Goal: Task Accomplishment & Management: Complete application form

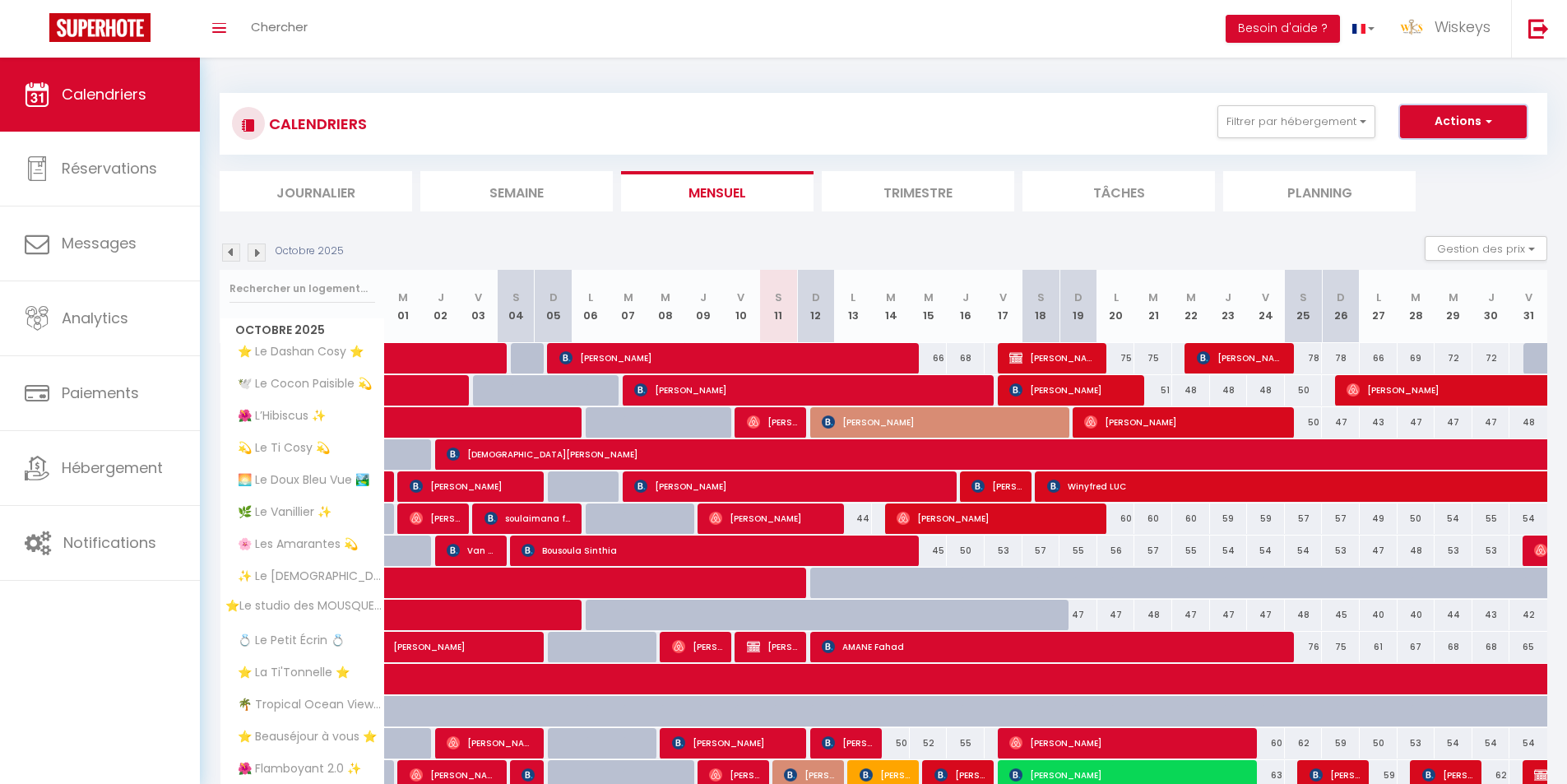
click at [1516, 121] on button "Actions" at bounding box center [1464, 121] width 127 height 33
click at [1446, 156] on link "Nouvelle réservation" at bounding box center [1446, 159] width 143 height 25
select select
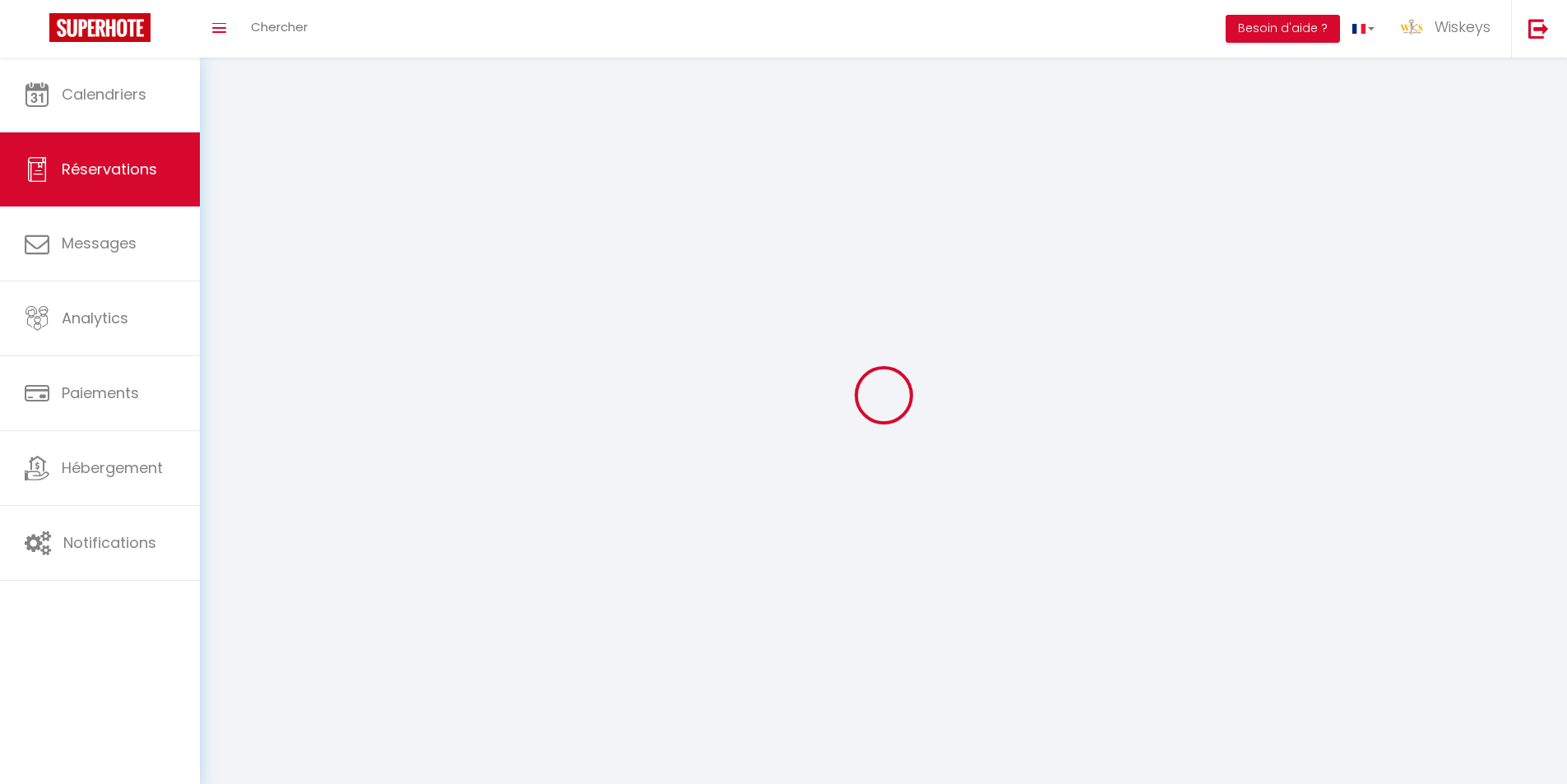
select select
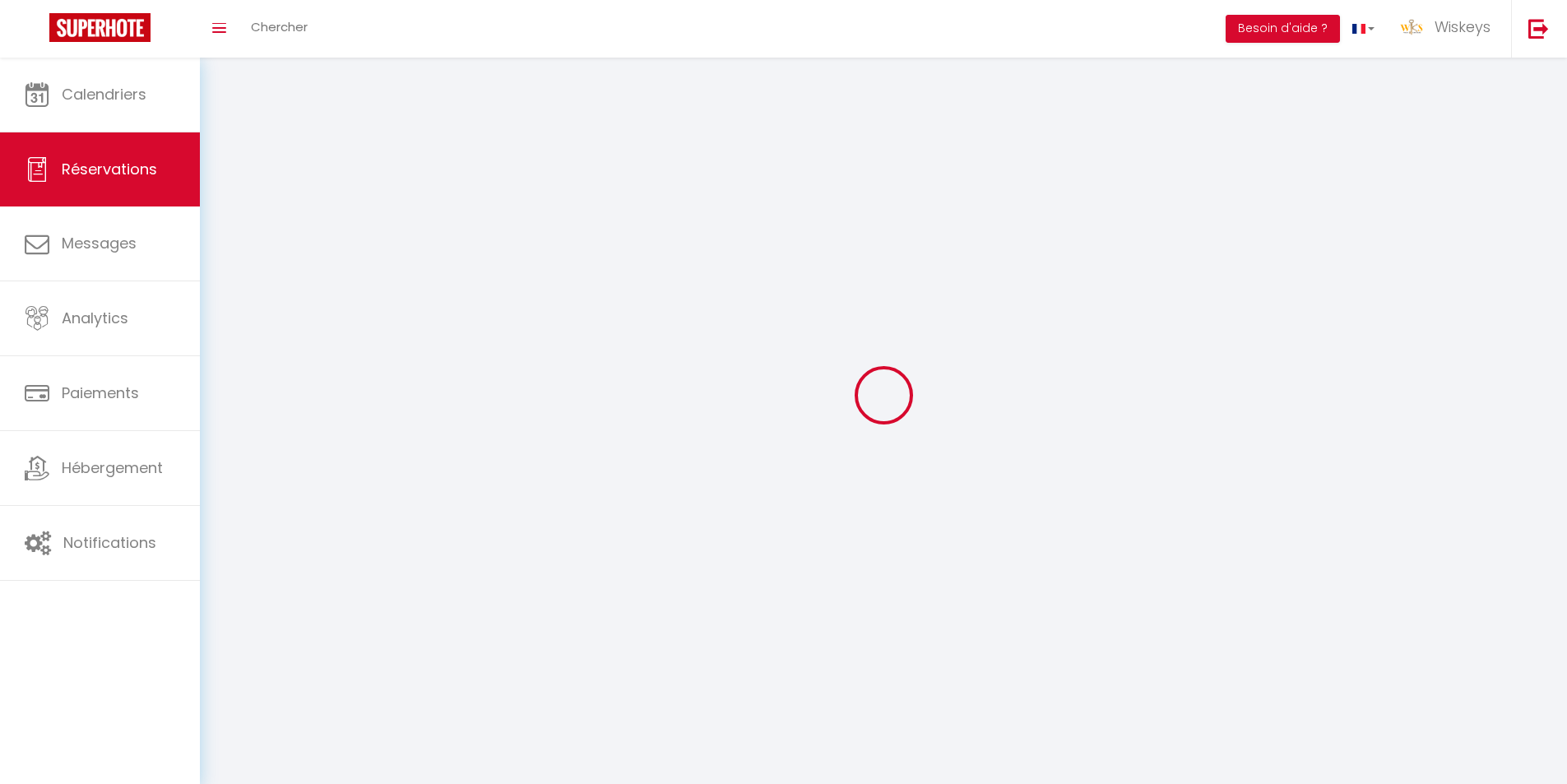
select select
checkbox input "false"
select select
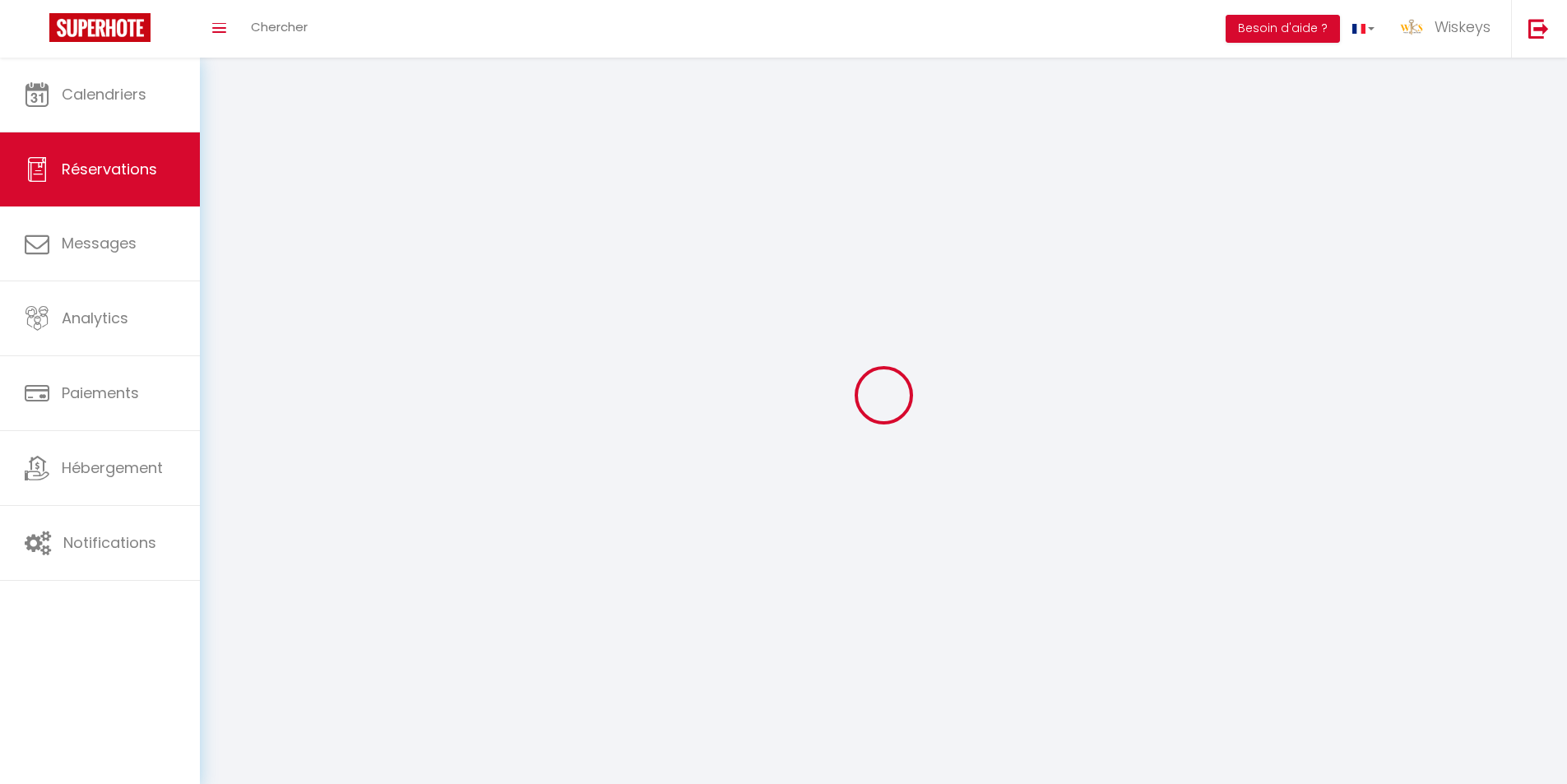
select select
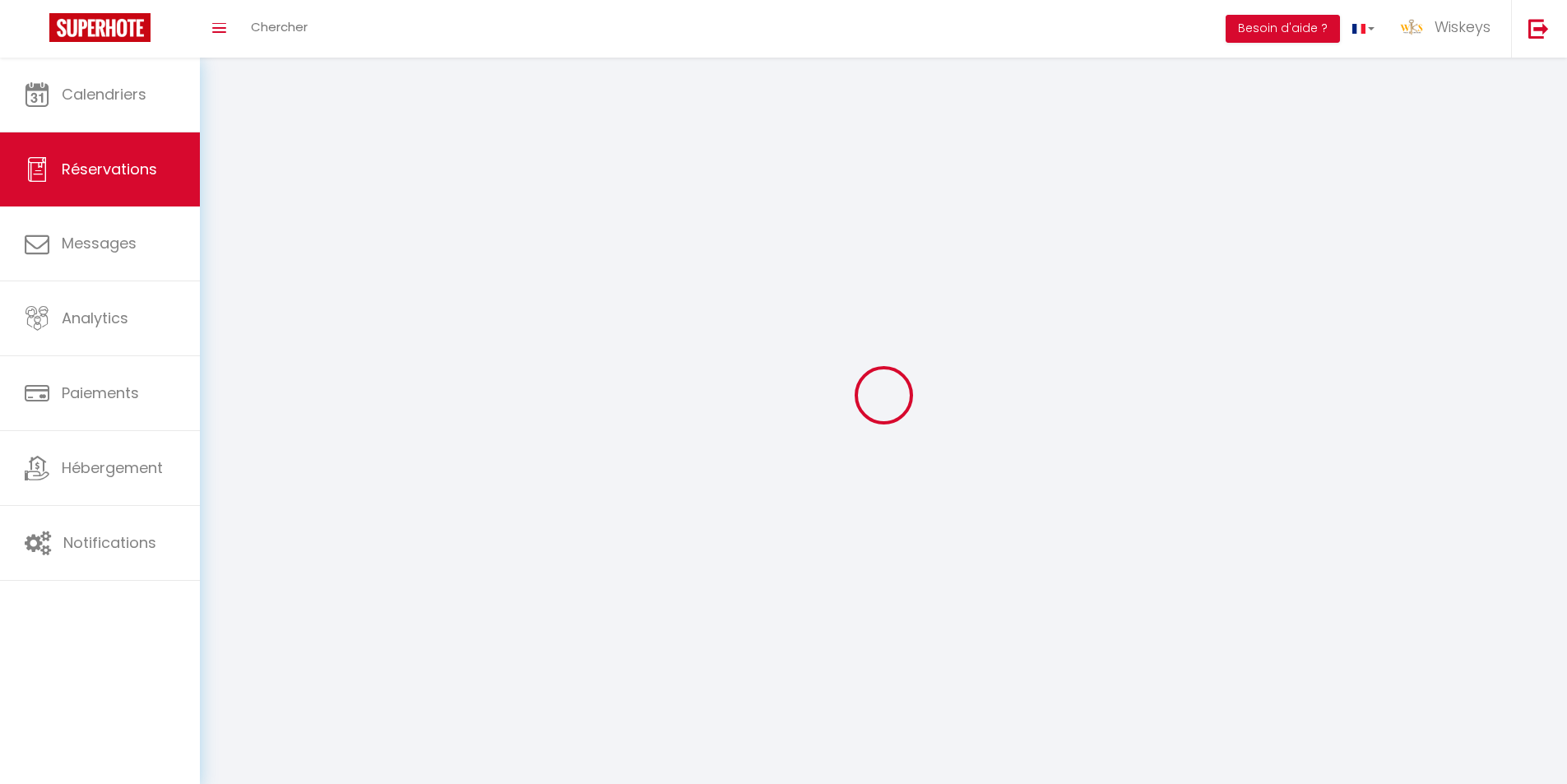
checkbox input "false"
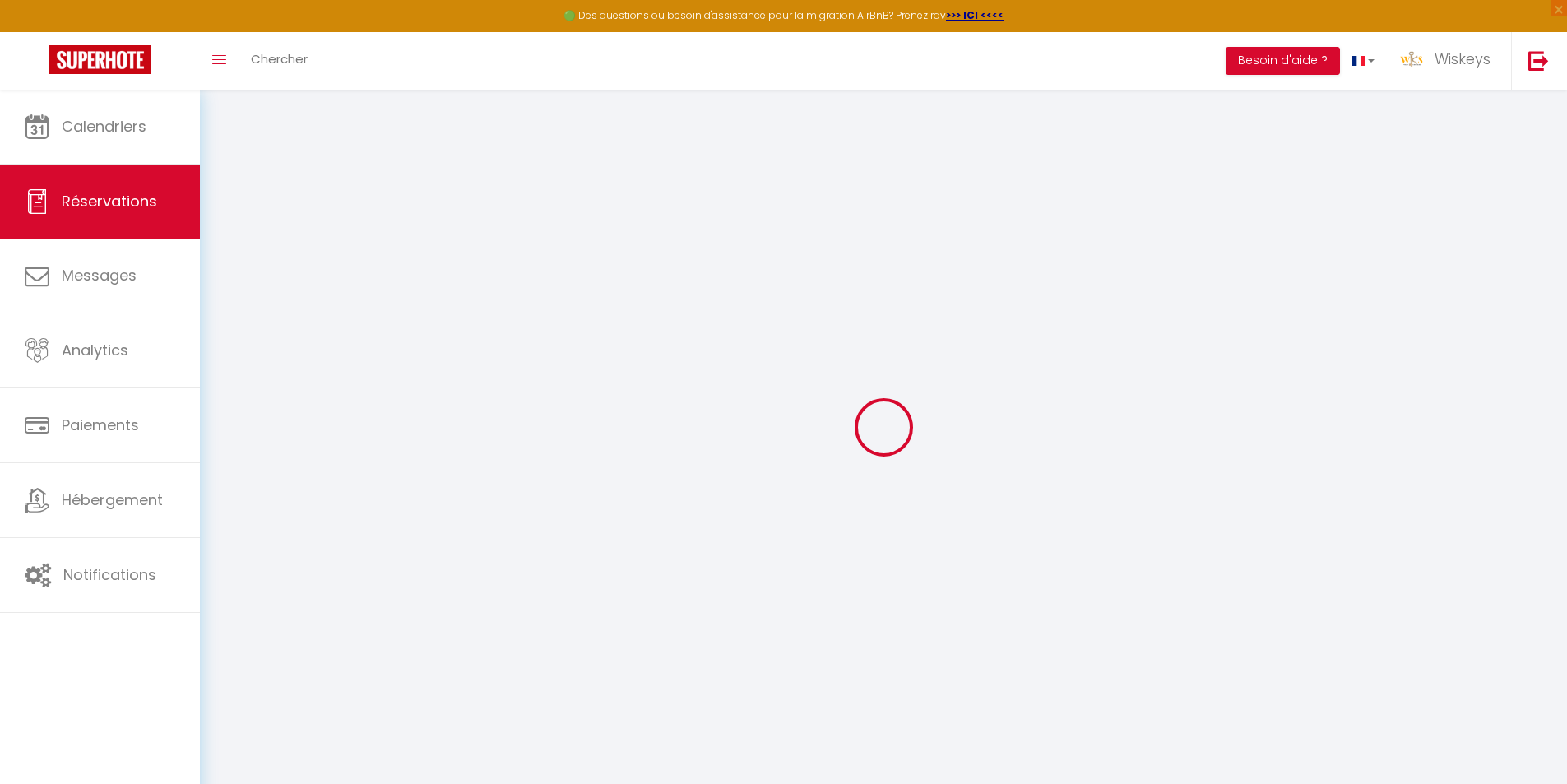
select select
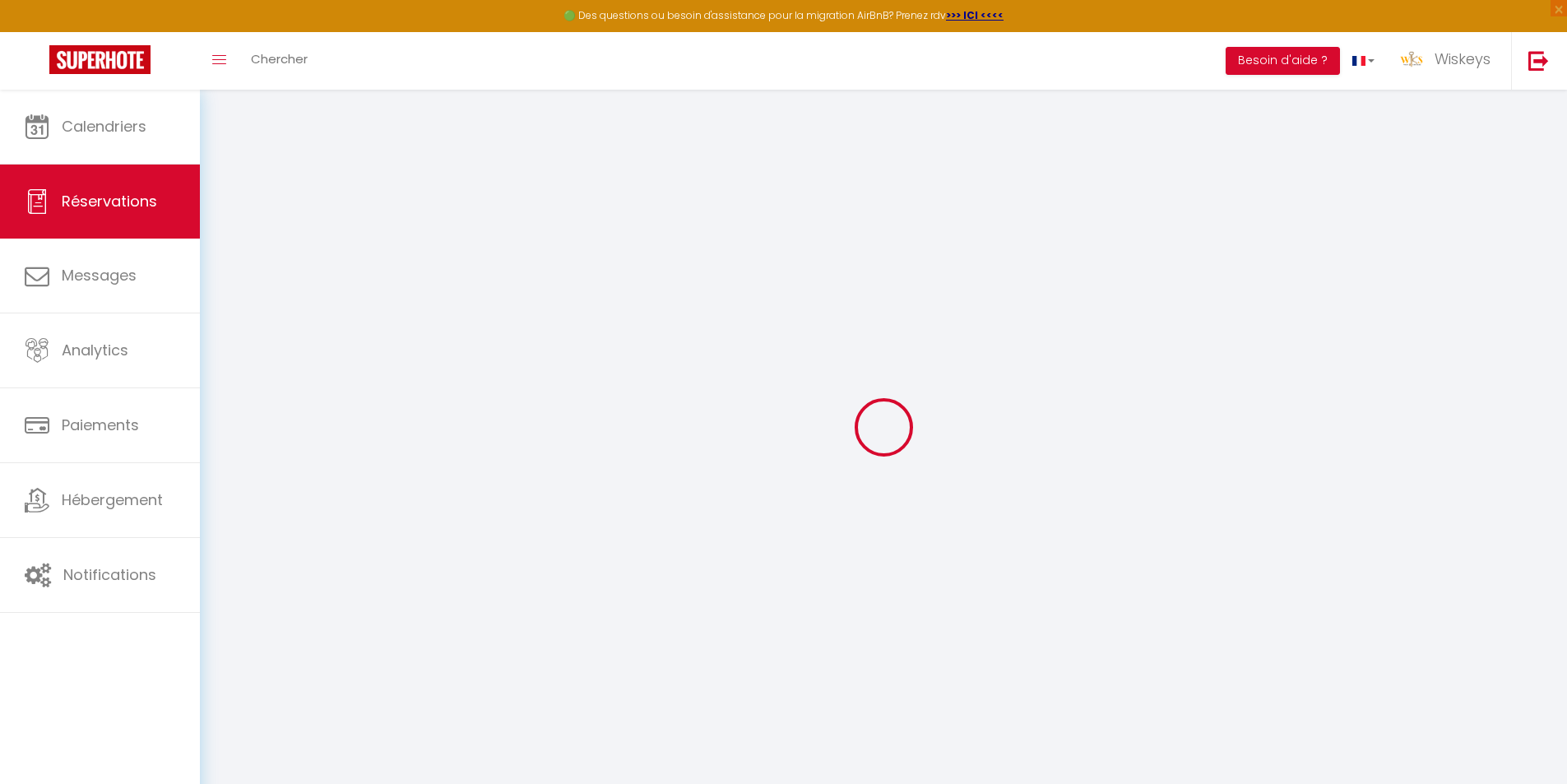
select select
checkbox input "false"
select select
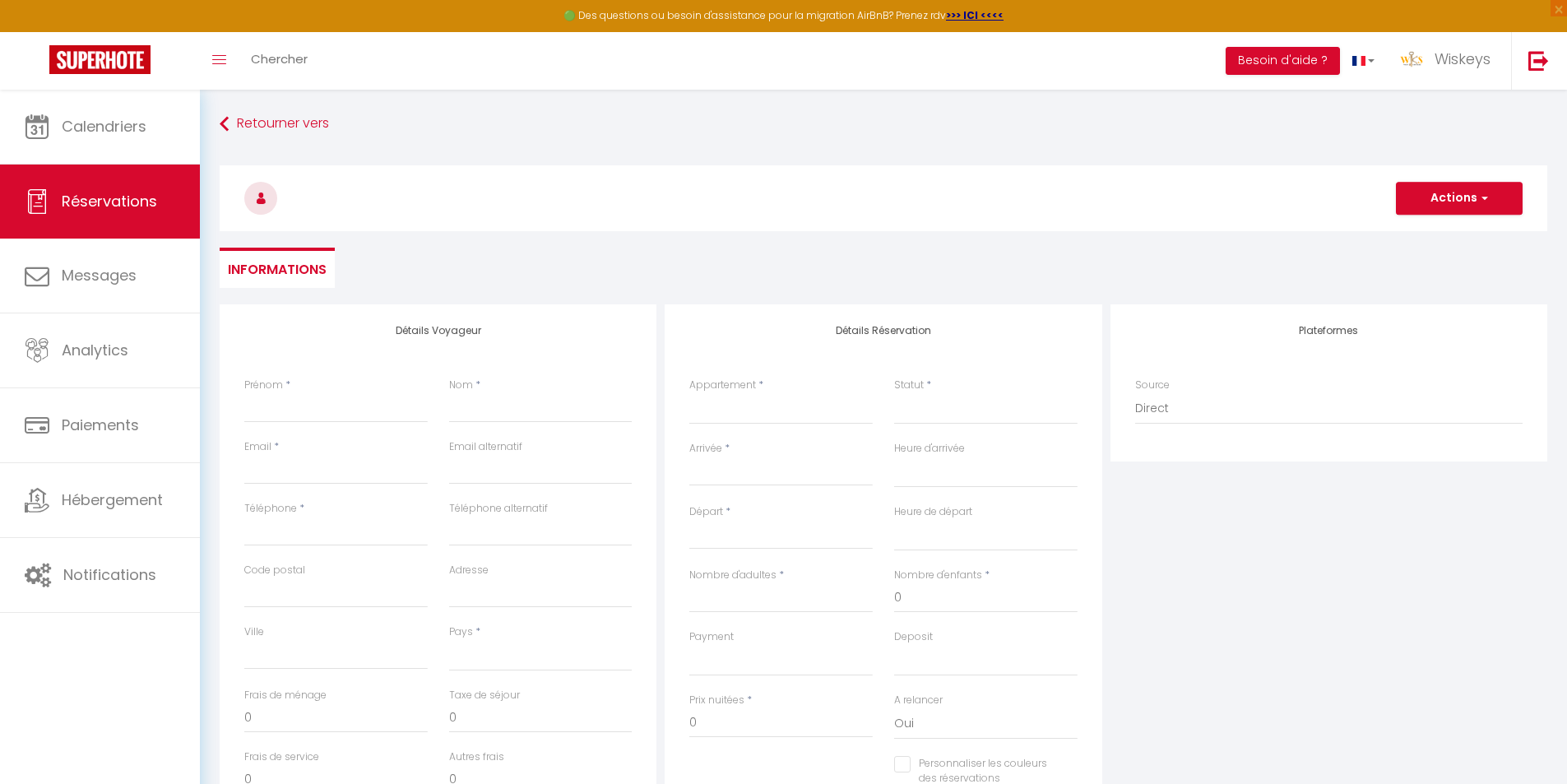
select select
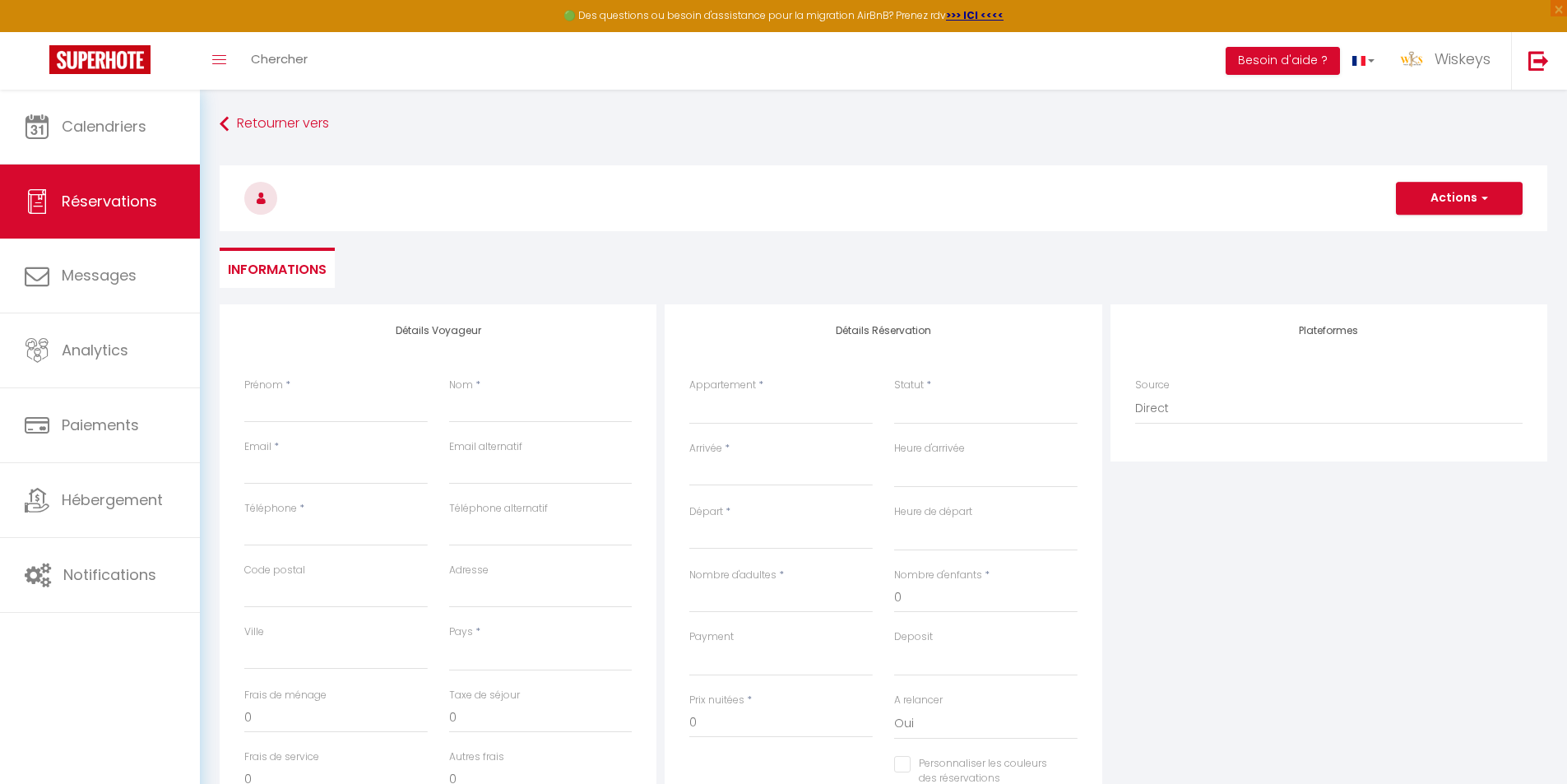
checkbox input "false"
select select
click at [276, 421] on input "Prénom" at bounding box center [336, 408] width 183 height 30
type input "A"
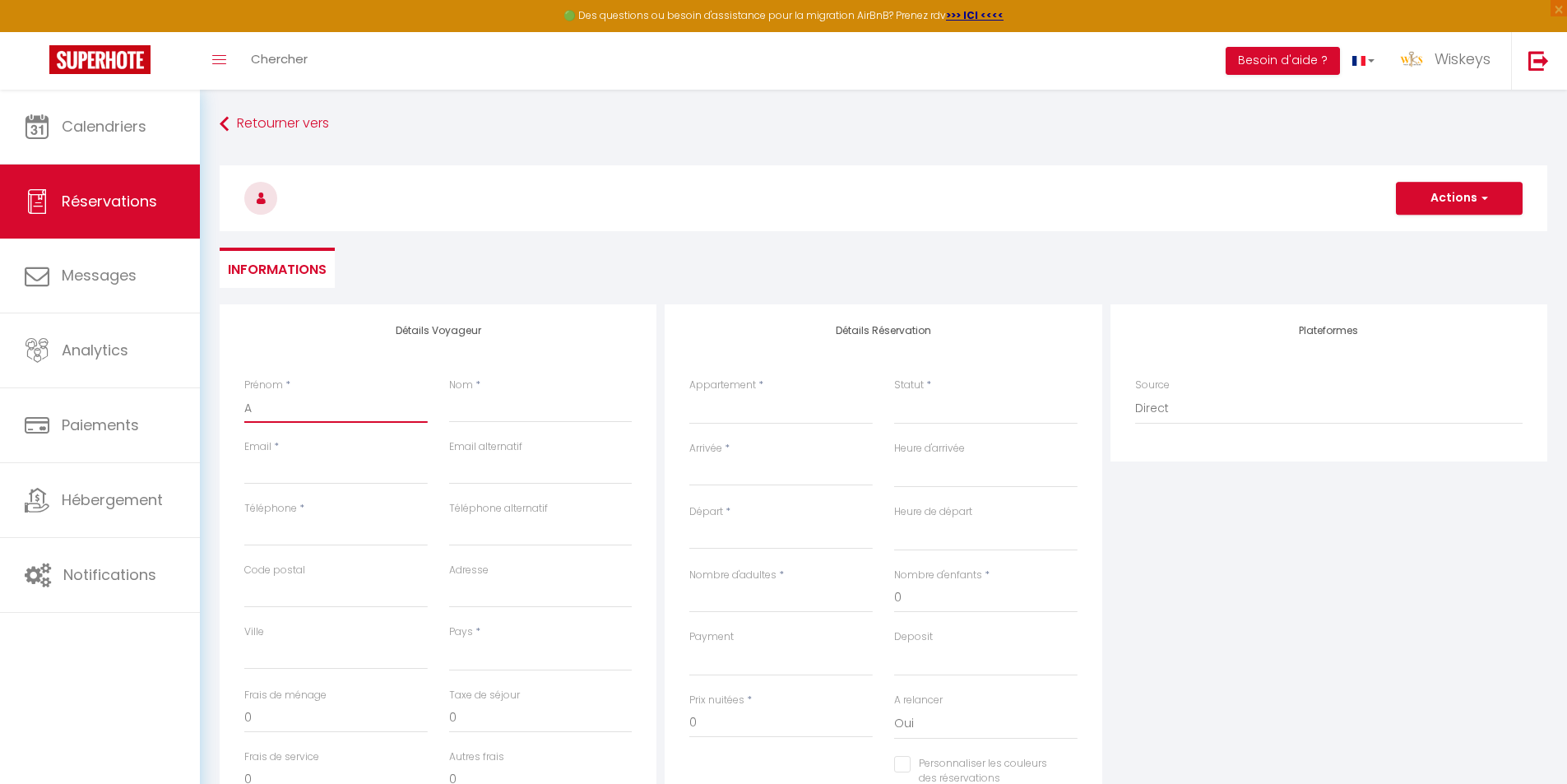
select select
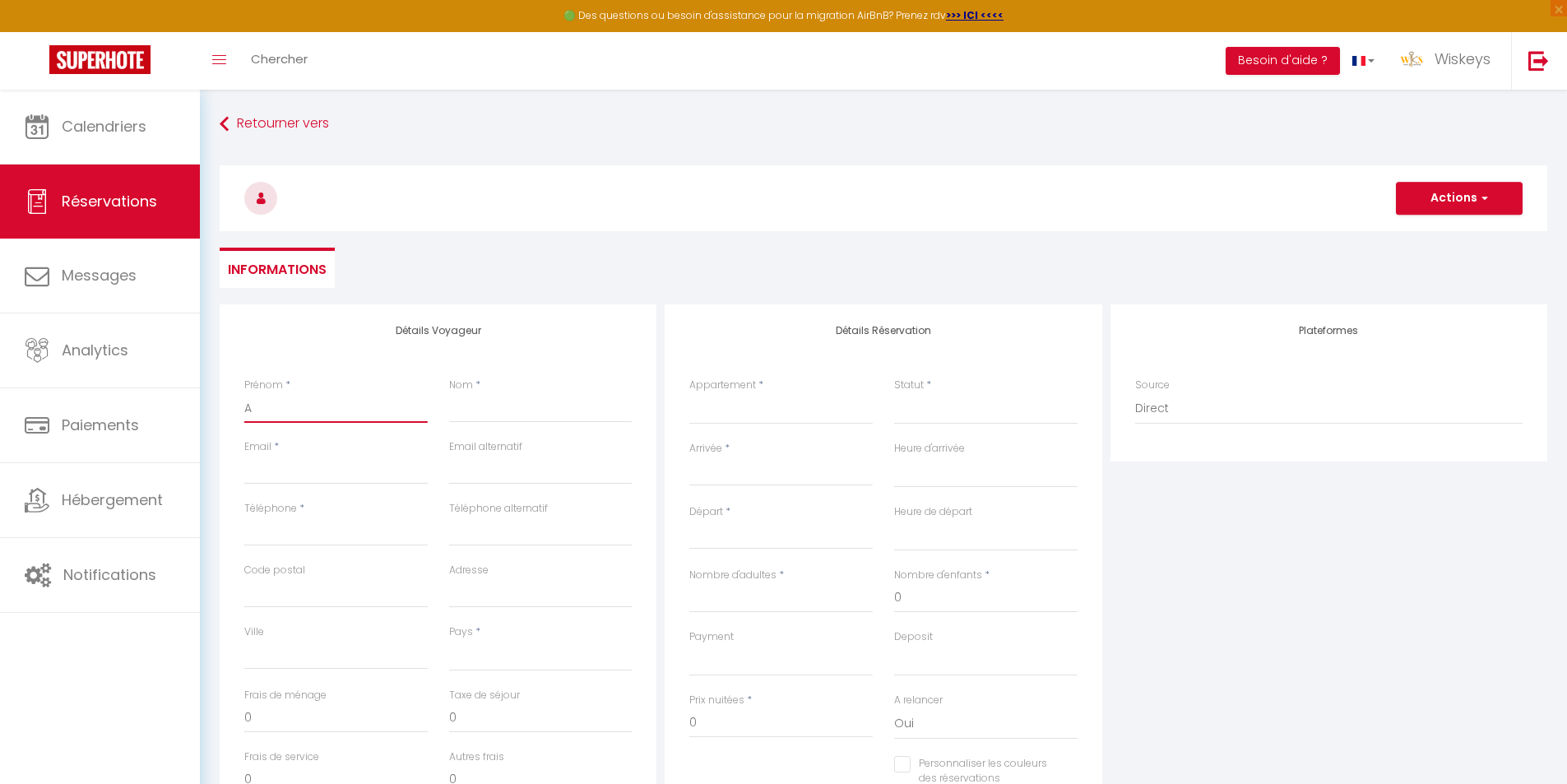
select select
checkbox input "false"
type input "Au"
select select
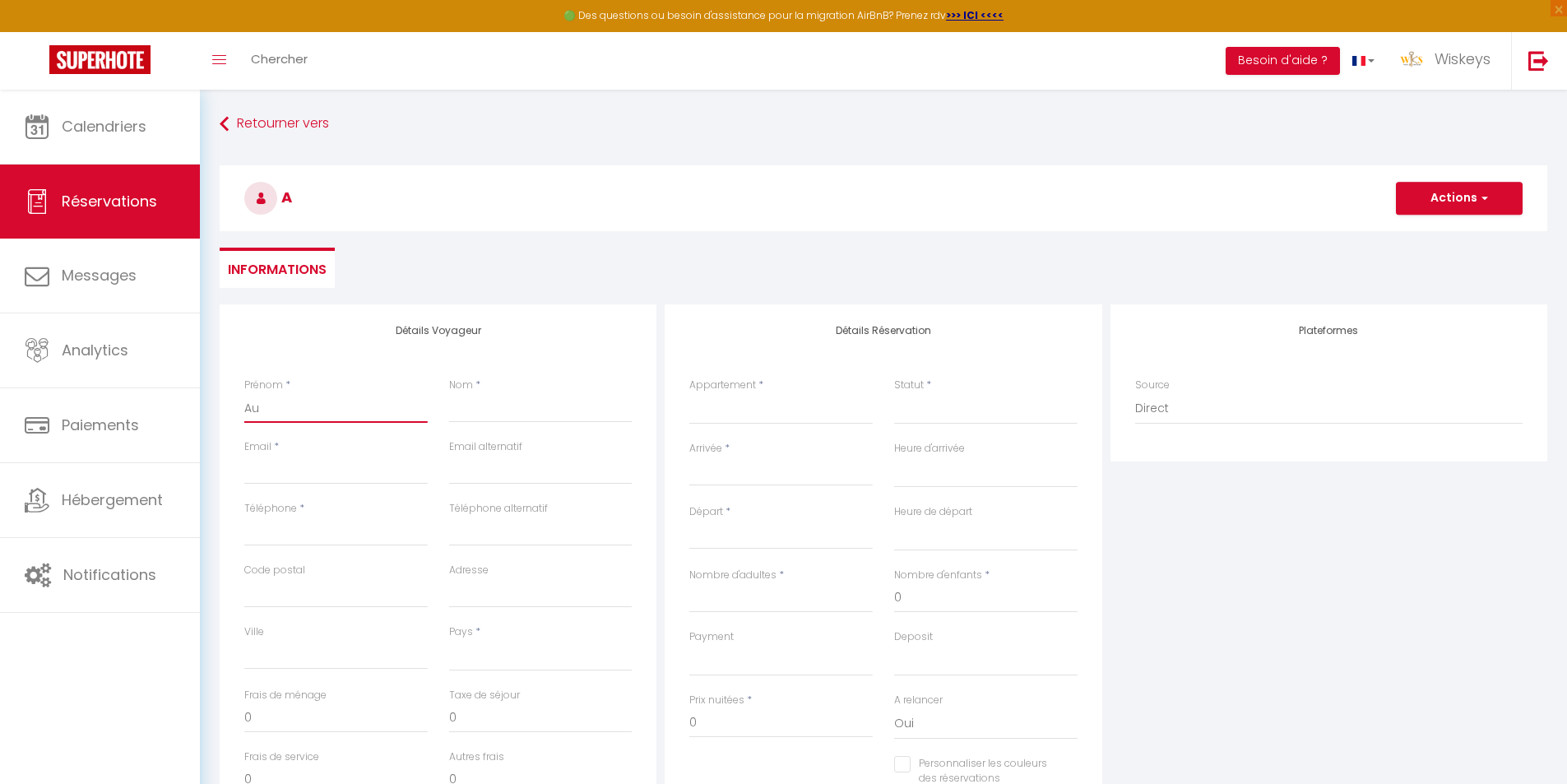
select select
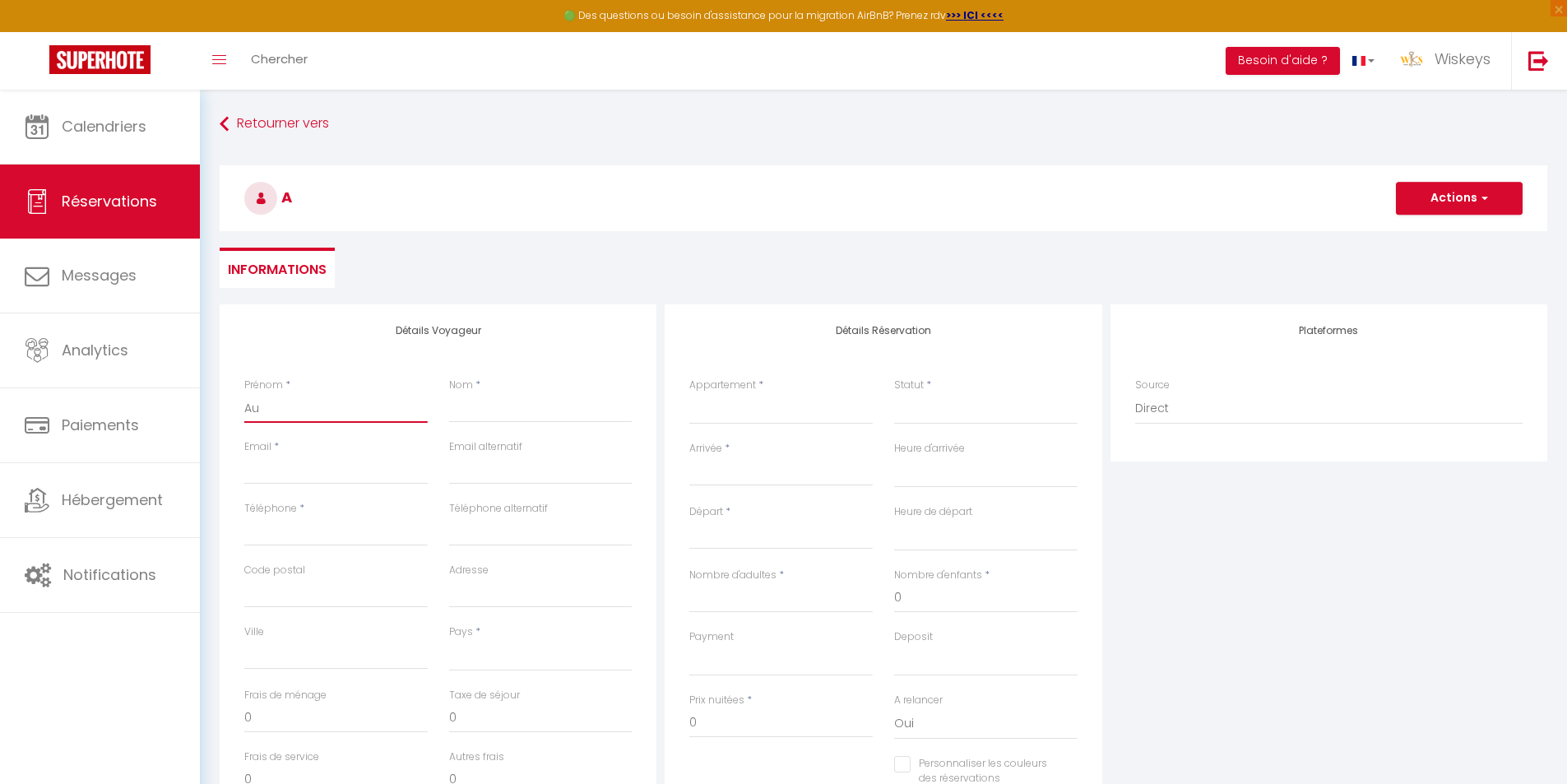
select select
checkbox input "false"
type input "Aud"
select select
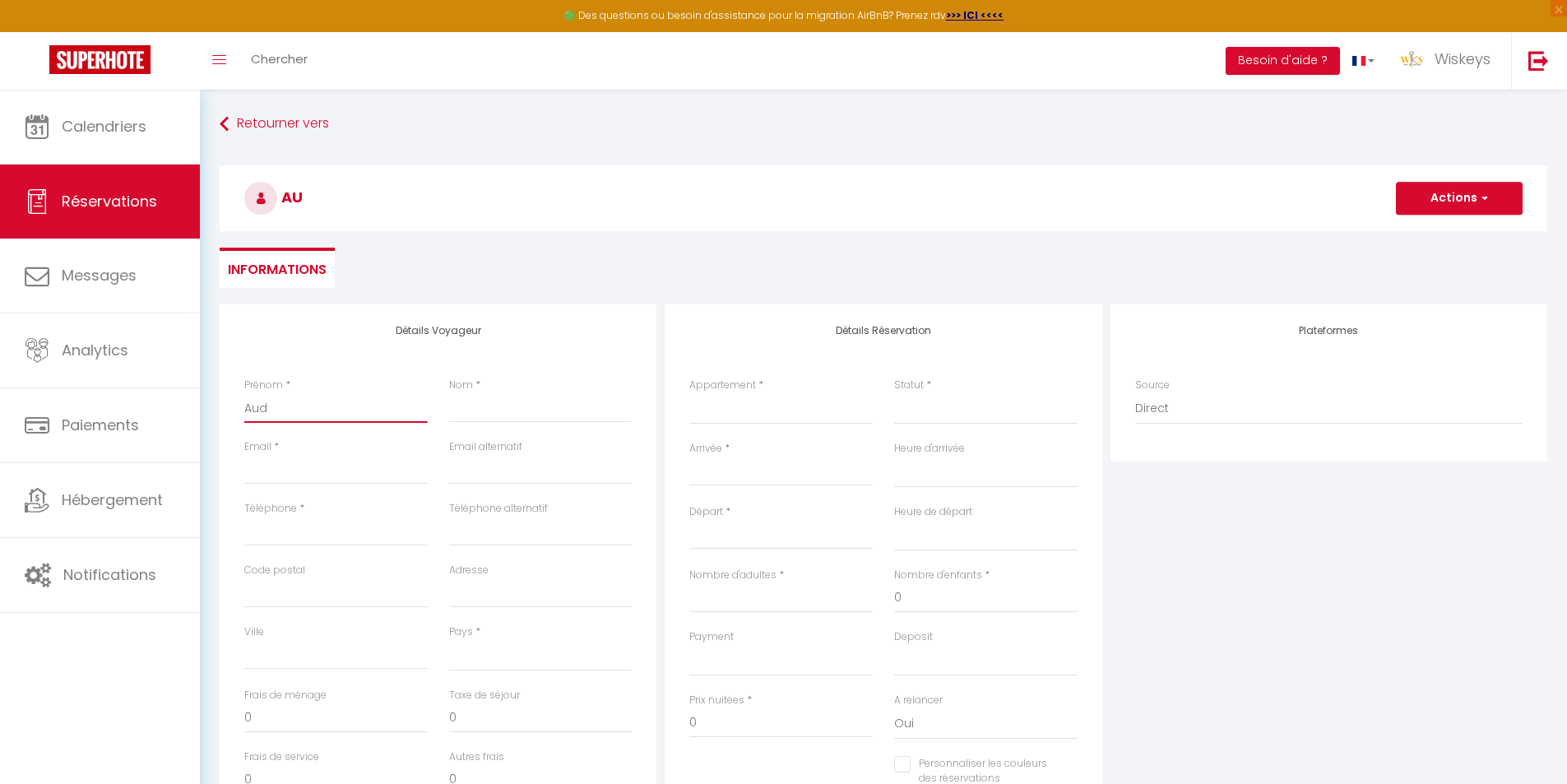
select select
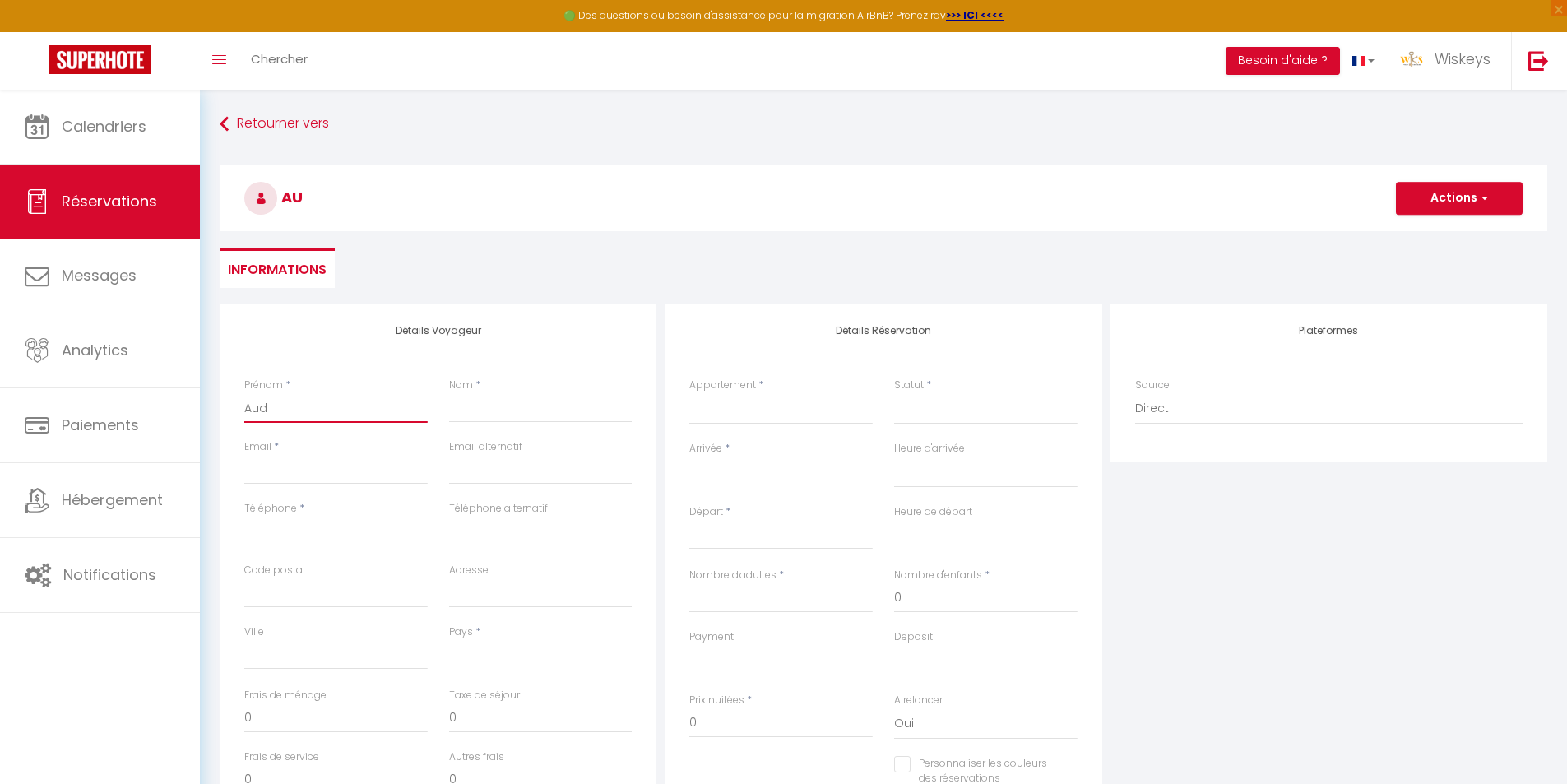
checkbox input "false"
type input "Audr"
select select
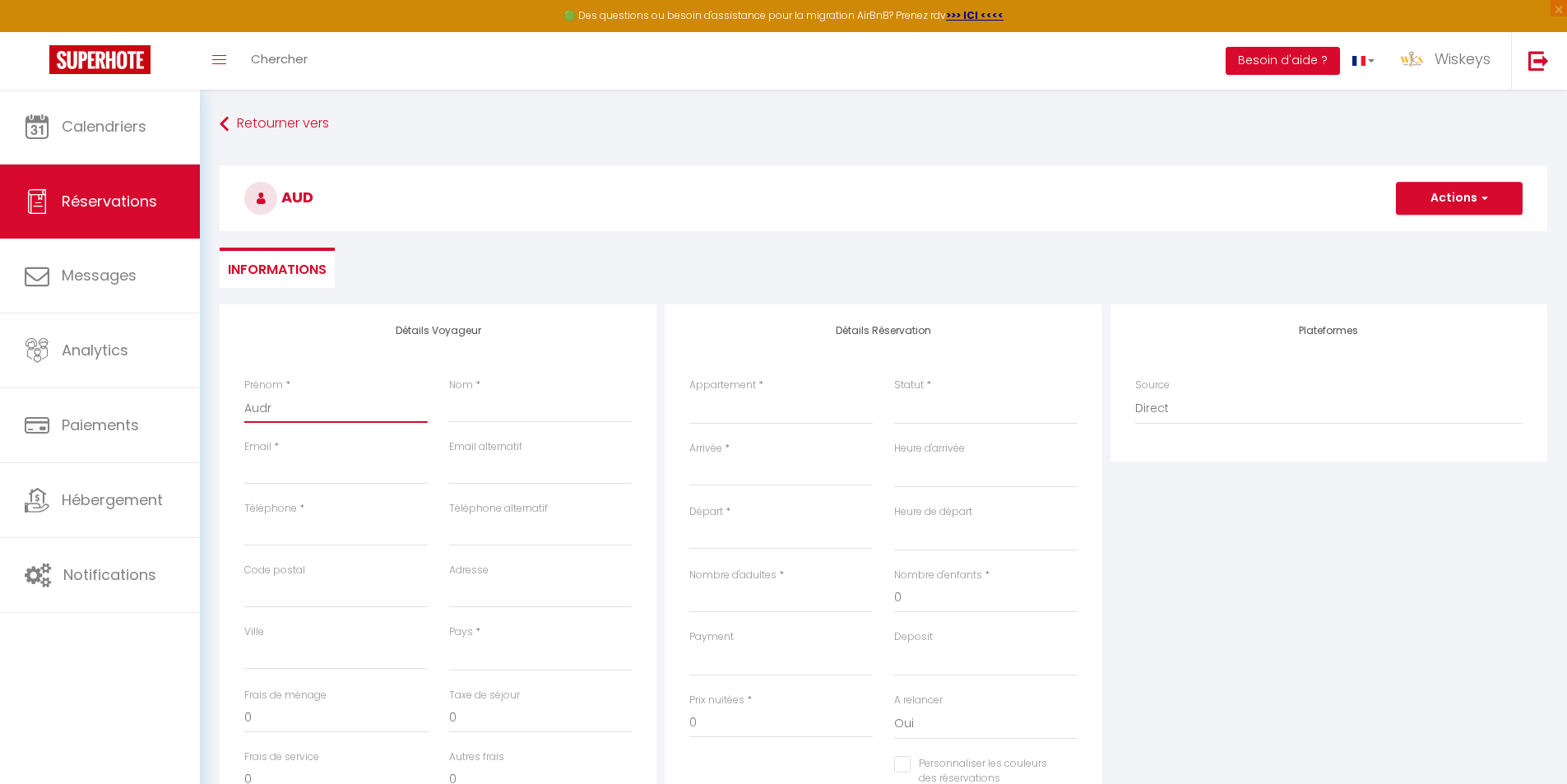
select select
checkbox input "false"
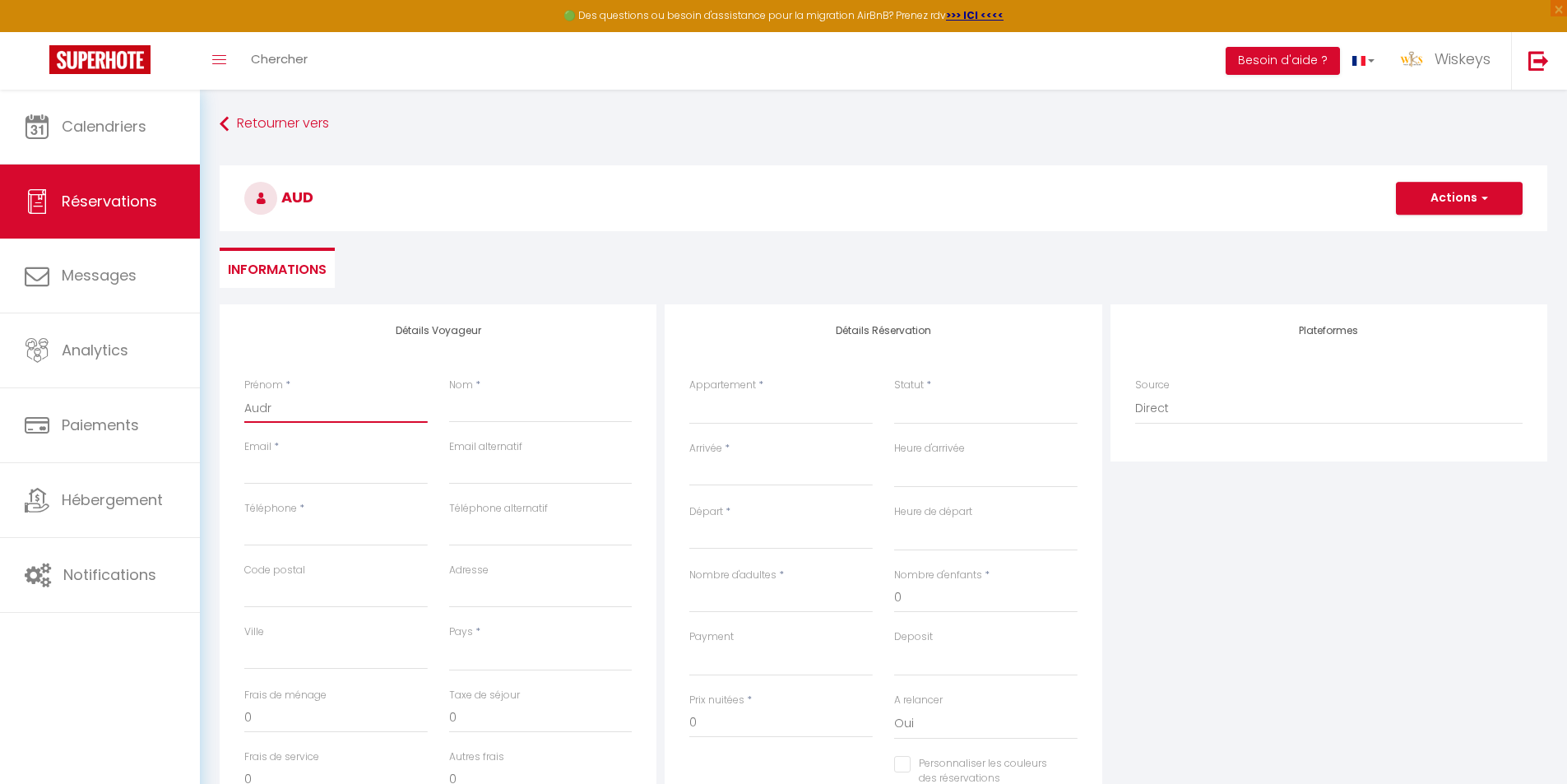
type input "Audre"
select select
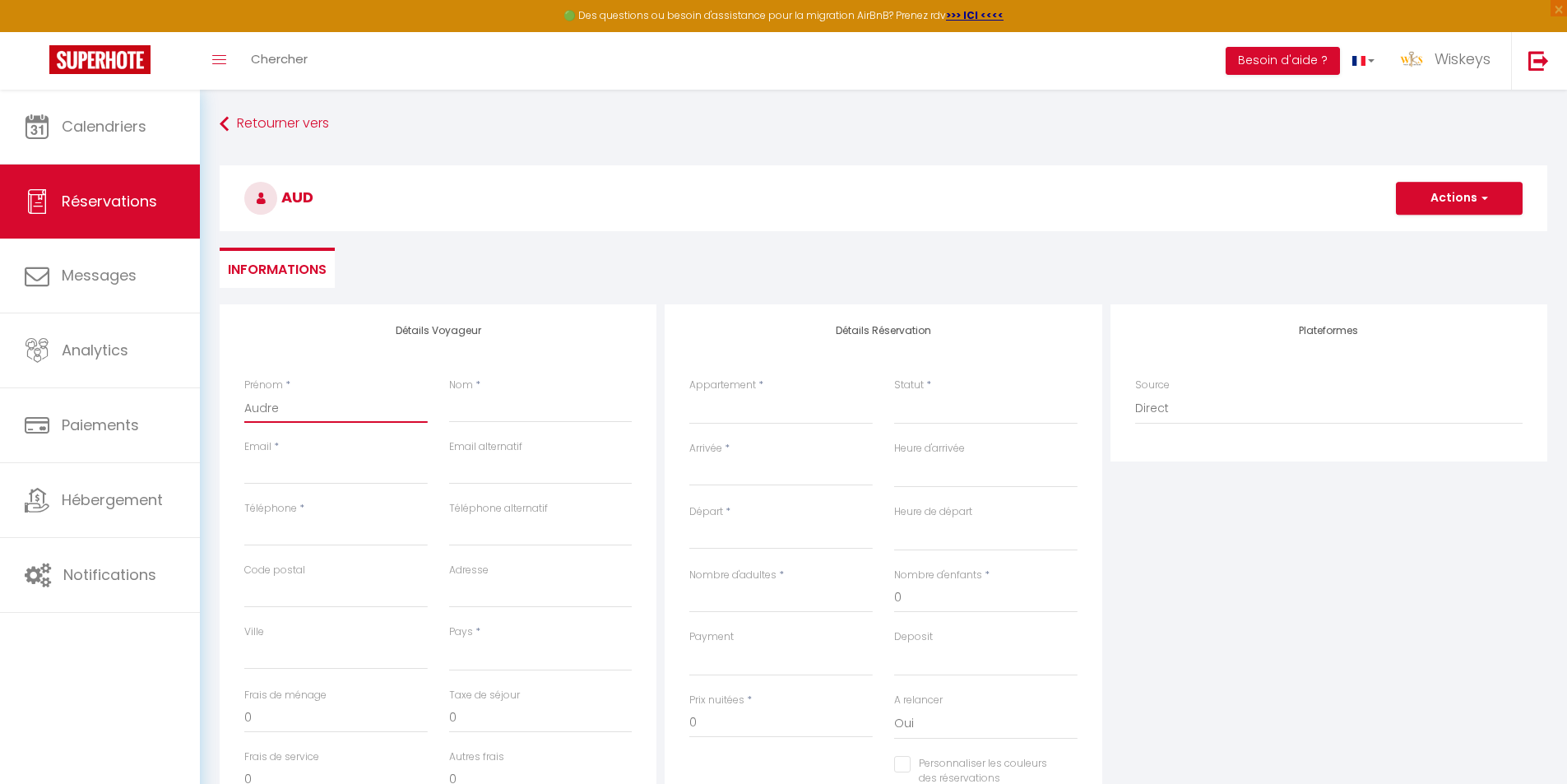
select select
checkbox input "false"
type input "[PERSON_NAME]"
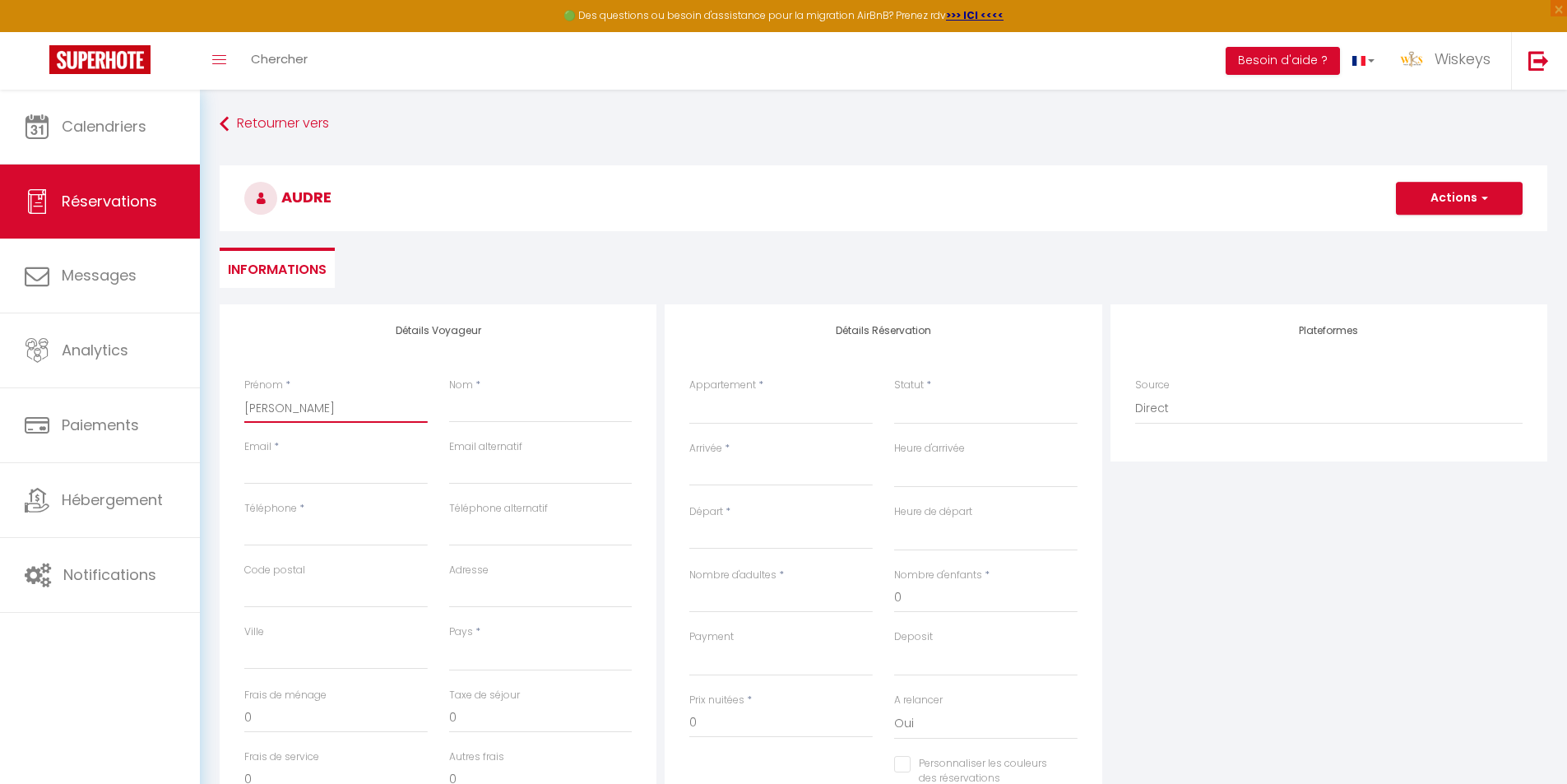
select select
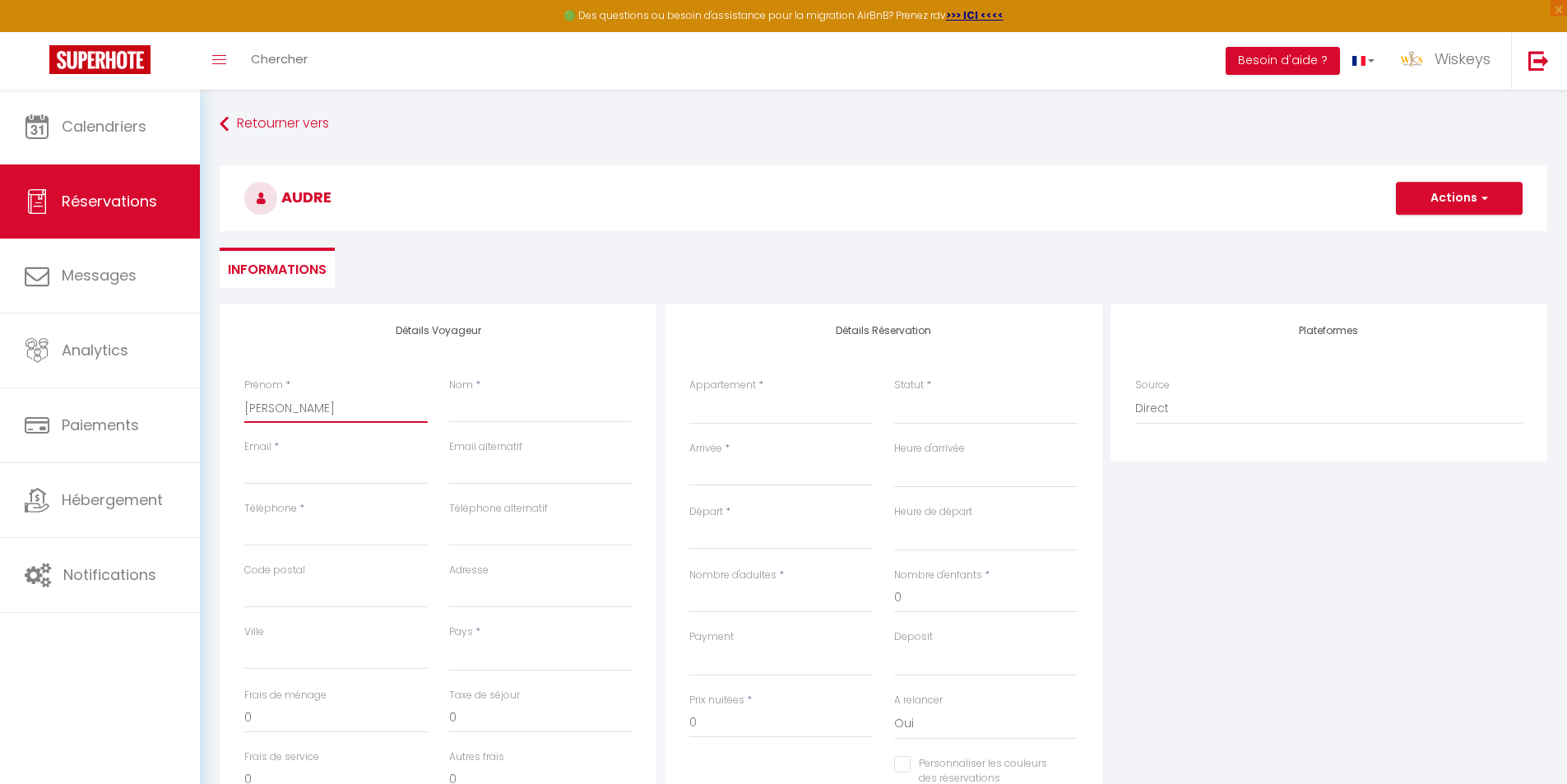
select select
checkbox input "false"
type input "[PERSON_NAME]"
type input "G"
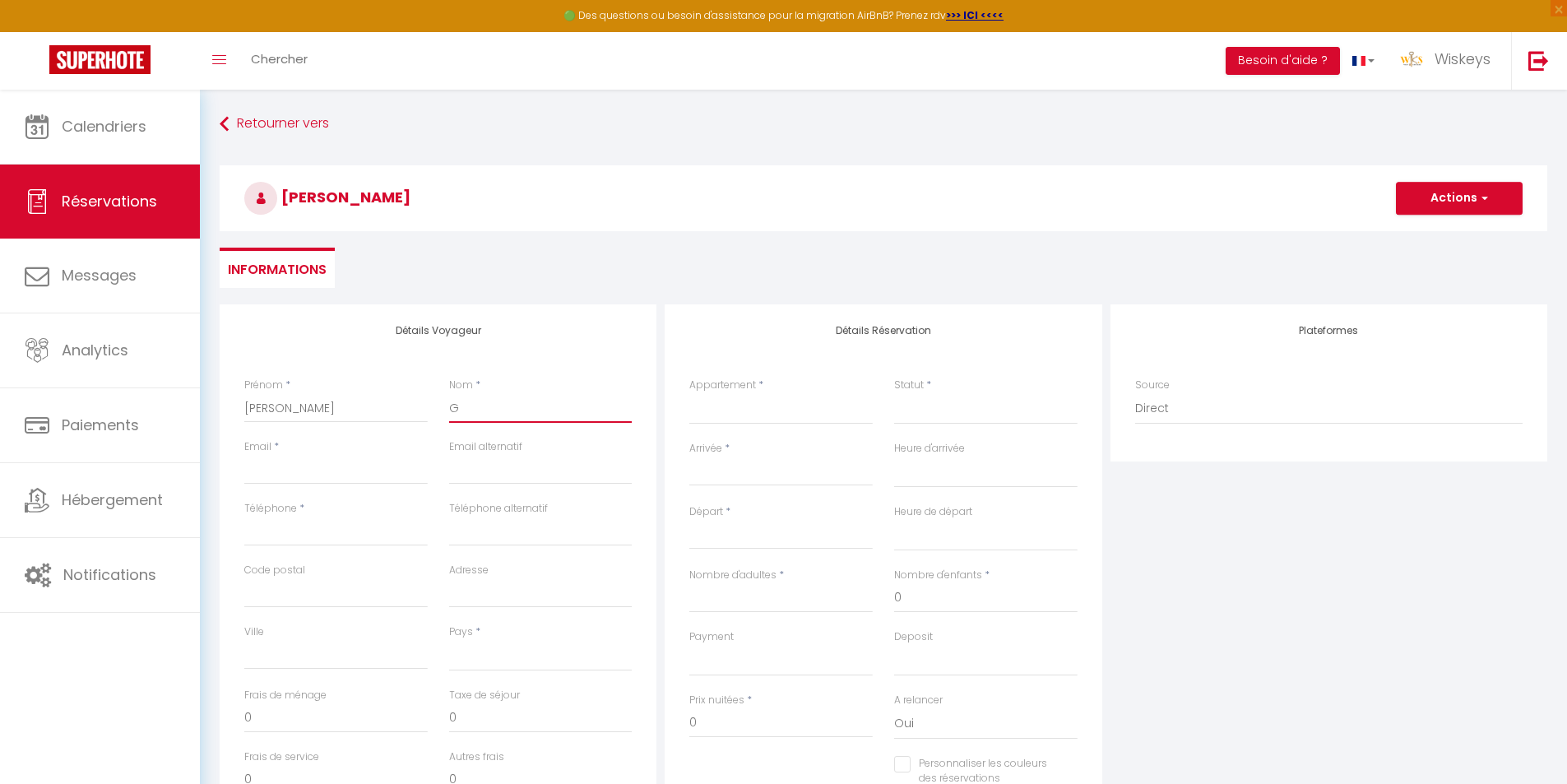
select select
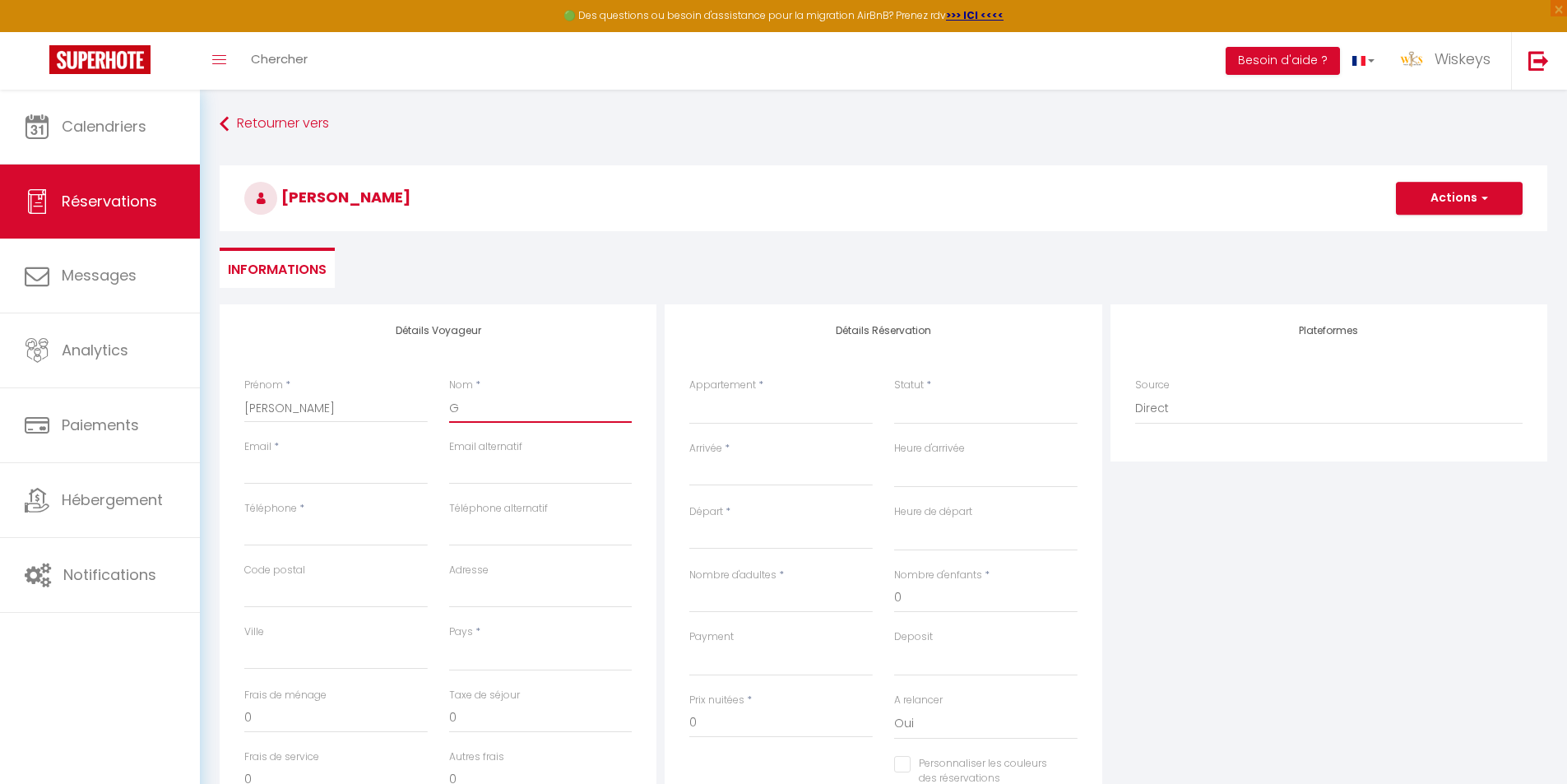
select select
checkbox input "false"
type input "Gr"
select select
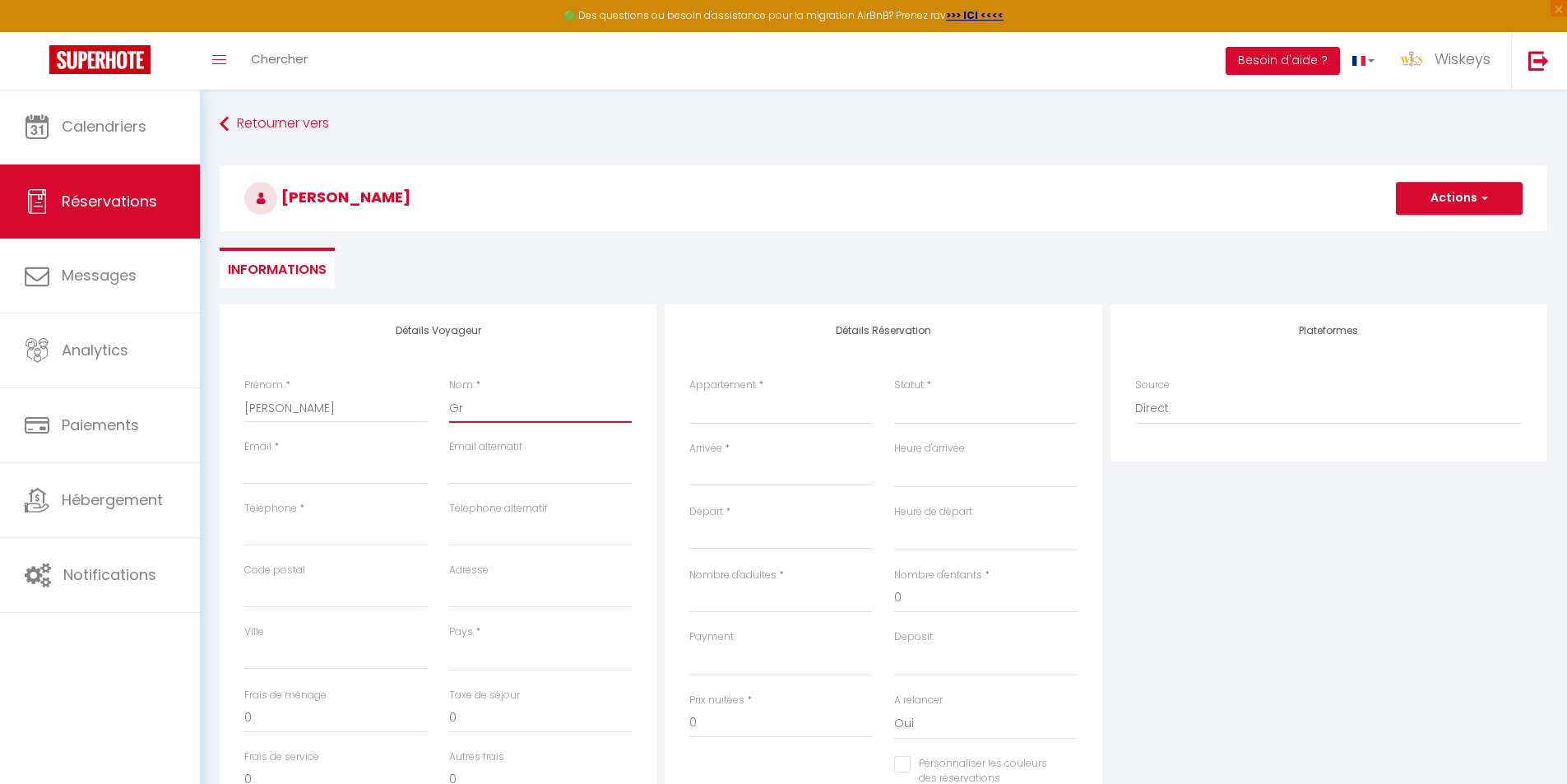
select select
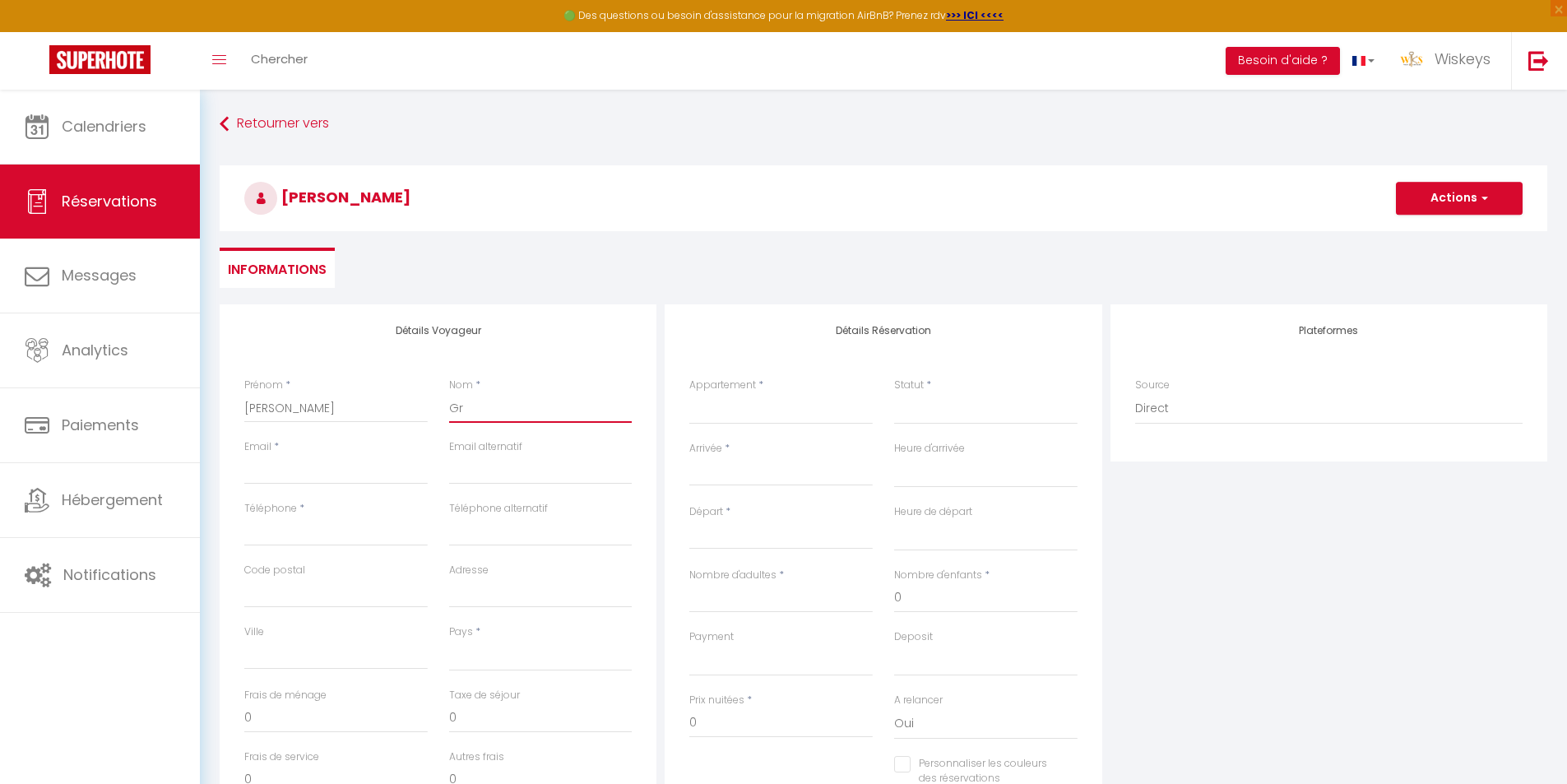
select select
checkbox input "false"
type input "Gro"
select select
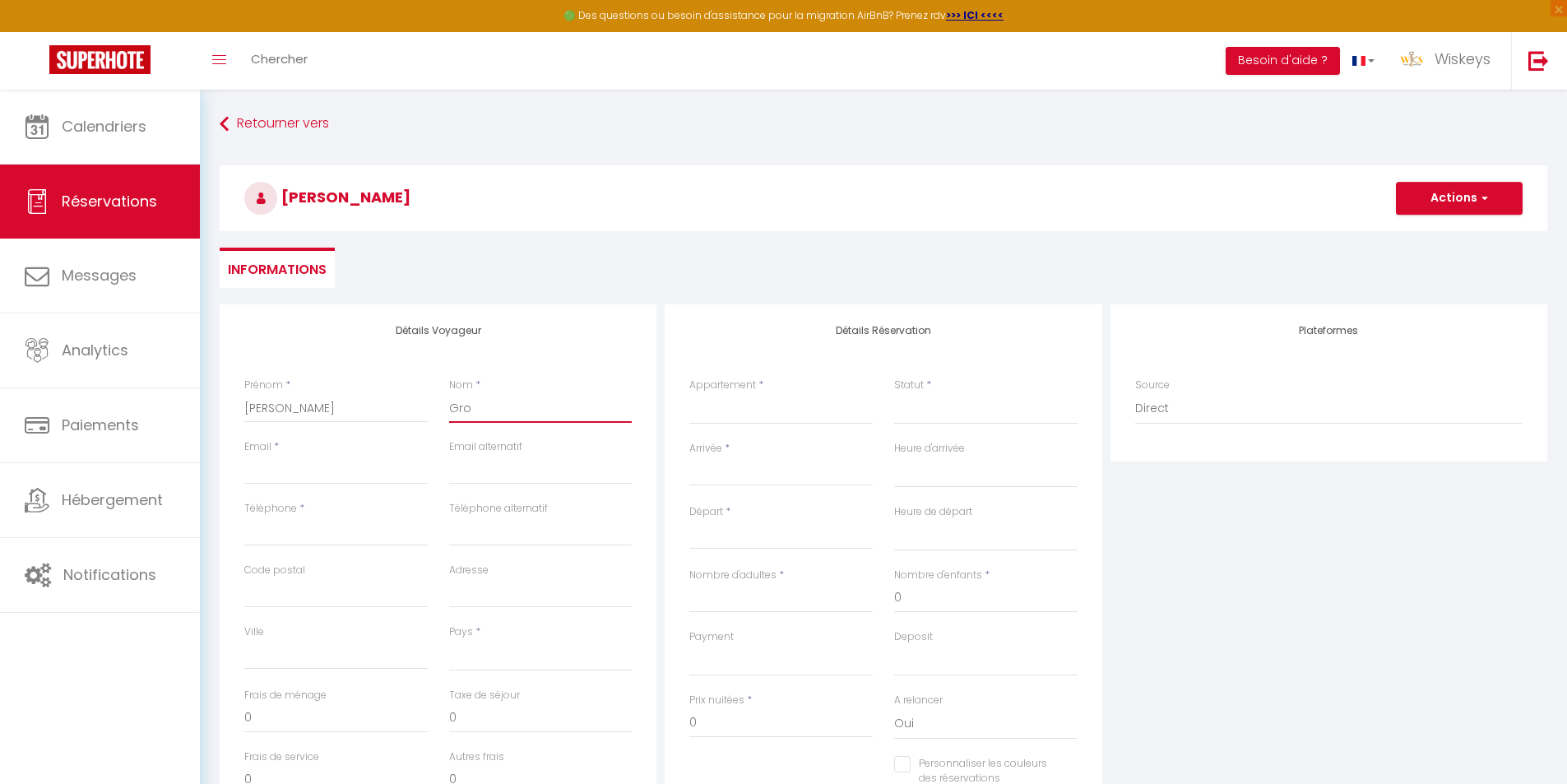
select select
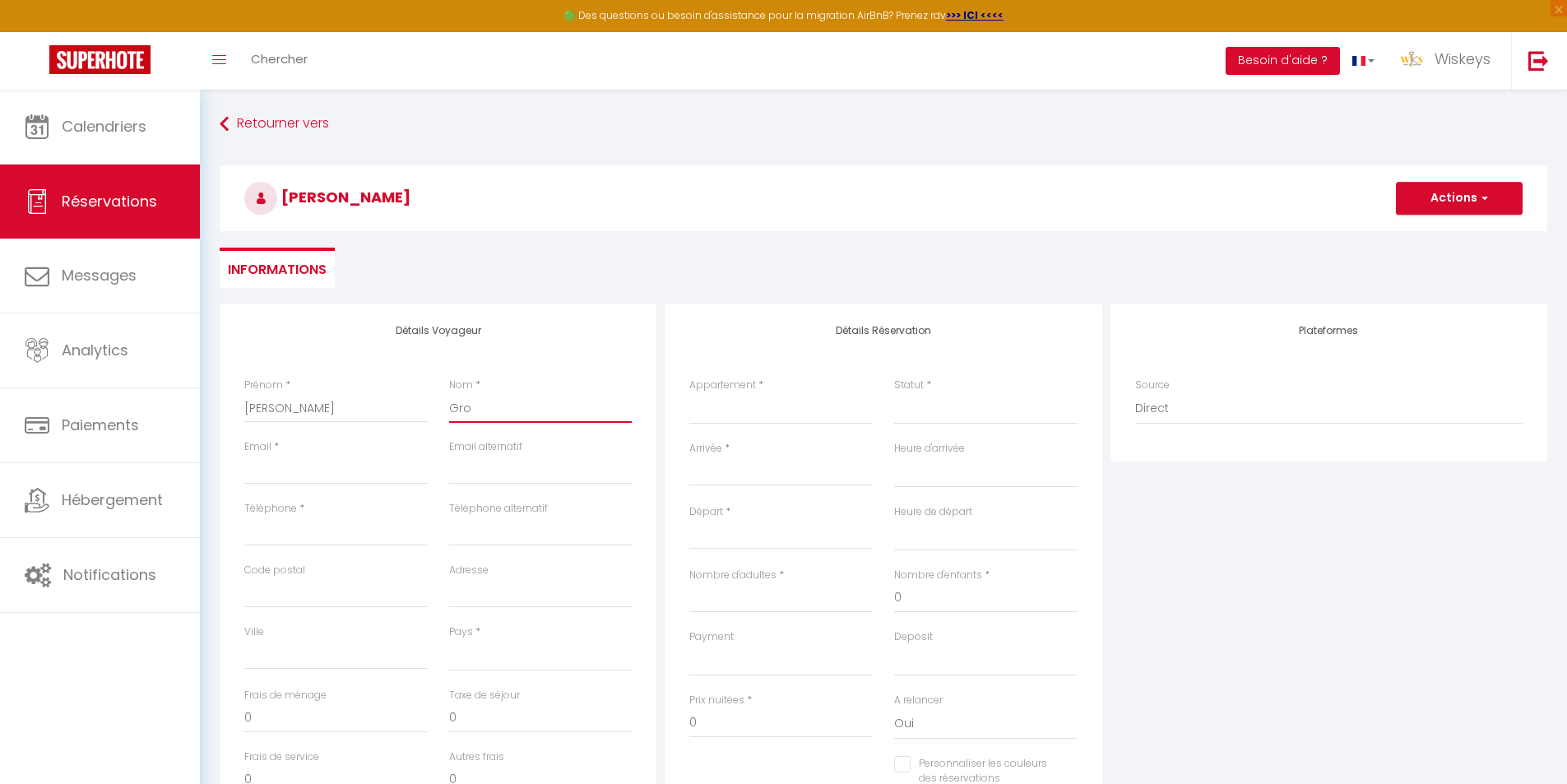
checkbox input "false"
type input "Gron"
select select
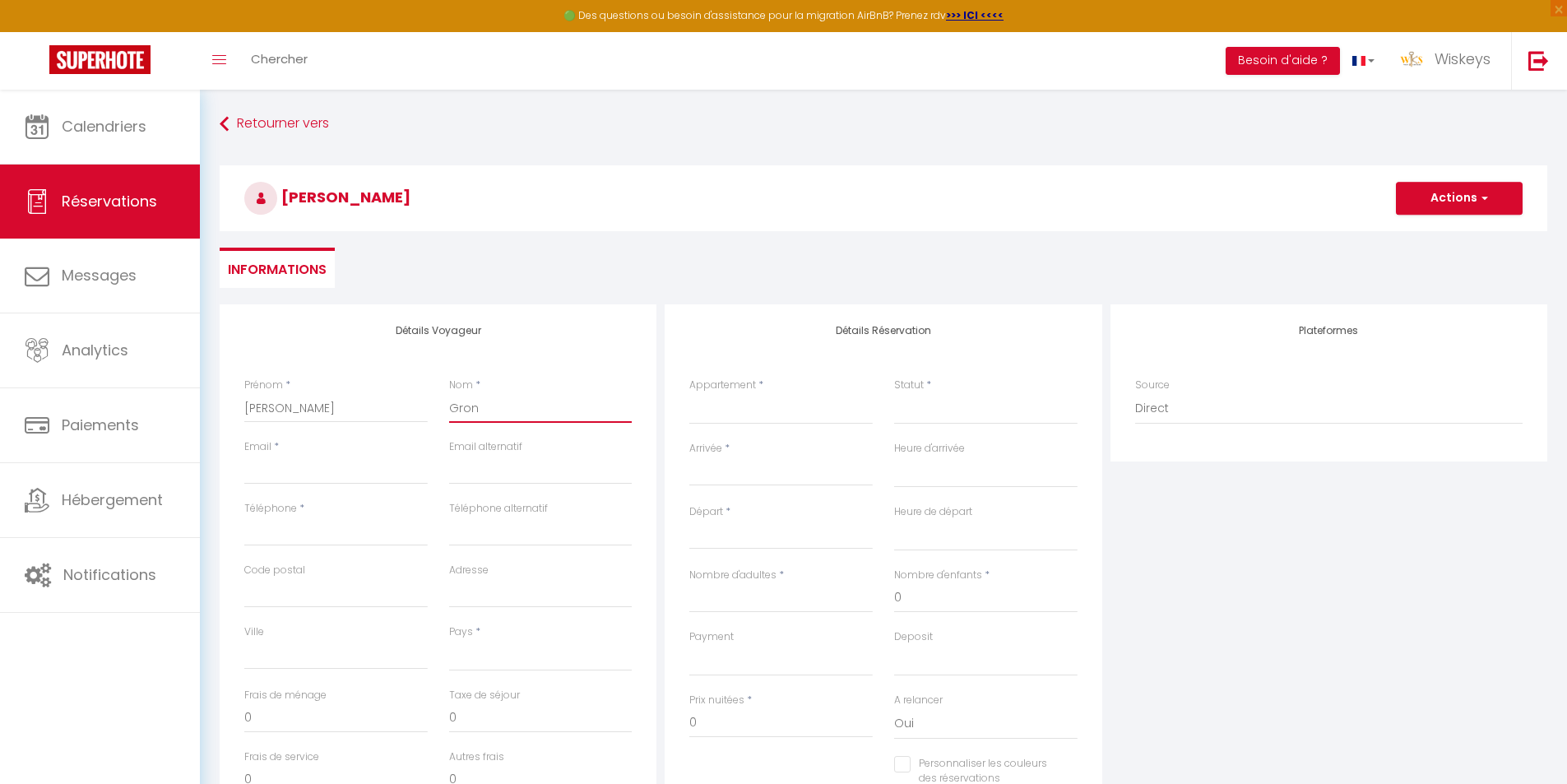
select select
checkbox input "false"
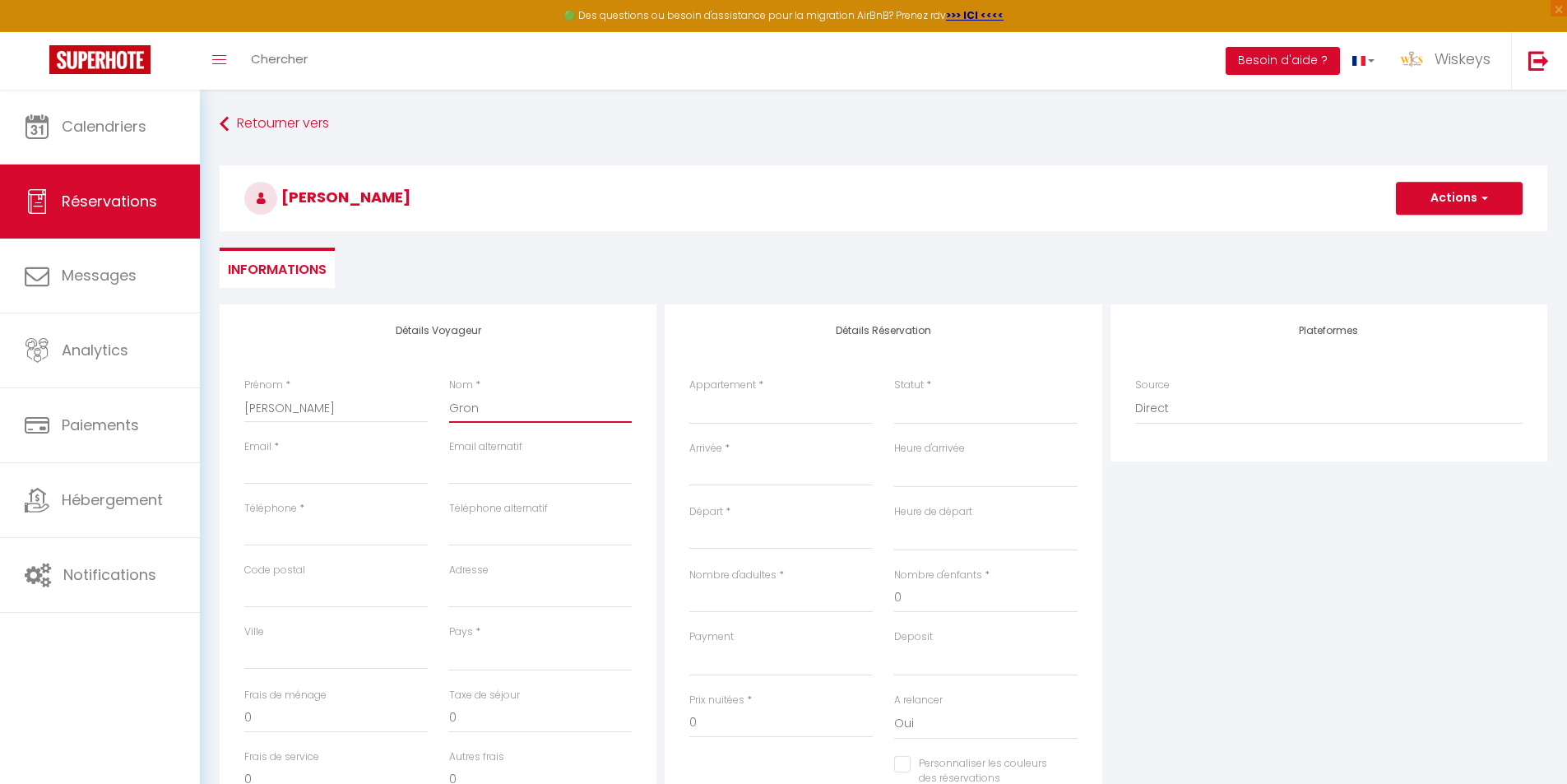
type input "Grond"
select select
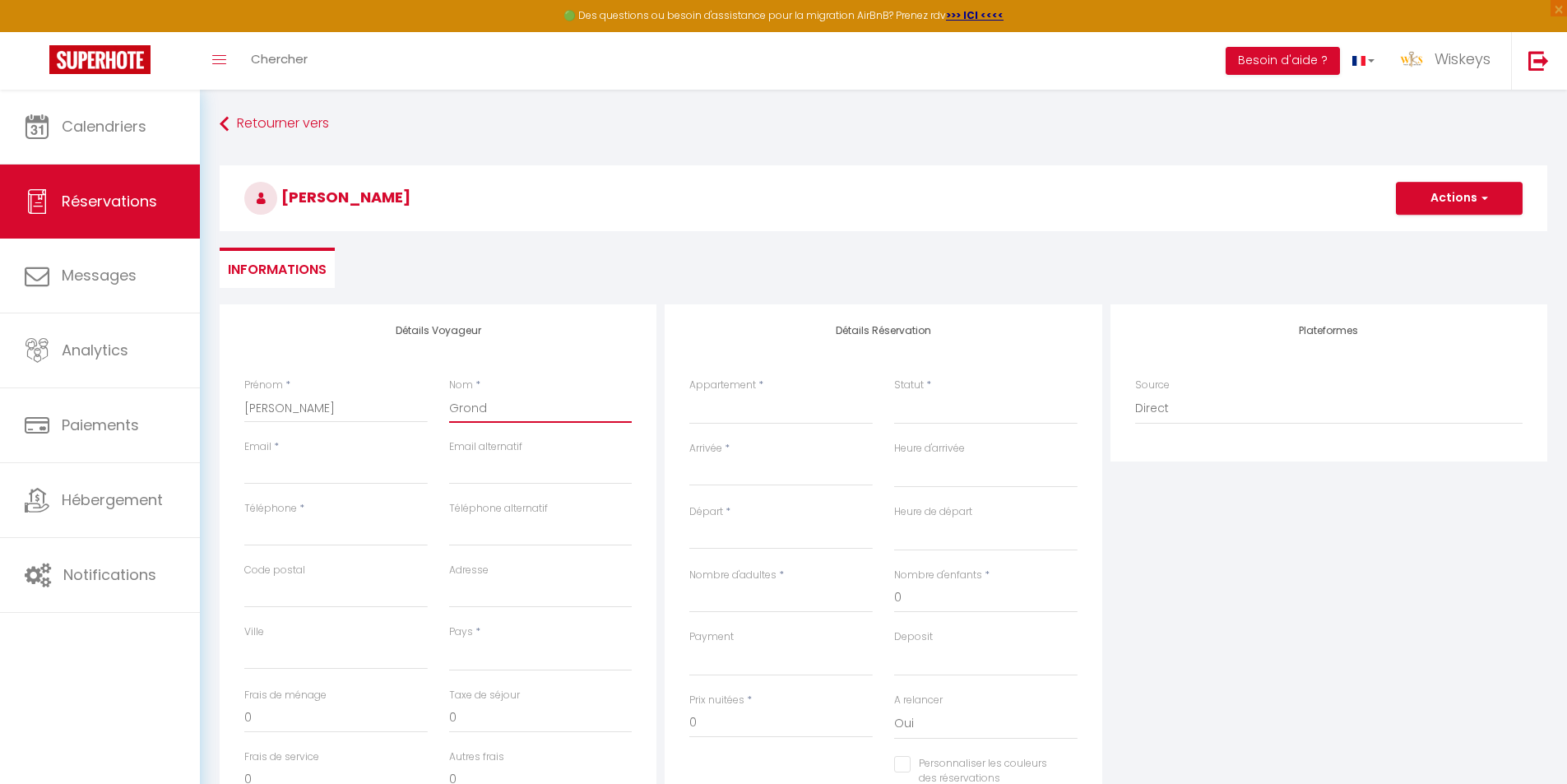
select select
checkbox input "false"
type input "Grondi"
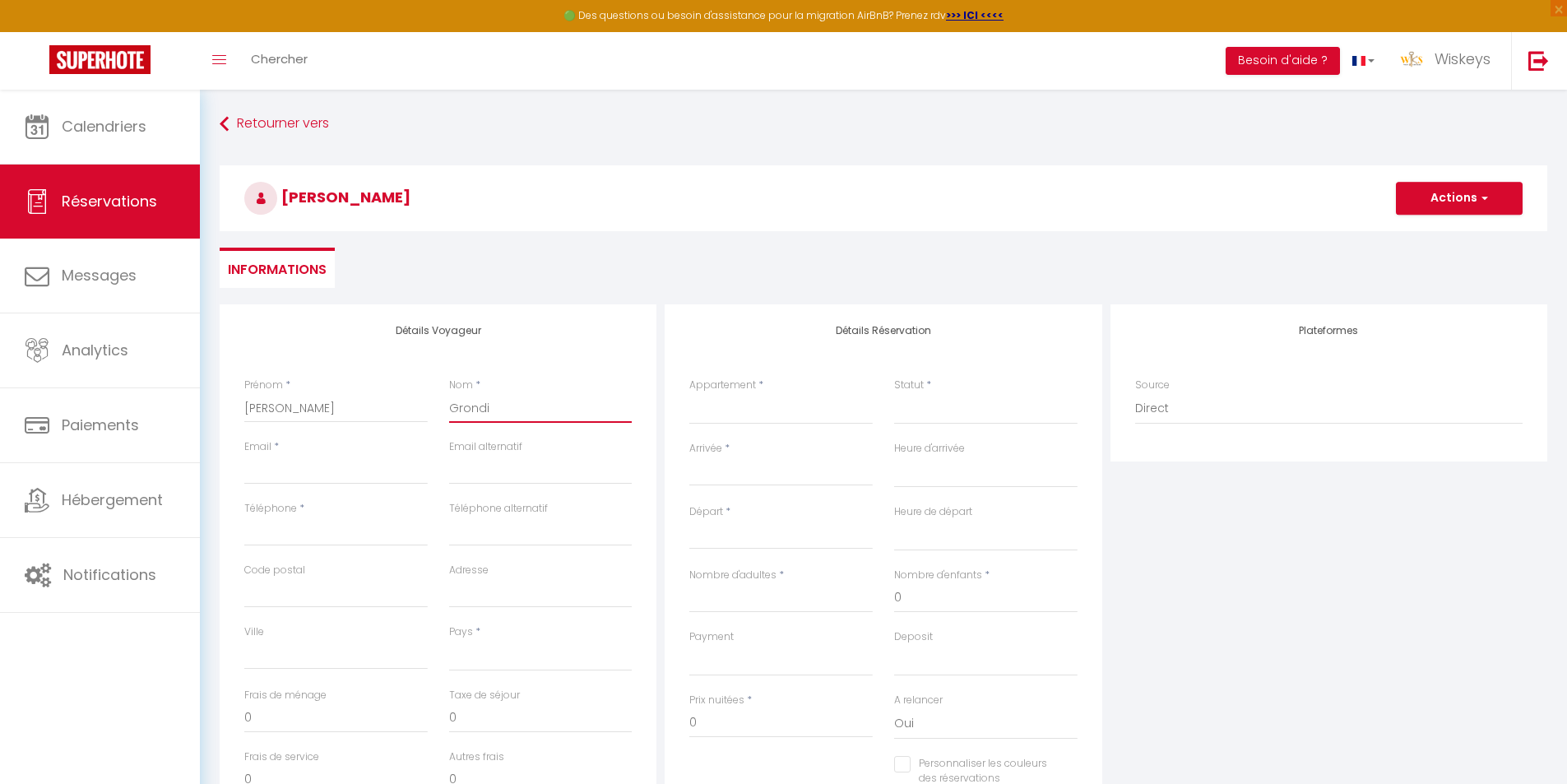
select select
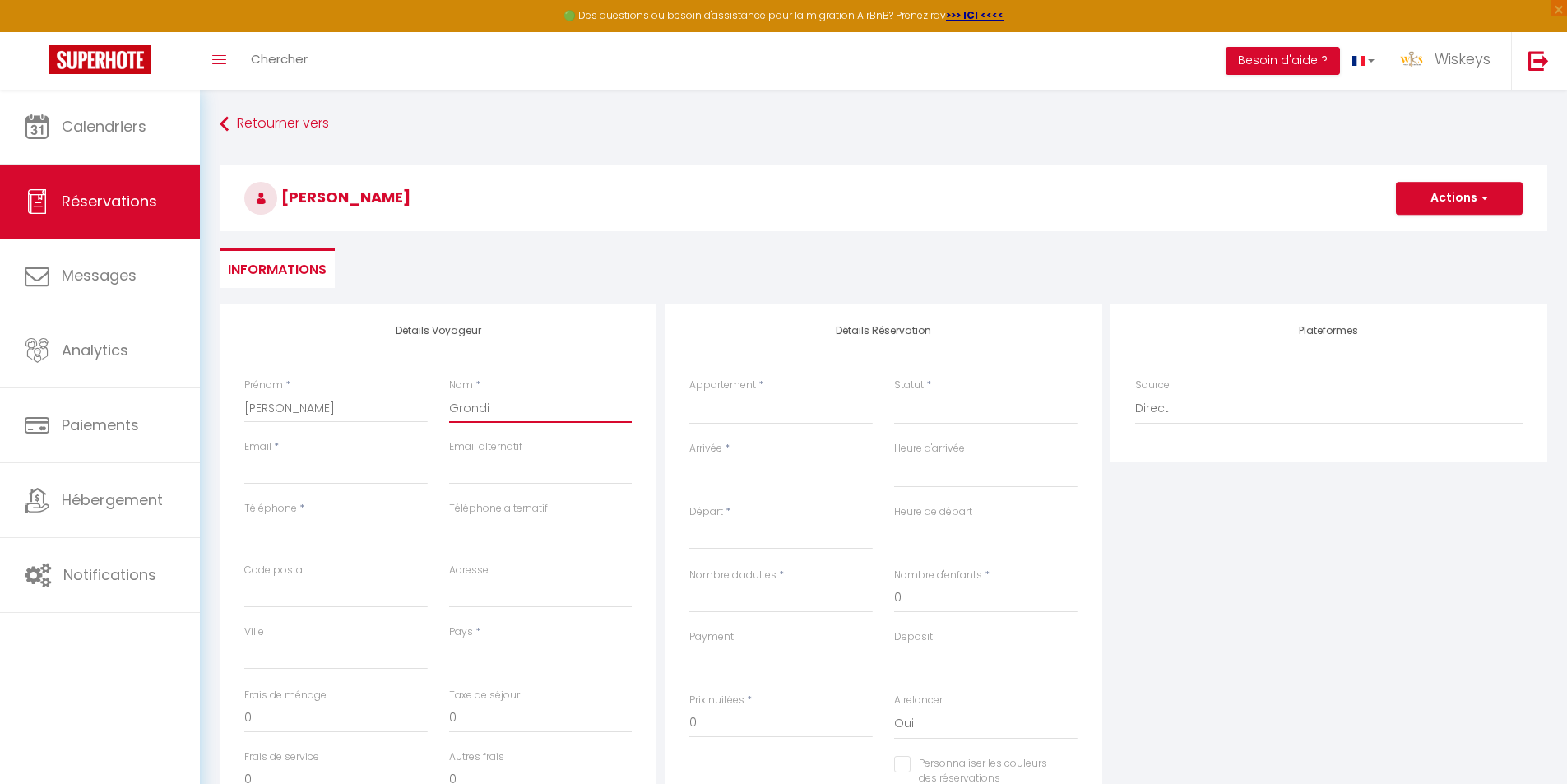
select select
checkbox input "false"
type input "Grondin"
select select
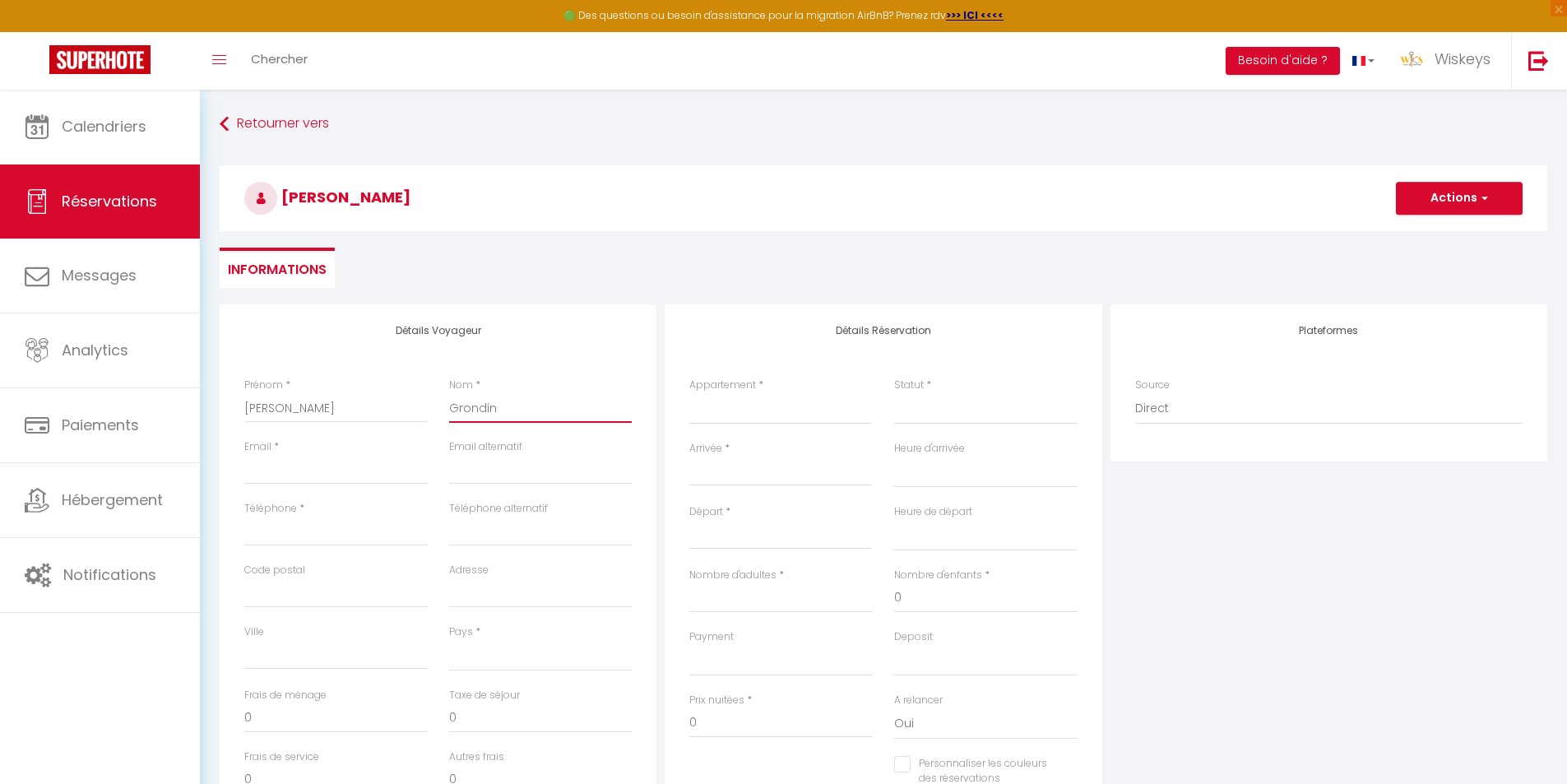
select select
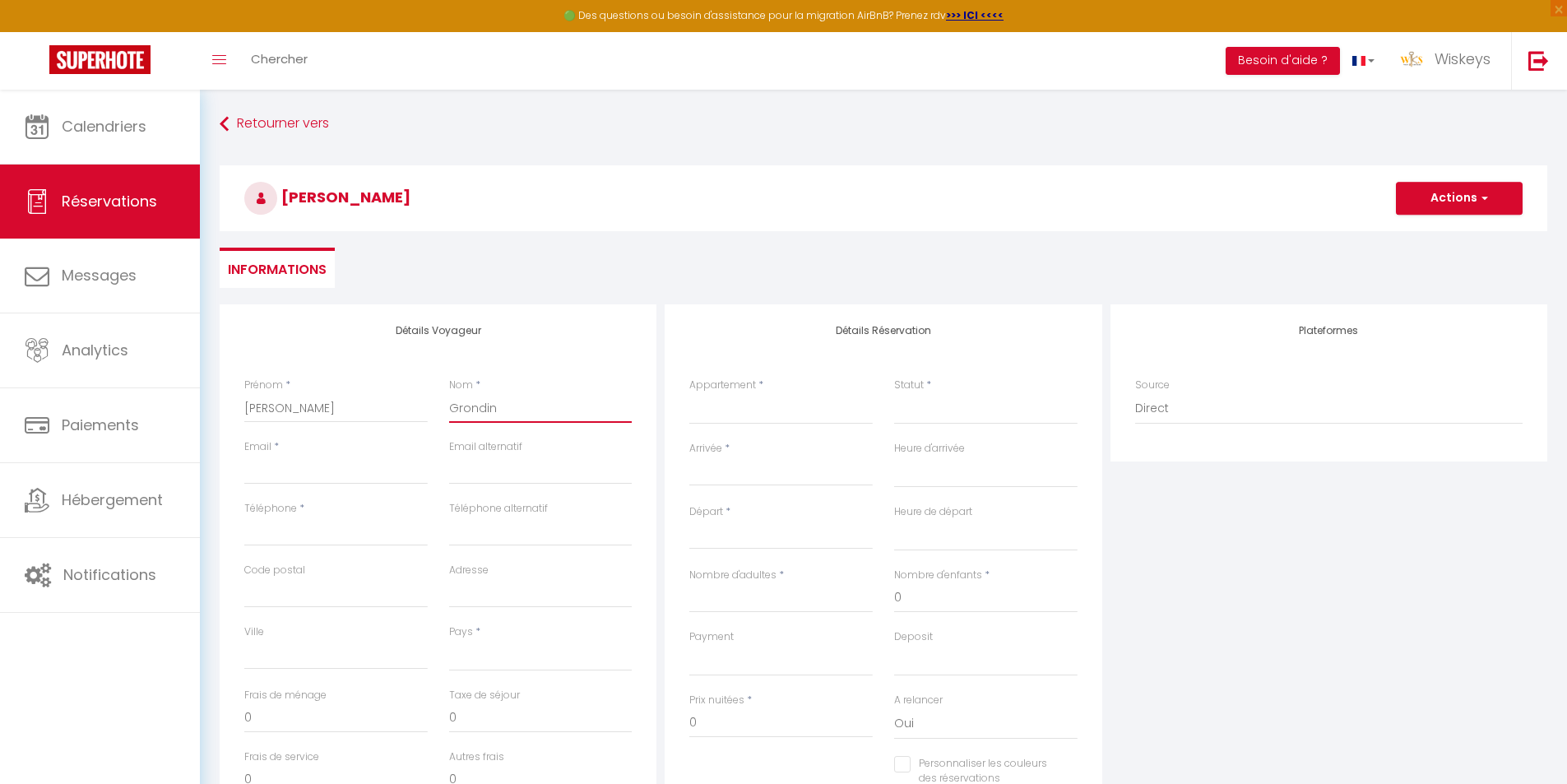
select select
checkbox input "false"
type input "Grondin"
type input "g"
select select
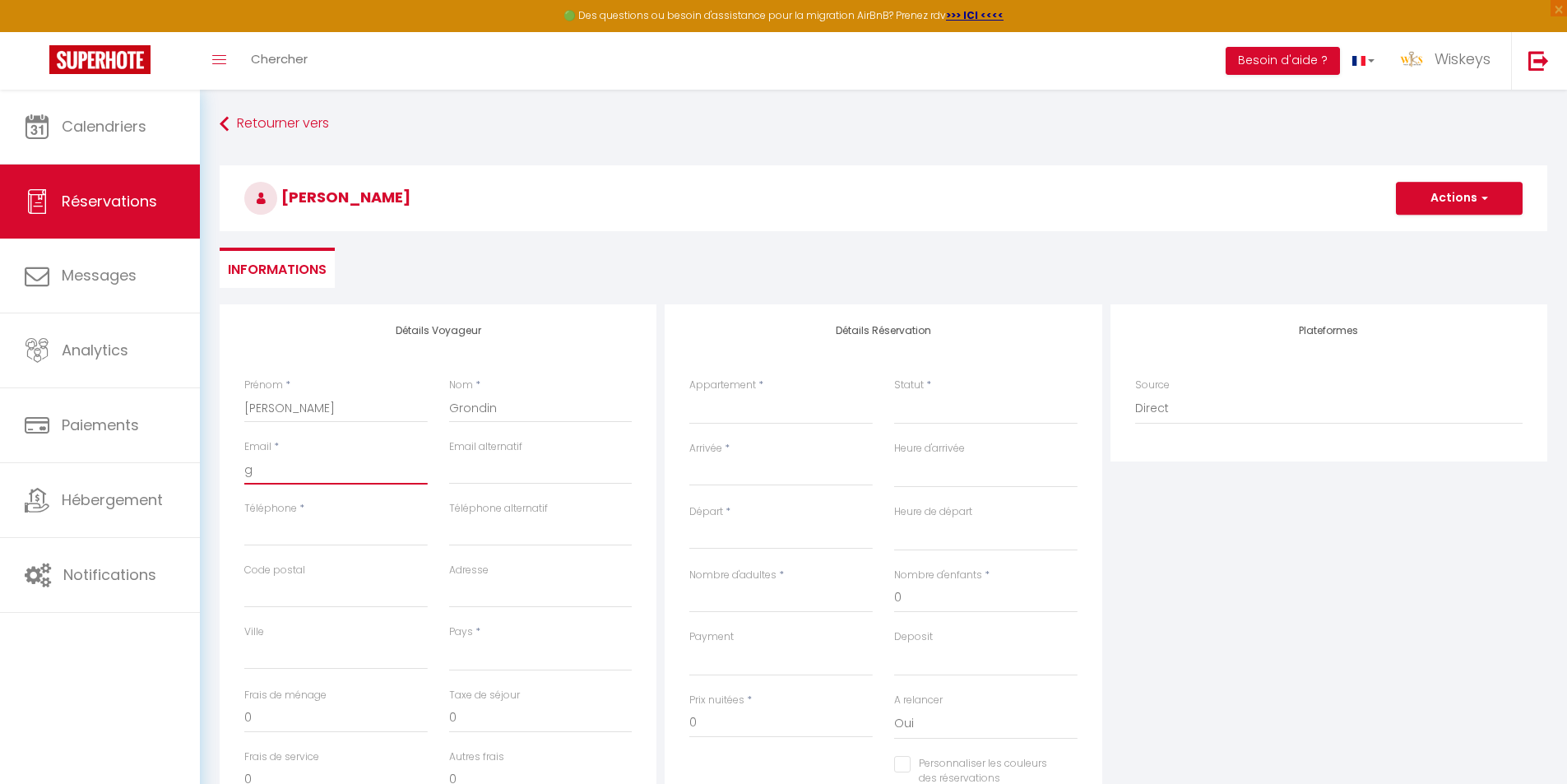
select select
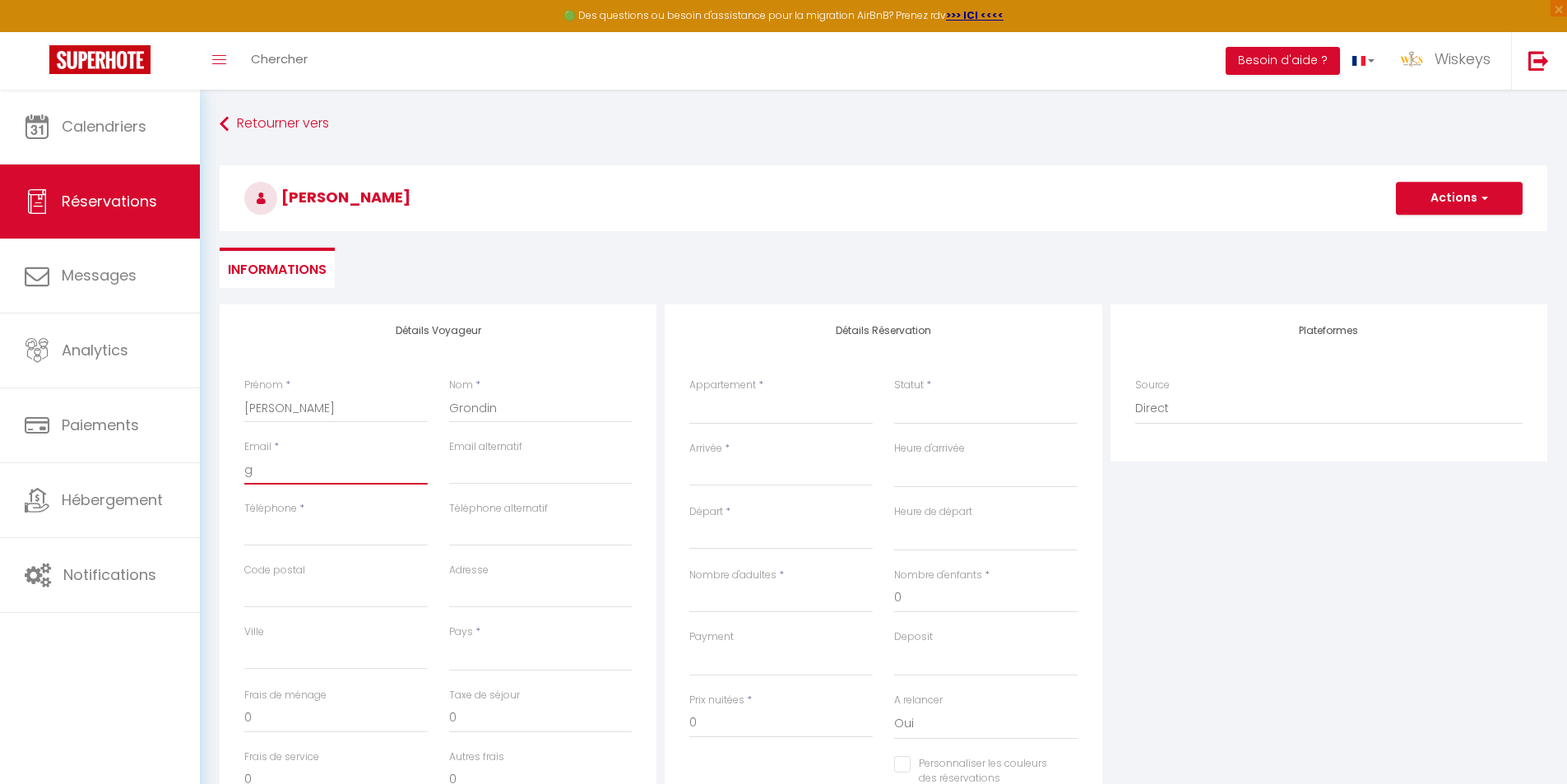
select select
checkbox input "false"
type input "gr"
select select
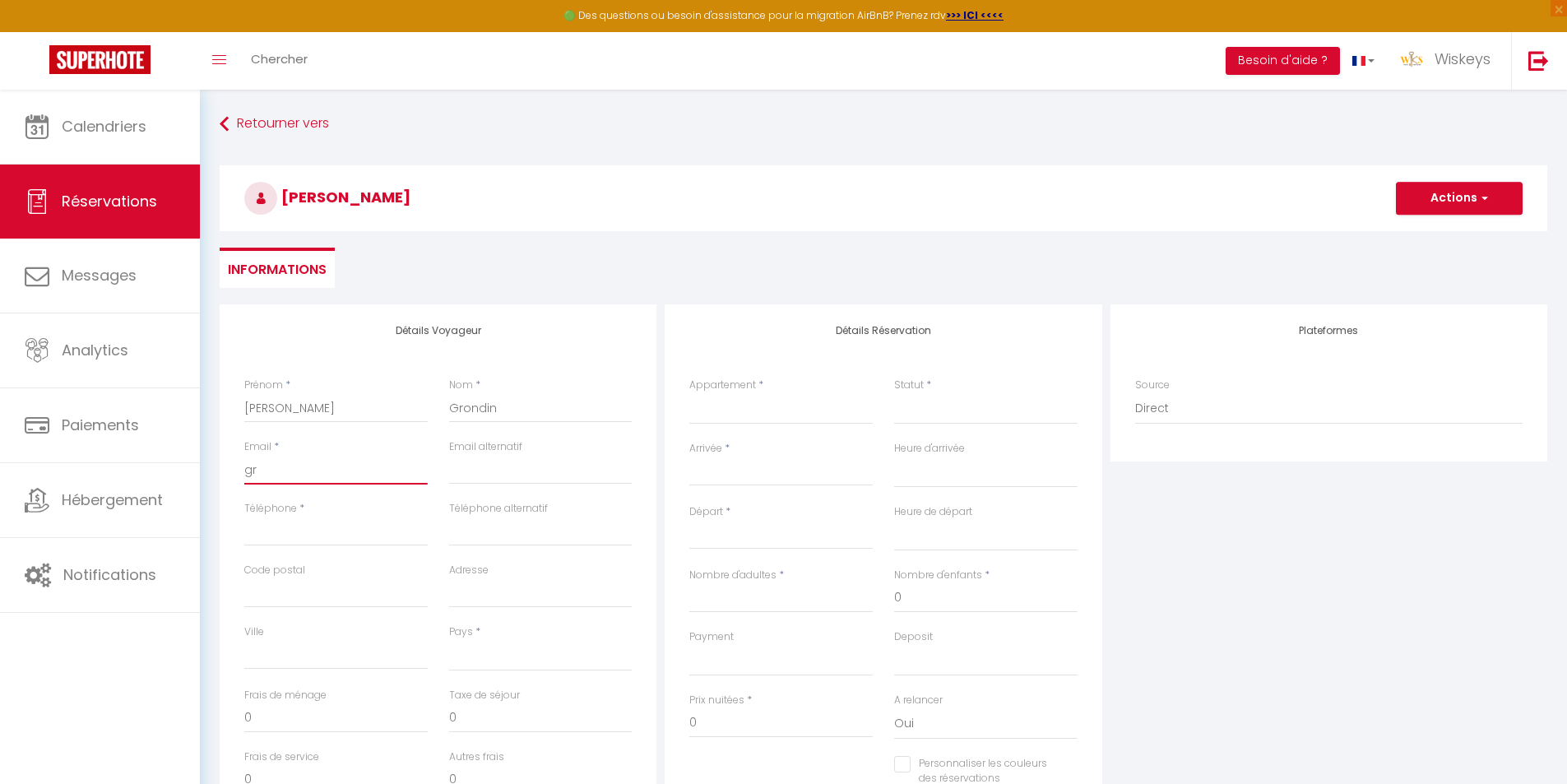
select select
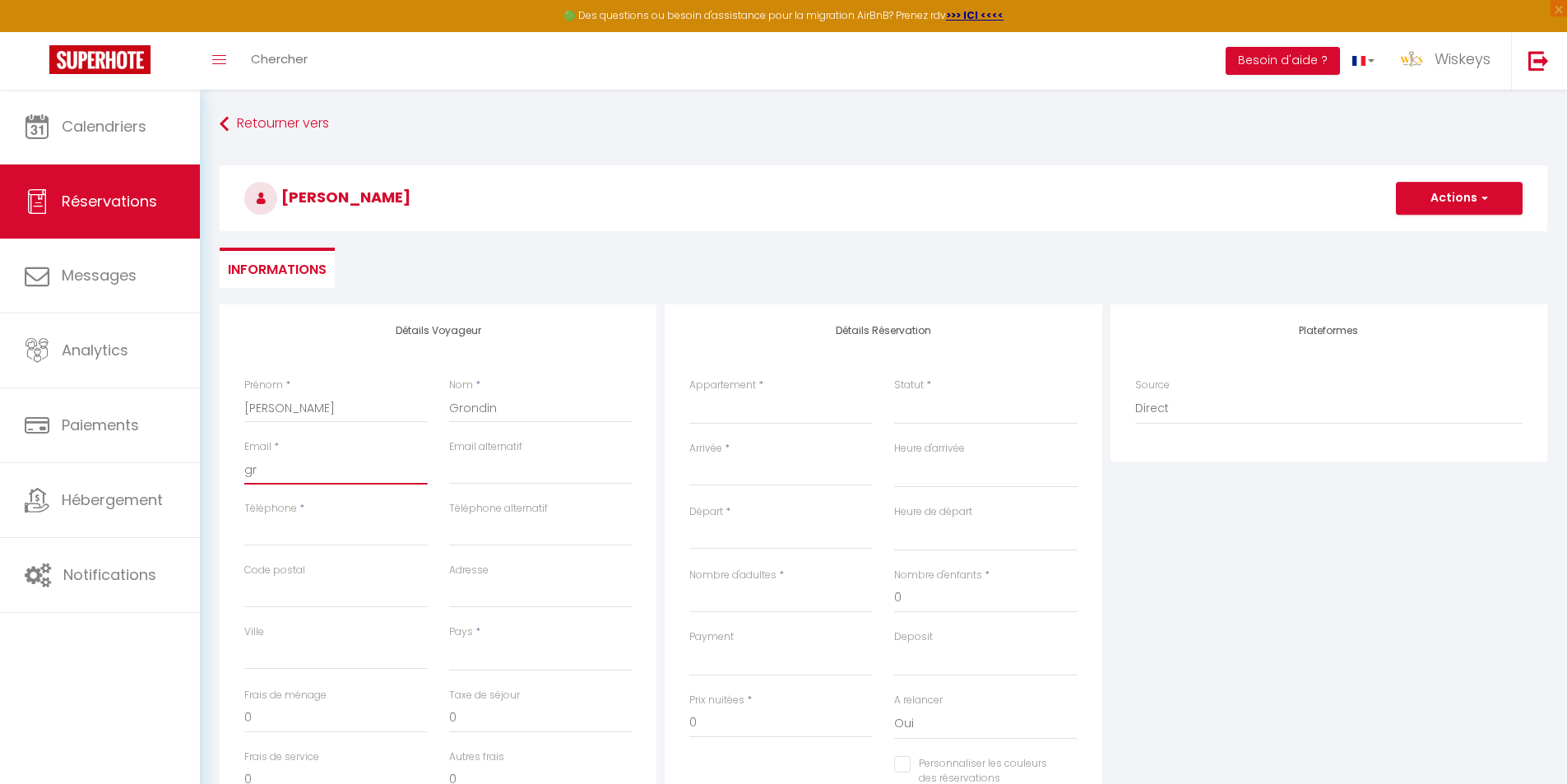
checkbox input "false"
type input "gro"
select select
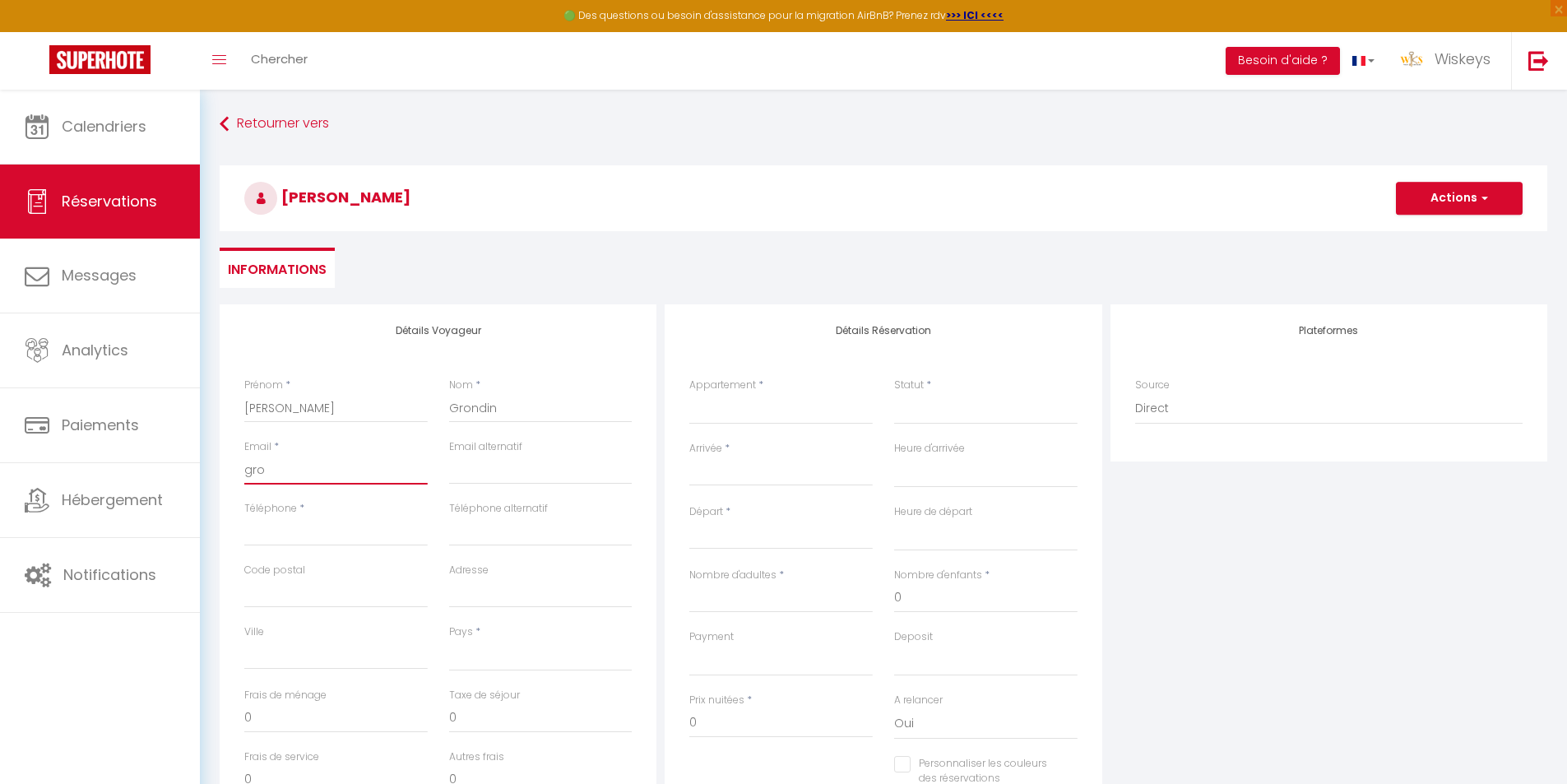
select select
checkbox input "false"
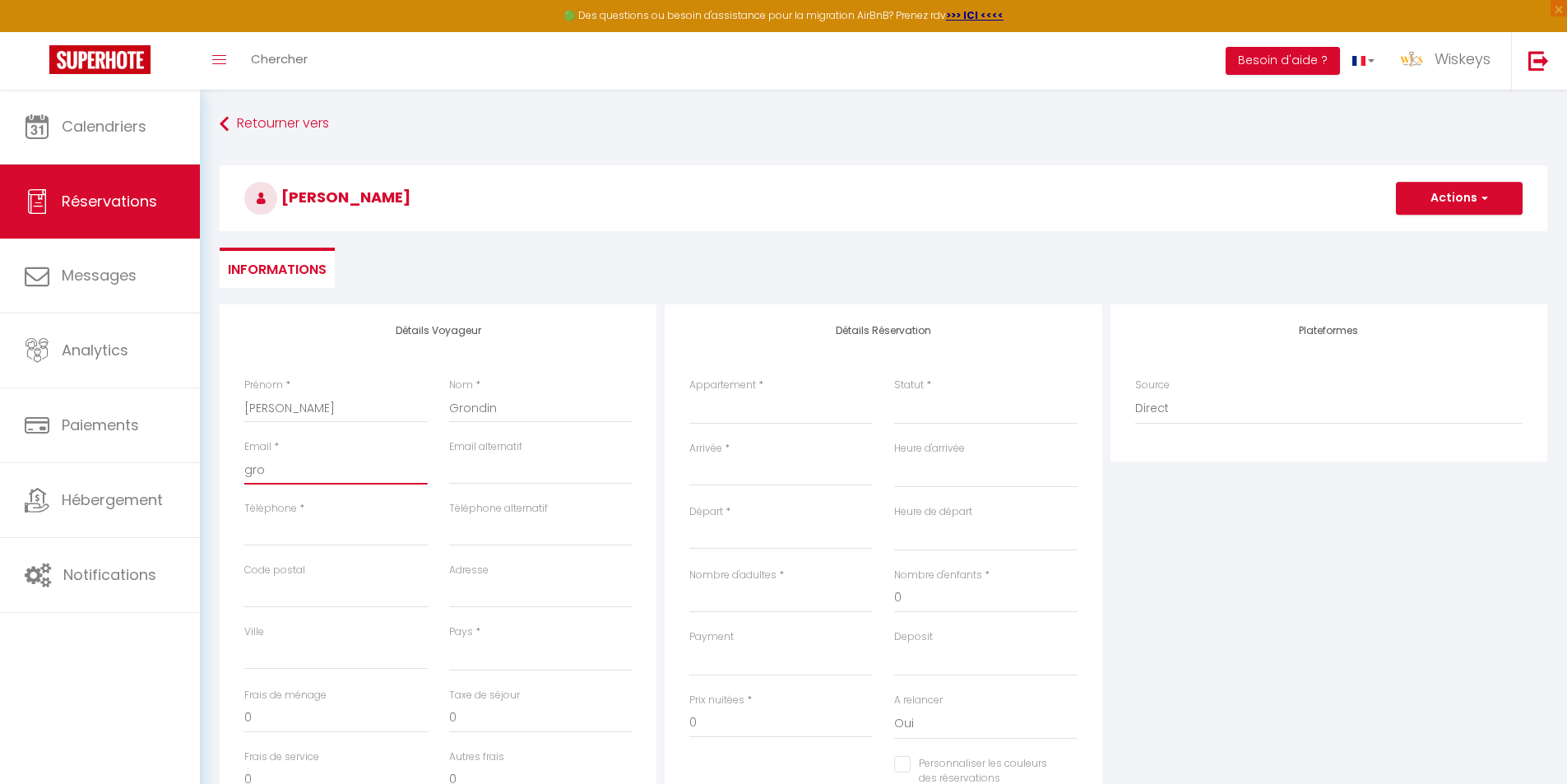
type input "gron"
select select
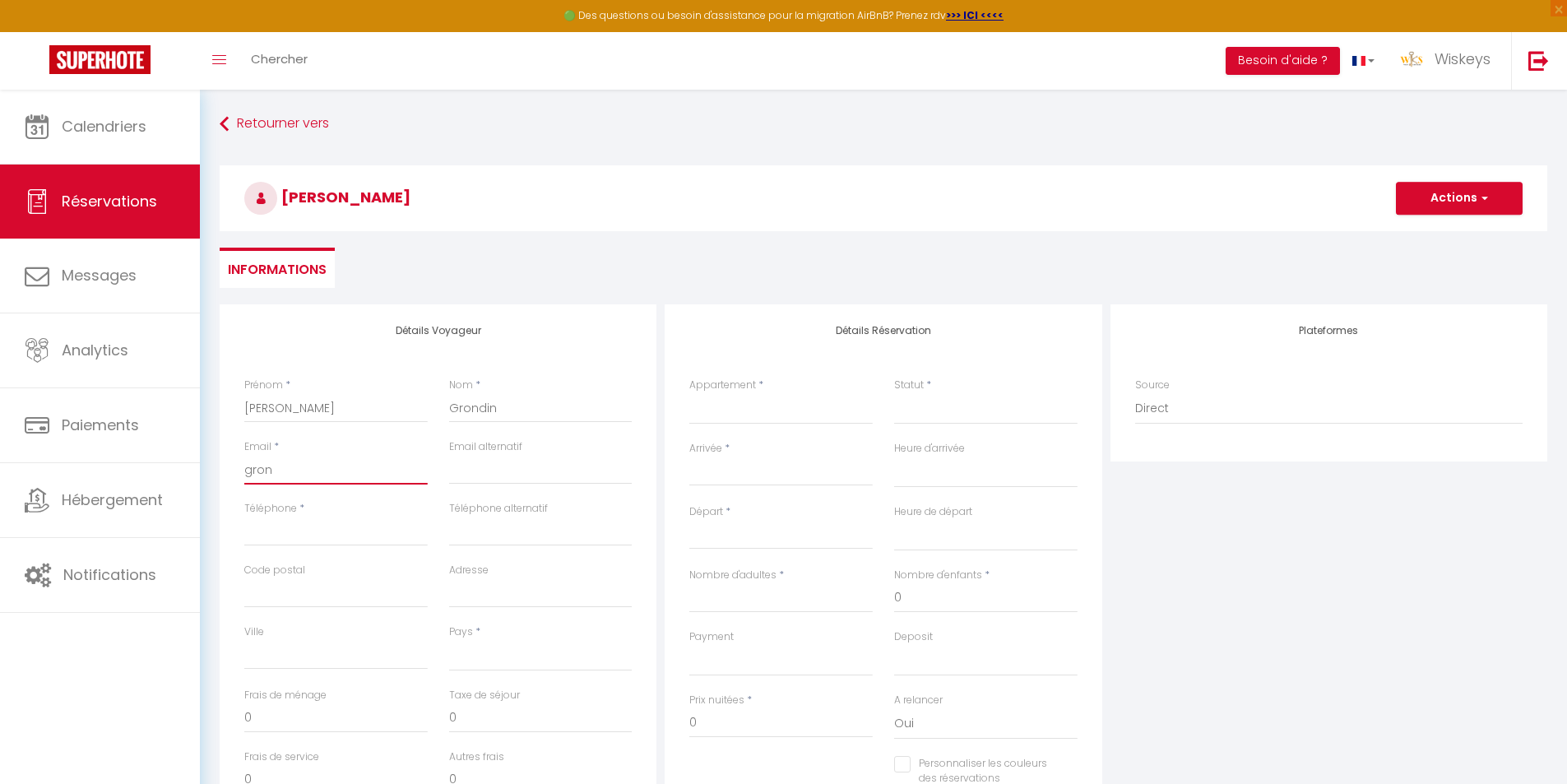
select select
checkbox input "false"
type input "grond"
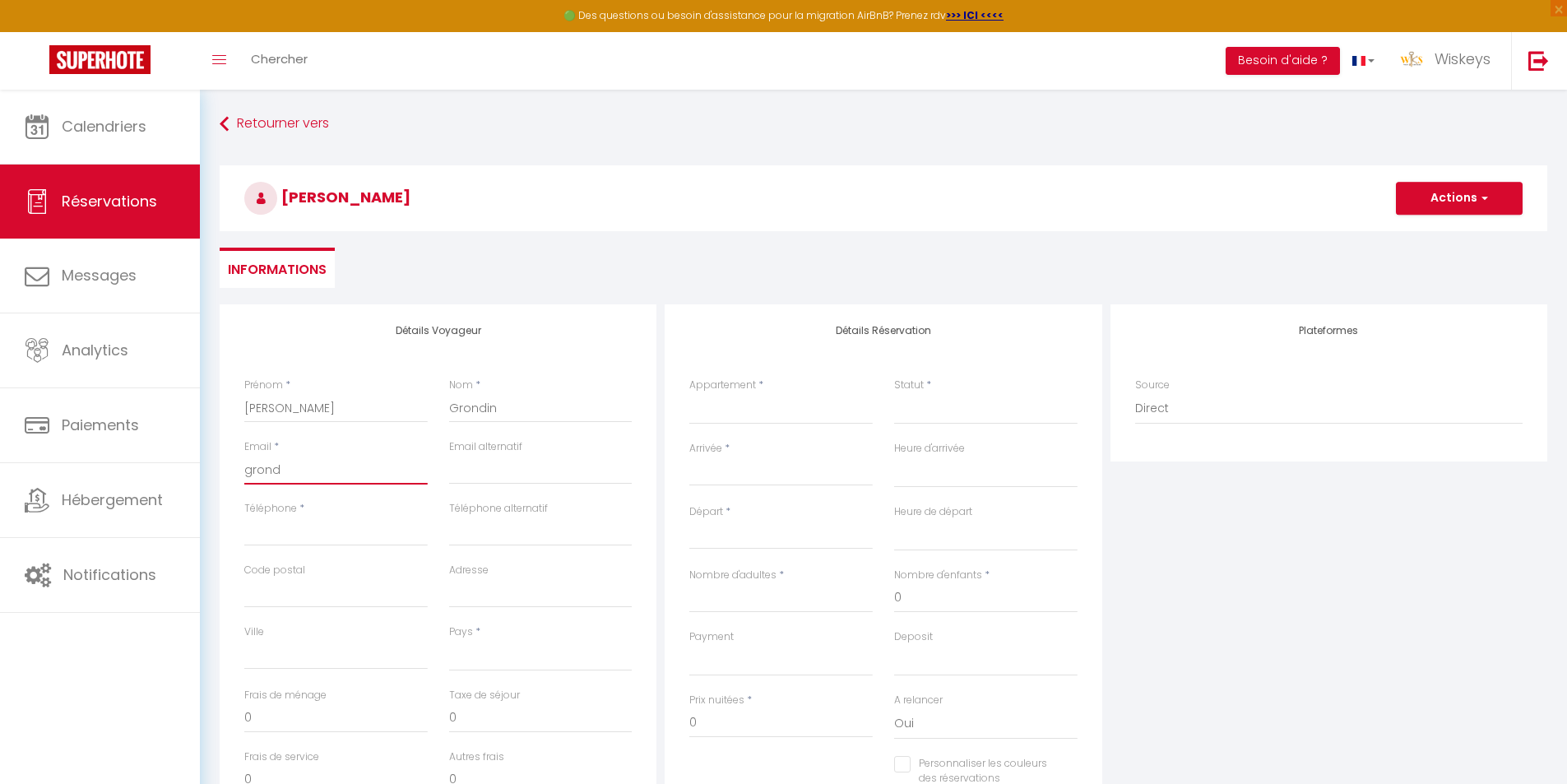
select select
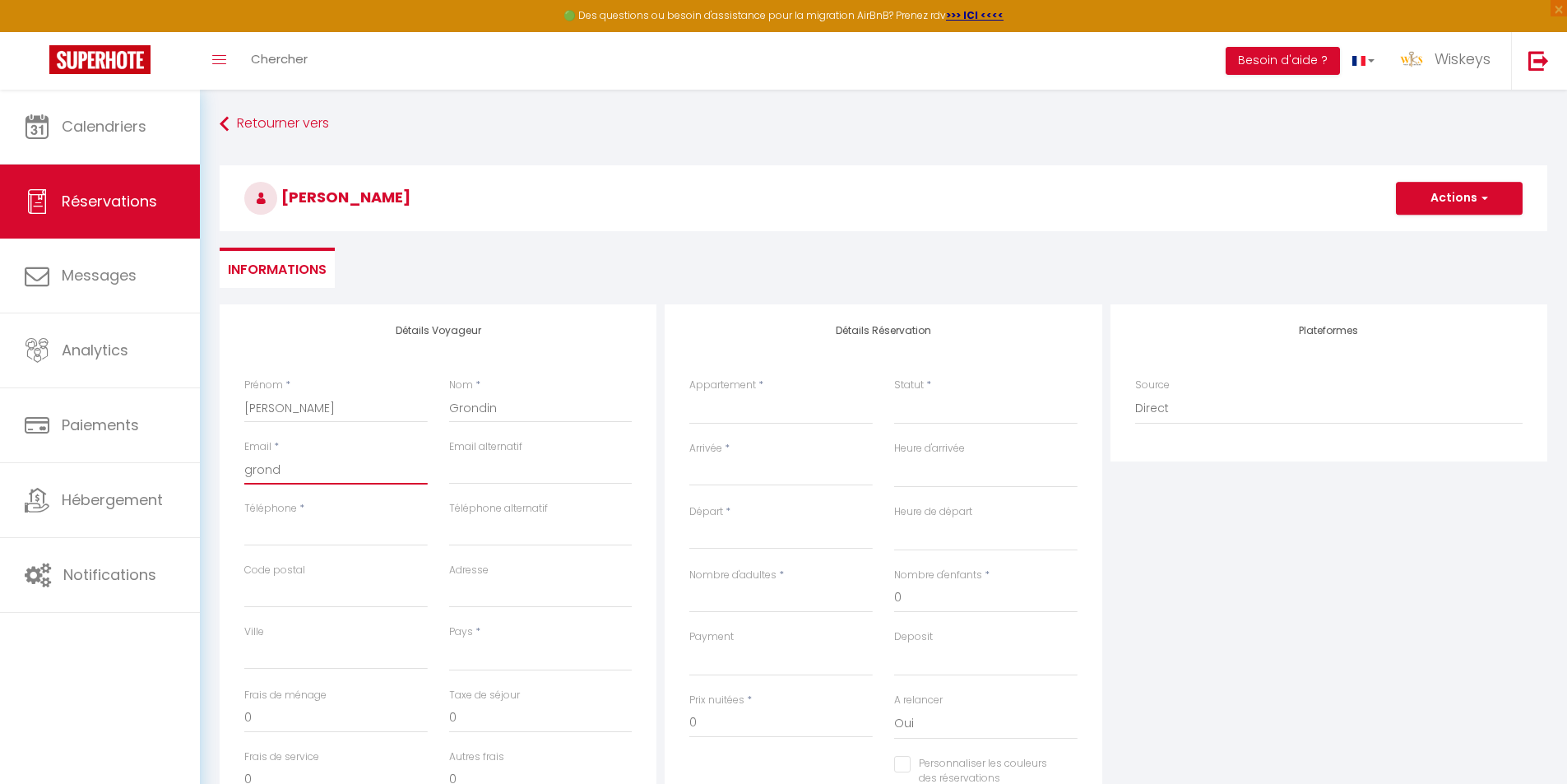
select select
checkbox input "false"
type input "grondi"
click at [307, 526] on input "Téléphone" at bounding box center [336, 531] width 183 height 30
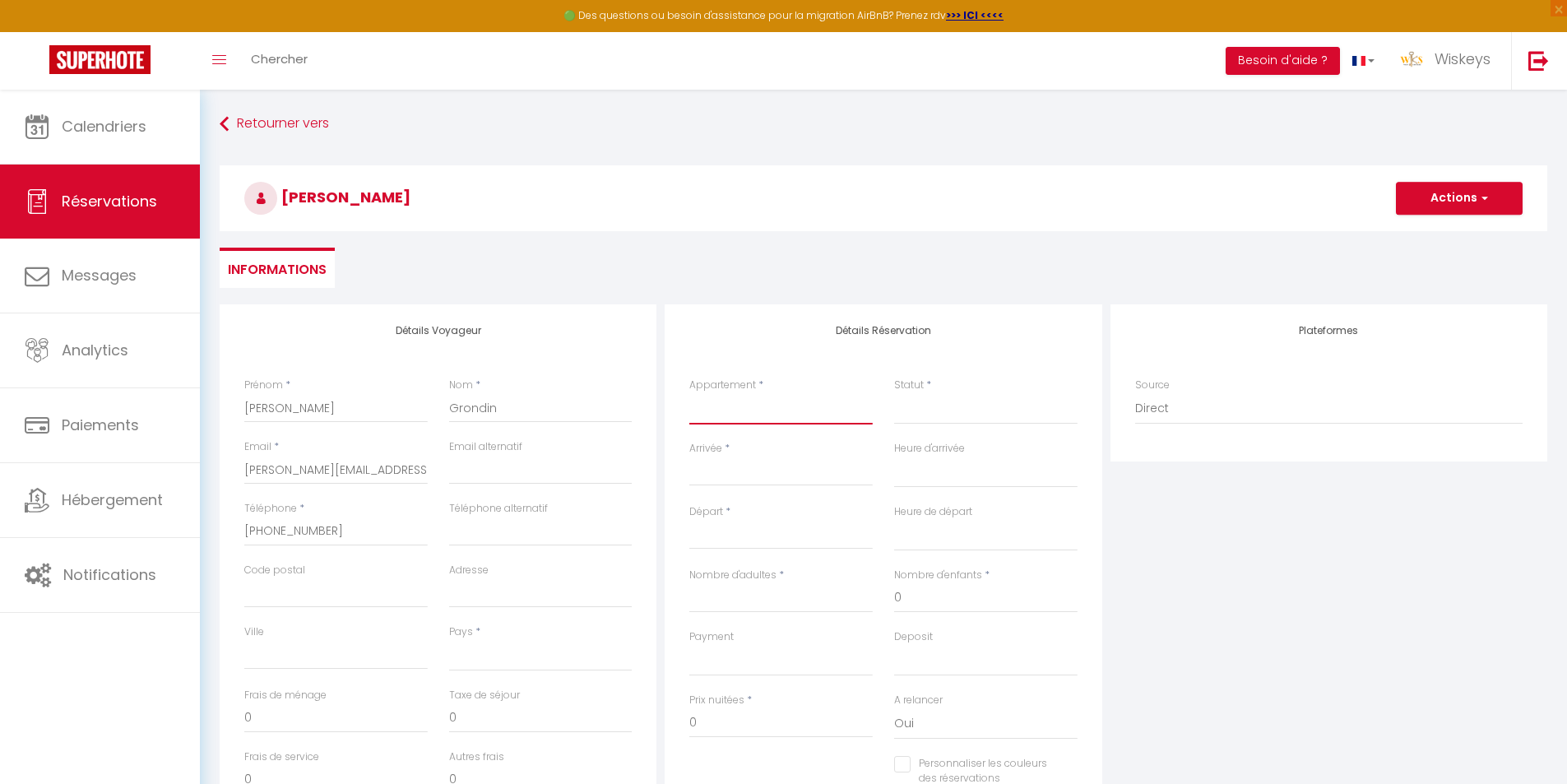
click at [788, 410] on select "⭐ Le Dashan Cosy ⭐ 🕊️ Le Cocon Paisible 💫 🌺 L’Hibiscus ✨ 💫 Le Ti Cosy 💫 🌅 Le Do…" at bounding box center [781, 409] width 183 height 32
click at [689, 393] on select "⭐ Le Dashan Cosy ⭐ 🕊️ Le Cocon Paisible 💫 🌺 L’Hibiscus ✨ 💫 Le Ti Cosy 💫 🌅 Le Do…" at bounding box center [781, 409] width 183 height 32
click at [959, 430] on div "Statut * Confirmé Non Confirmé Annulé Annulé par le voyageur No Show Request" at bounding box center [986, 409] width 205 height 63
click at [963, 420] on select "Confirmé Non Confirmé [PERSON_NAME] par le voyageur No Show Request" at bounding box center [986, 409] width 183 height 32
click at [894, 393] on select "Confirmé Non Confirmé [PERSON_NAME] par le voyageur No Show Request" at bounding box center [986, 409] width 183 height 32
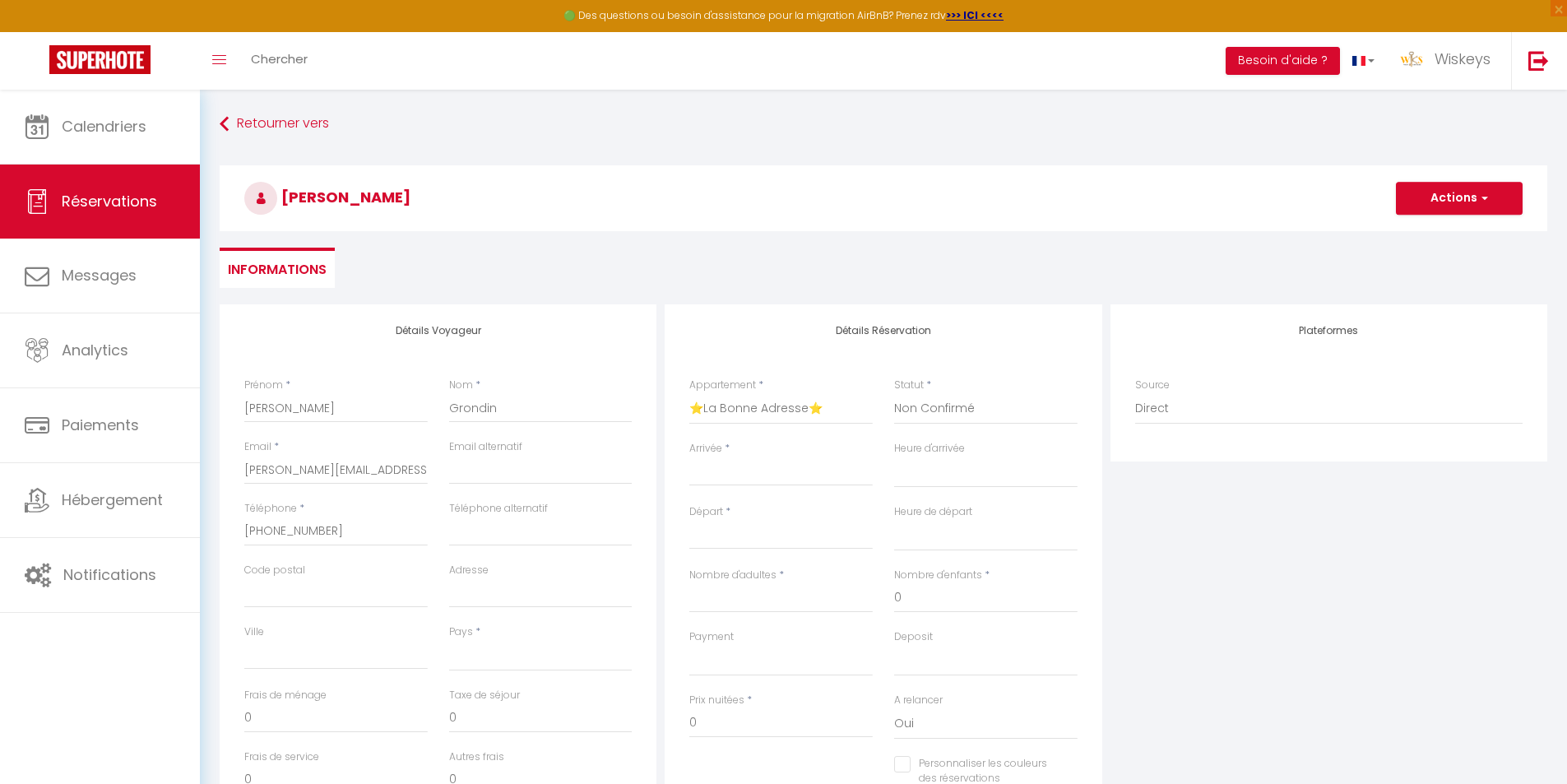
click at [744, 484] on div "< [DATE] > Dim Lun Mar Mer Jeu Ven Sam 1 2 3 4 5 6 7 8 9 10 11 12 13 14 15 16 1…" at bounding box center [781, 472] width 183 height 30
click at [747, 475] on input "Arrivée" at bounding box center [781, 473] width 183 height 21
click at [745, 462] on input "Arrivée" at bounding box center [781, 473] width 183 height 21
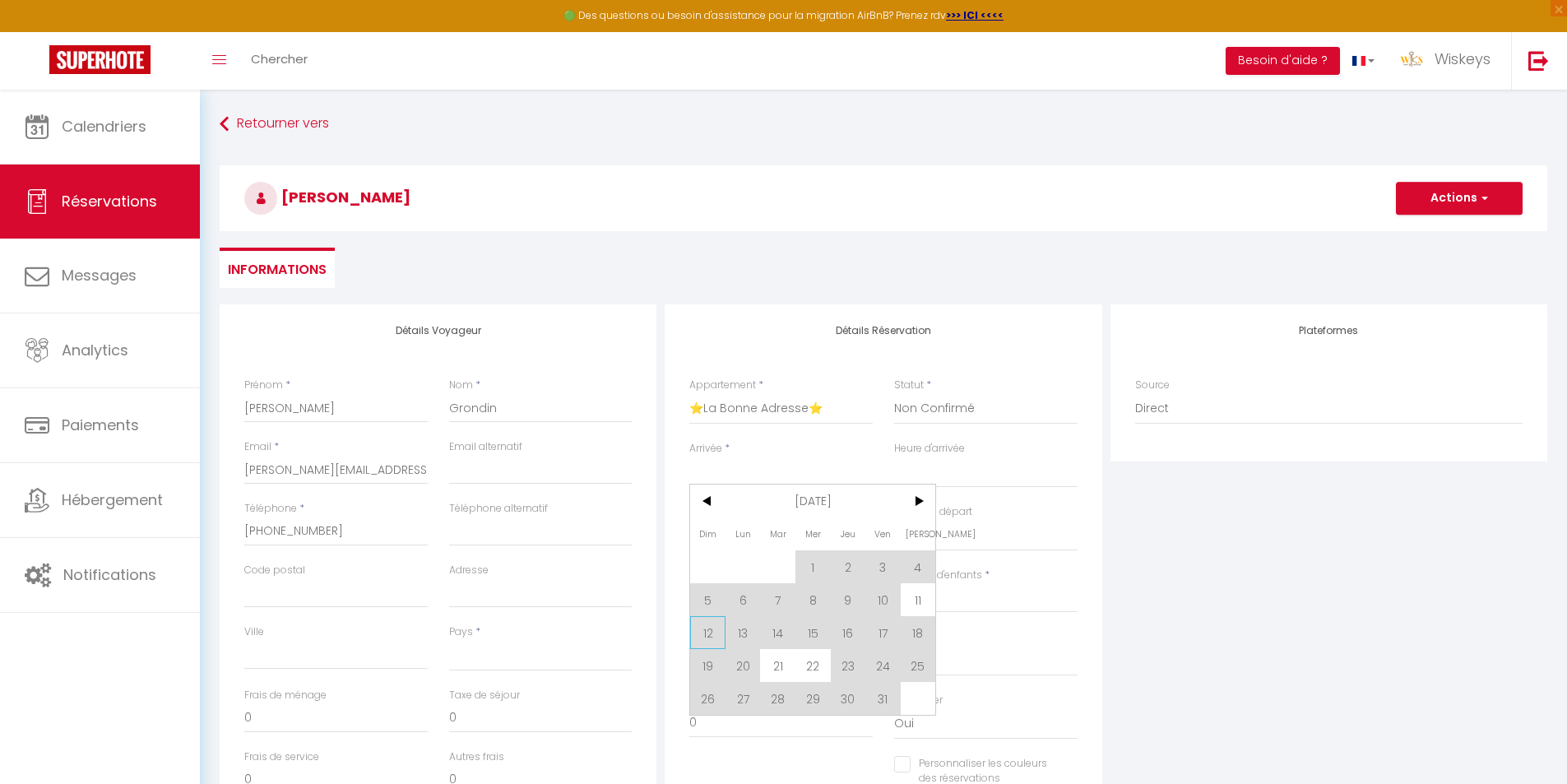
click at [703, 640] on span "12" at bounding box center [708, 632] width 35 height 33
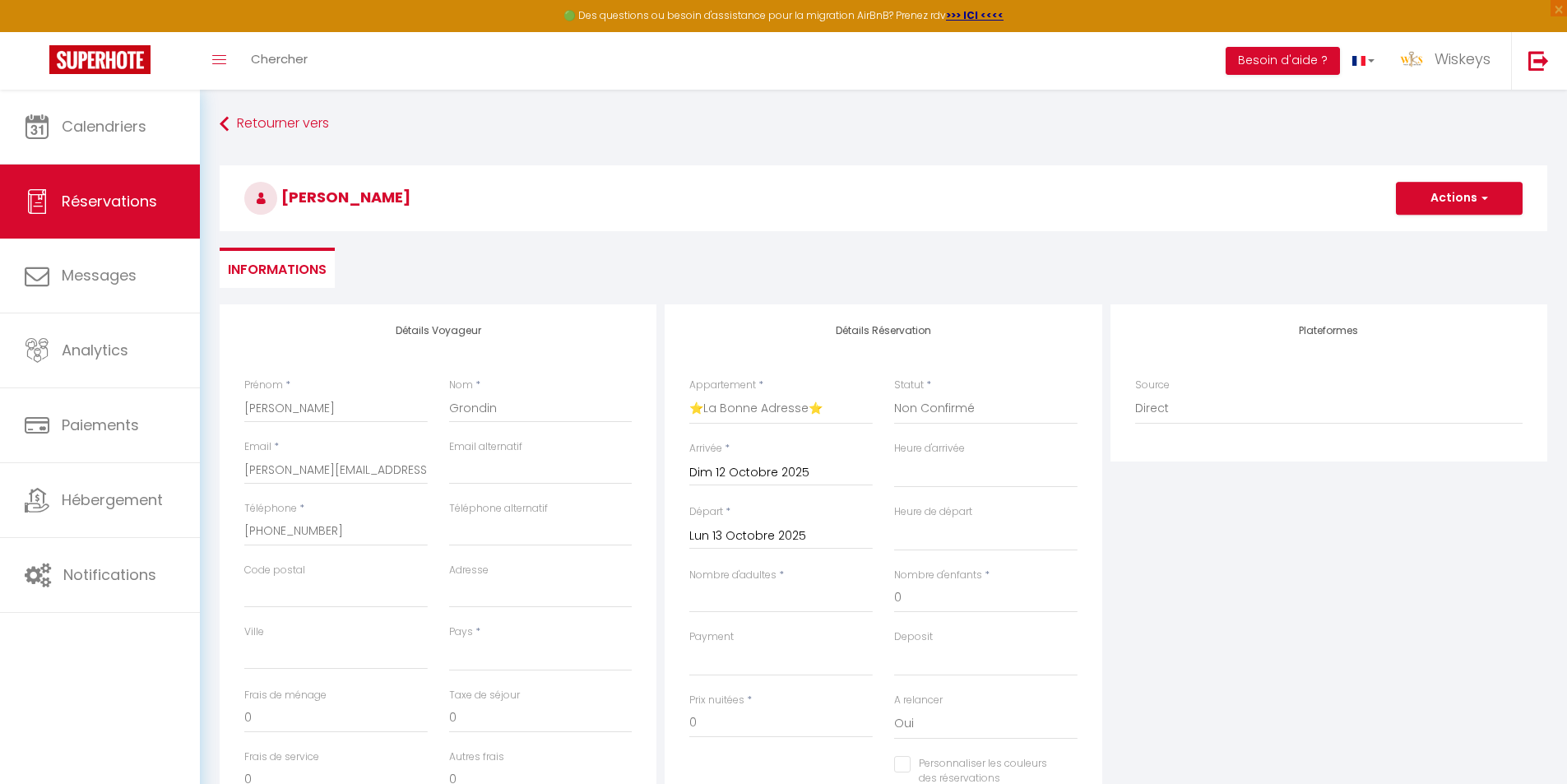
click at [789, 534] on input "Lun 13 Octobre 2025" at bounding box center [781, 536] width 183 height 21
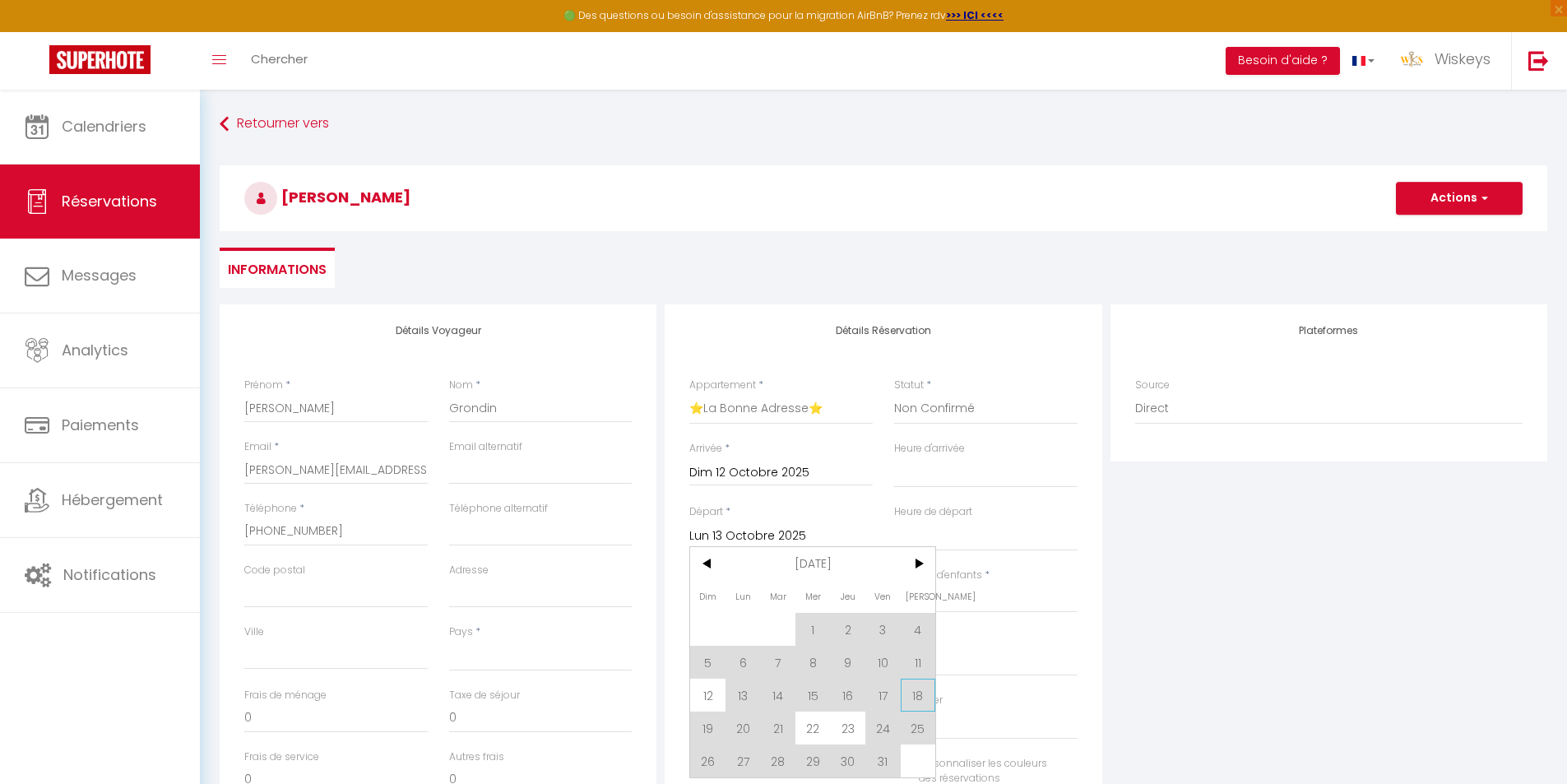
click at [928, 701] on span "18" at bounding box center [918, 694] width 35 height 33
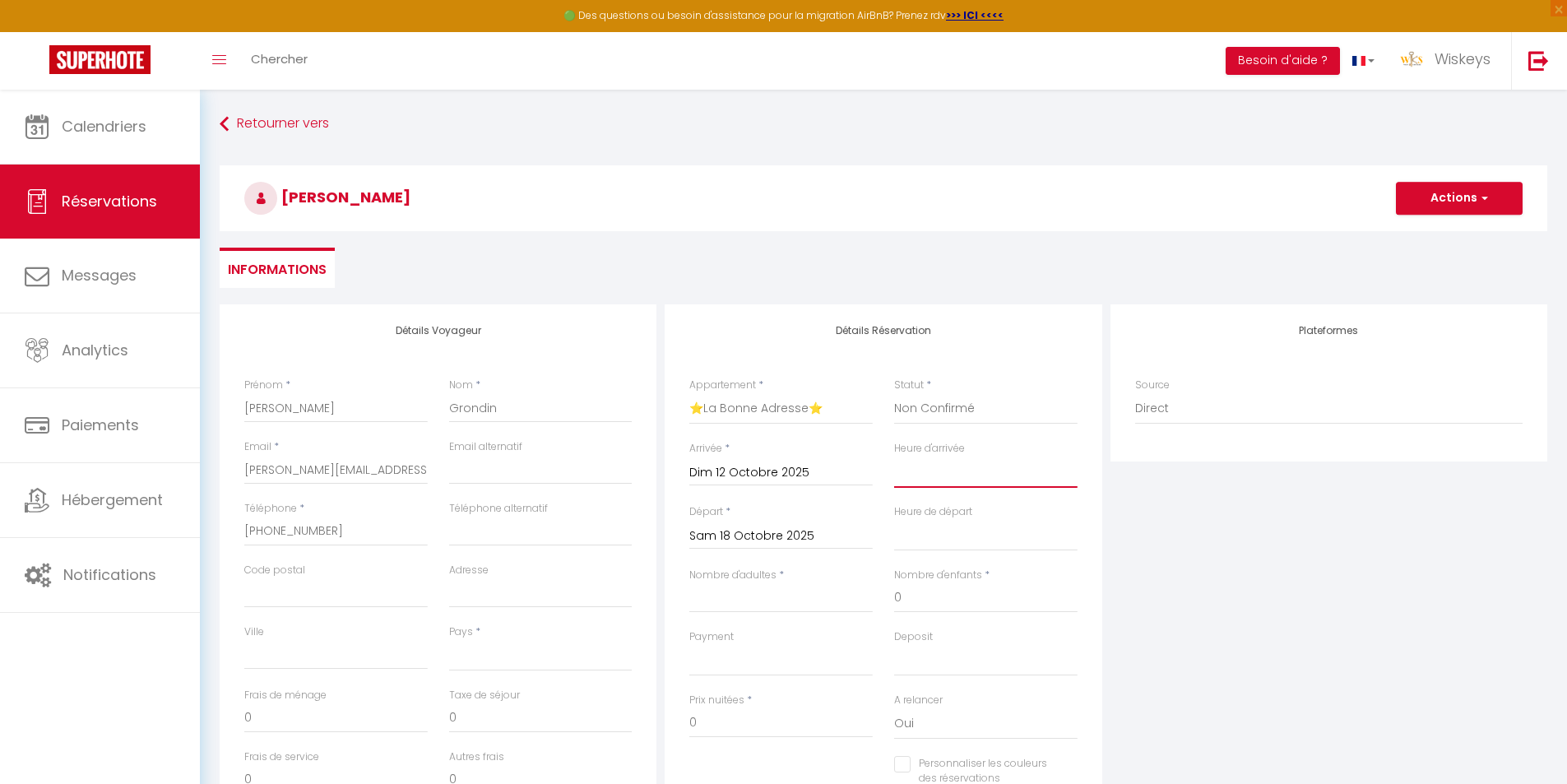
click at [961, 465] on select "00:00 00:30 01:00 01:30 02:00 02:30 03:00 03:30 04:00 04:30 05:00 05:30 06:00 0…" at bounding box center [986, 473] width 183 height 32
click at [894, 457] on select "00:00 00:30 01:00 01:30 02:00 02:30 03:00 03:30 04:00 04:30 05:00 05:30 06:00 0…" at bounding box center [986, 473] width 183 height 32
click at [955, 554] on div "Heure de départ 00:00 00:30 01:00 01:30 02:00 02:30 03:00 03:30 04:00 04:30 05:…" at bounding box center [986, 536] width 205 height 63
click at [962, 534] on select "00:00 00:30 01:00 01:30 02:00 02:30 03:00 03:30 04:00 04:30 05:00 05:30 06:00 0…" at bounding box center [986, 536] width 183 height 32
click at [894, 520] on select "00:00 00:30 01:00 01:30 02:00 02:30 03:00 03:30 04:00 04:30 05:00 05:30 06:00 0…" at bounding box center [986, 536] width 183 height 32
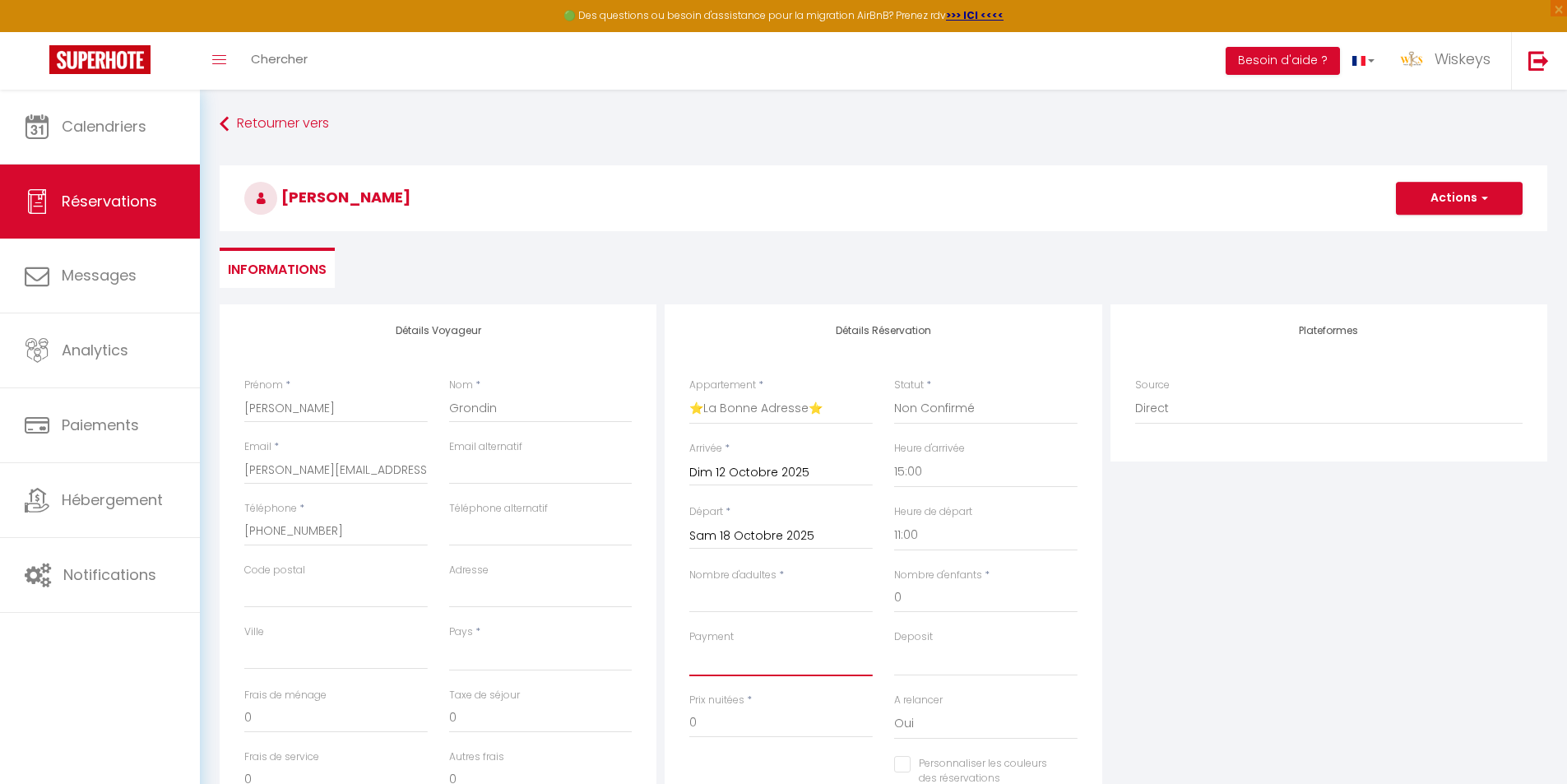
click at [777, 664] on select "OK KO" at bounding box center [781, 661] width 183 height 32
click at [689, 645] on select "OK KO" at bounding box center [781, 661] width 183 height 32
click at [977, 649] on select "OK KO" at bounding box center [986, 661] width 183 height 32
click at [894, 645] on select "OK KO" at bounding box center [986, 661] width 183 height 32
click at [793, 585] on input "Nombre d'adultes" at bounding box center [781, 598] width 183 height 30
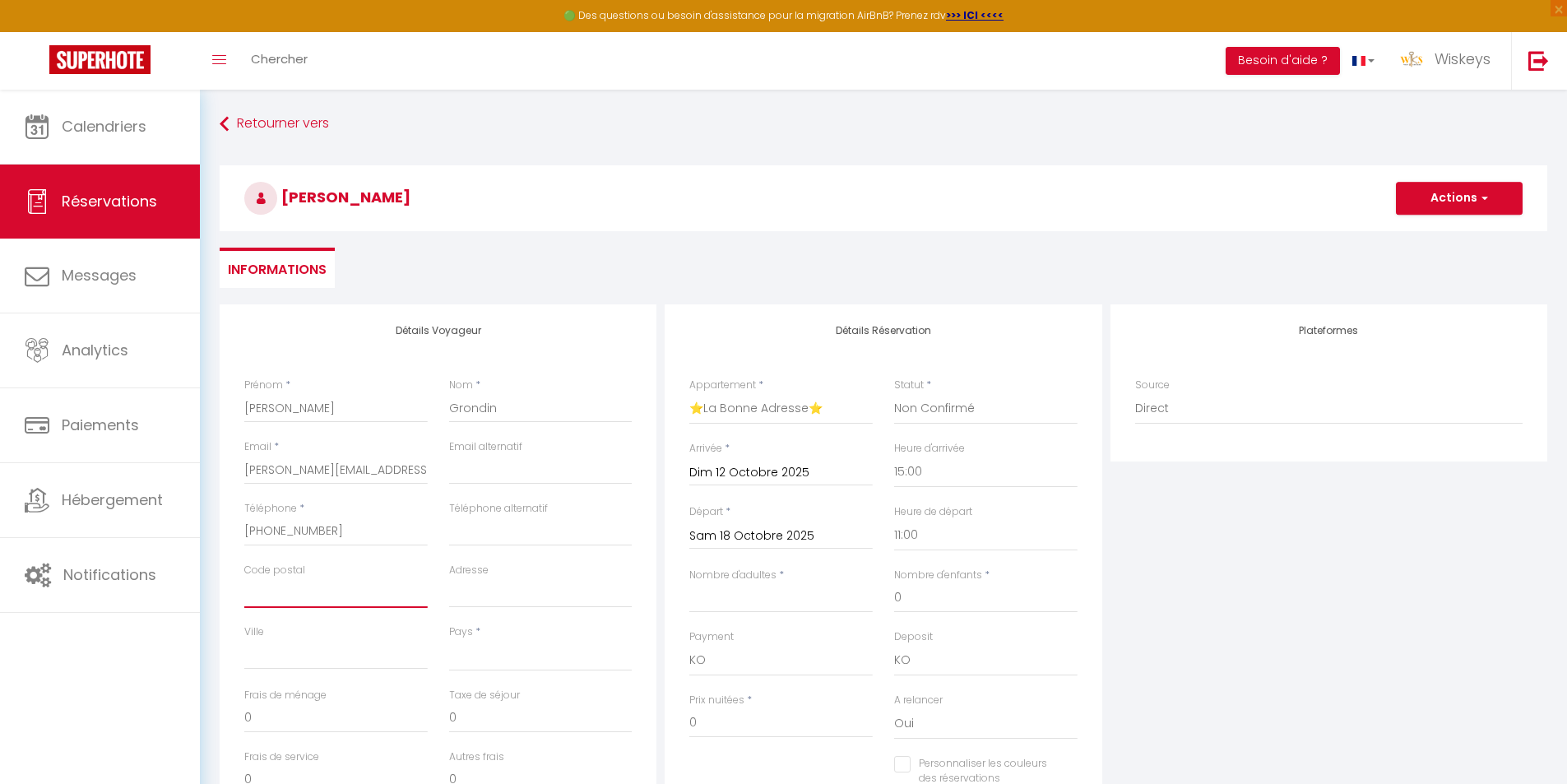
click at [320, 597] on input "Code postal" at bounding box center [336, 593] width 183 height 30
click at [349, 650] on input "Ville" at bounding box center [336, 655] width 183 height 30
click at [560, 660] on select "[GEOGRAPHIC_DATA] [GEOGRAPHIC_DATA] [GEOGRAPHIC_DATA] [GEOGRAPHIC_DATA] [GEOGRA…" at bounding box center [541, 656] width 183 height 32
click at [449, 640] on select "[GEOGRAPHIC_DATA] [GEOGRAPHIC_DATA] [GEOGRAPHIC_DATA] [GEOGRAPHIC_DATA] [GEOGRA…" at bounding box center [541, 656] width 183 height 32
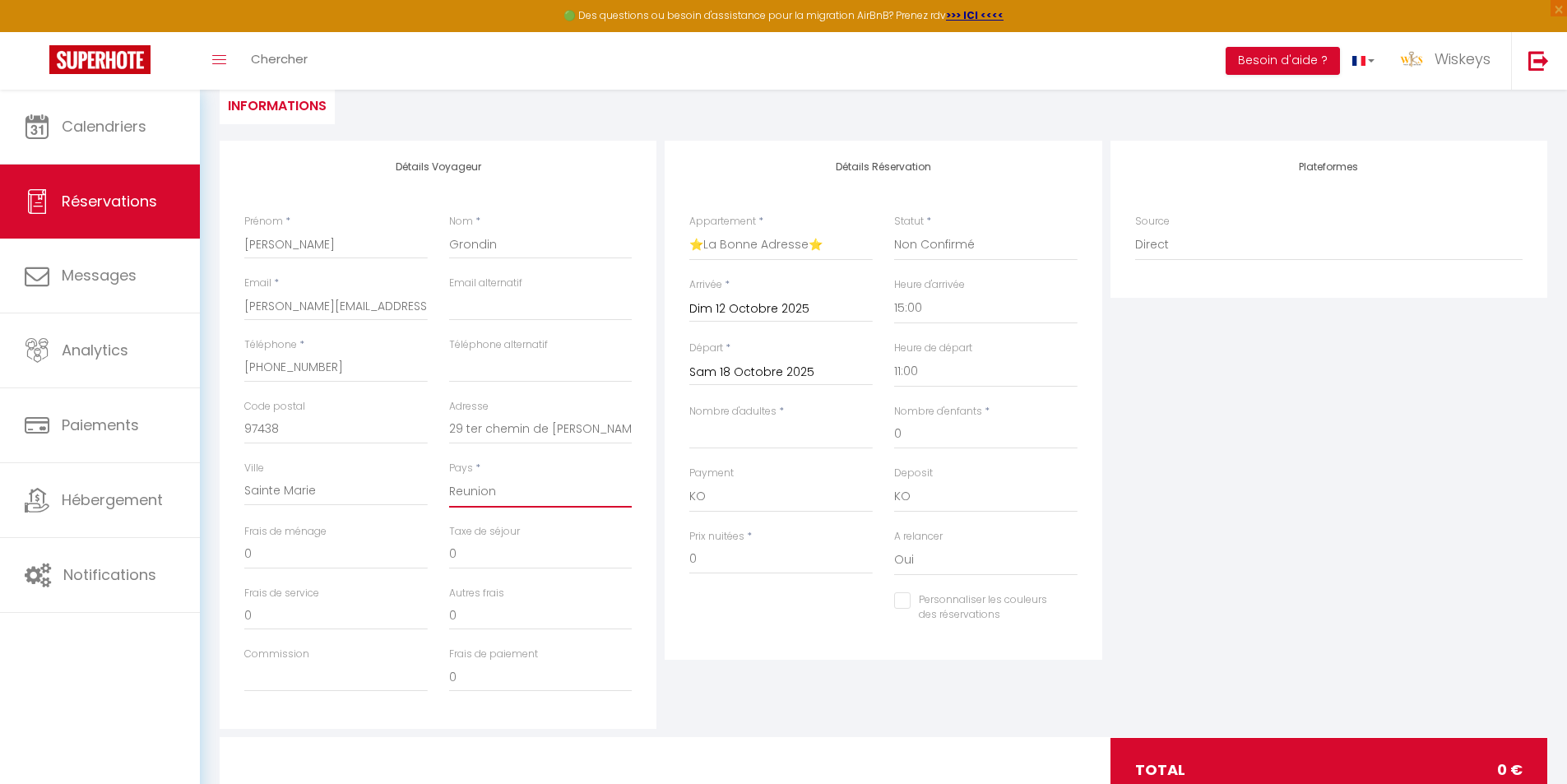
scroll to position [165, 0]
click at [505, 547] on input "0" at bounding box center [541, 553] width 183 height 30
click at [331, 555] on input "0" at bounding box center [336, 553] width 183 height 30
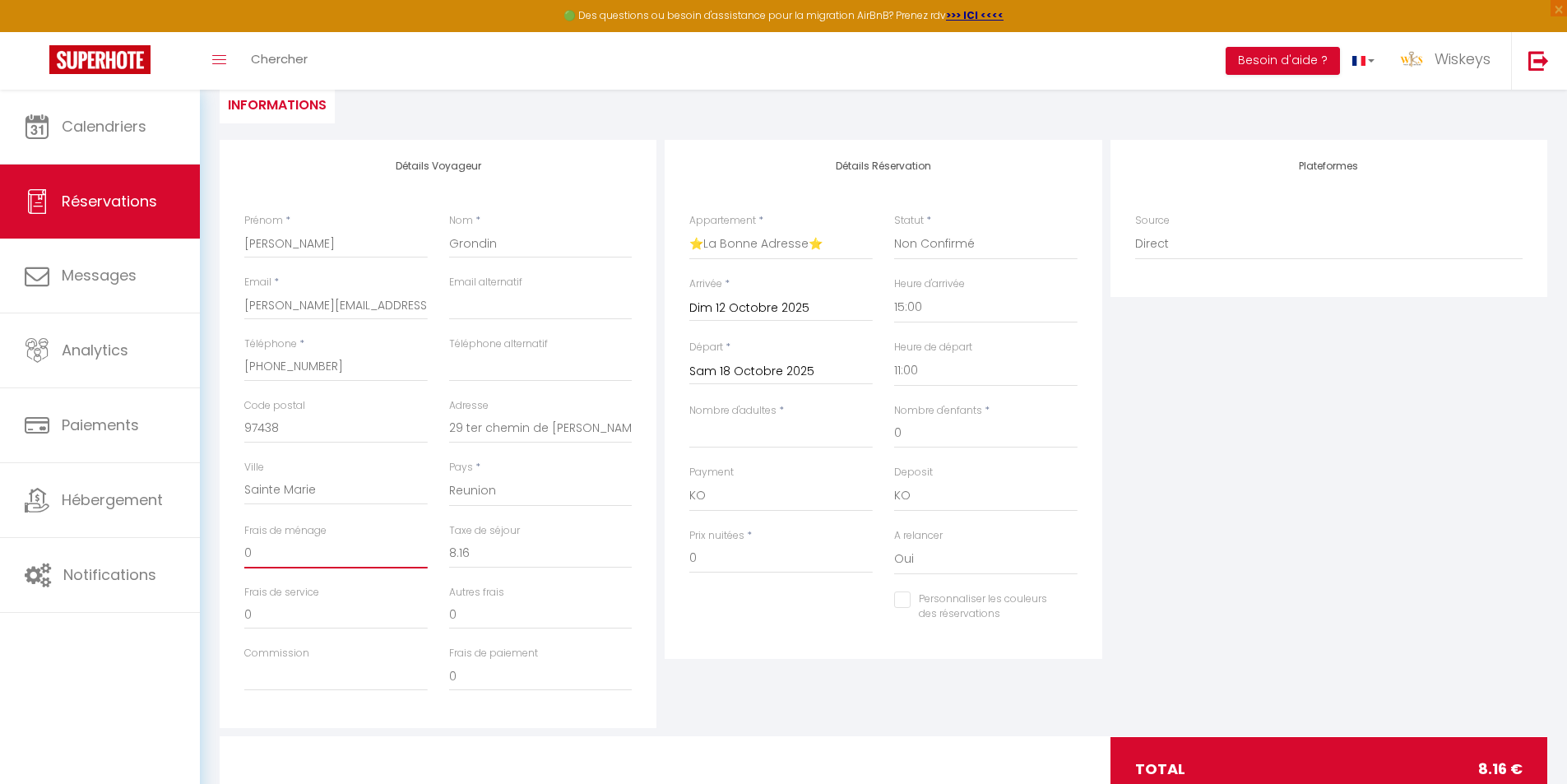
click at [331, 555] on input "0" at bounding box center [336, 553] width 183 height 30
click at [744, 563] on input "0" at bounding box center [781, 559] width 183 height 30
click at [735, 571] on input "0" at bounding box center [781, 559] width 183 height 30
click at [737, 585] on div "Prix nuitées * 288" at bounding box center [781, 560] width 205 height 63
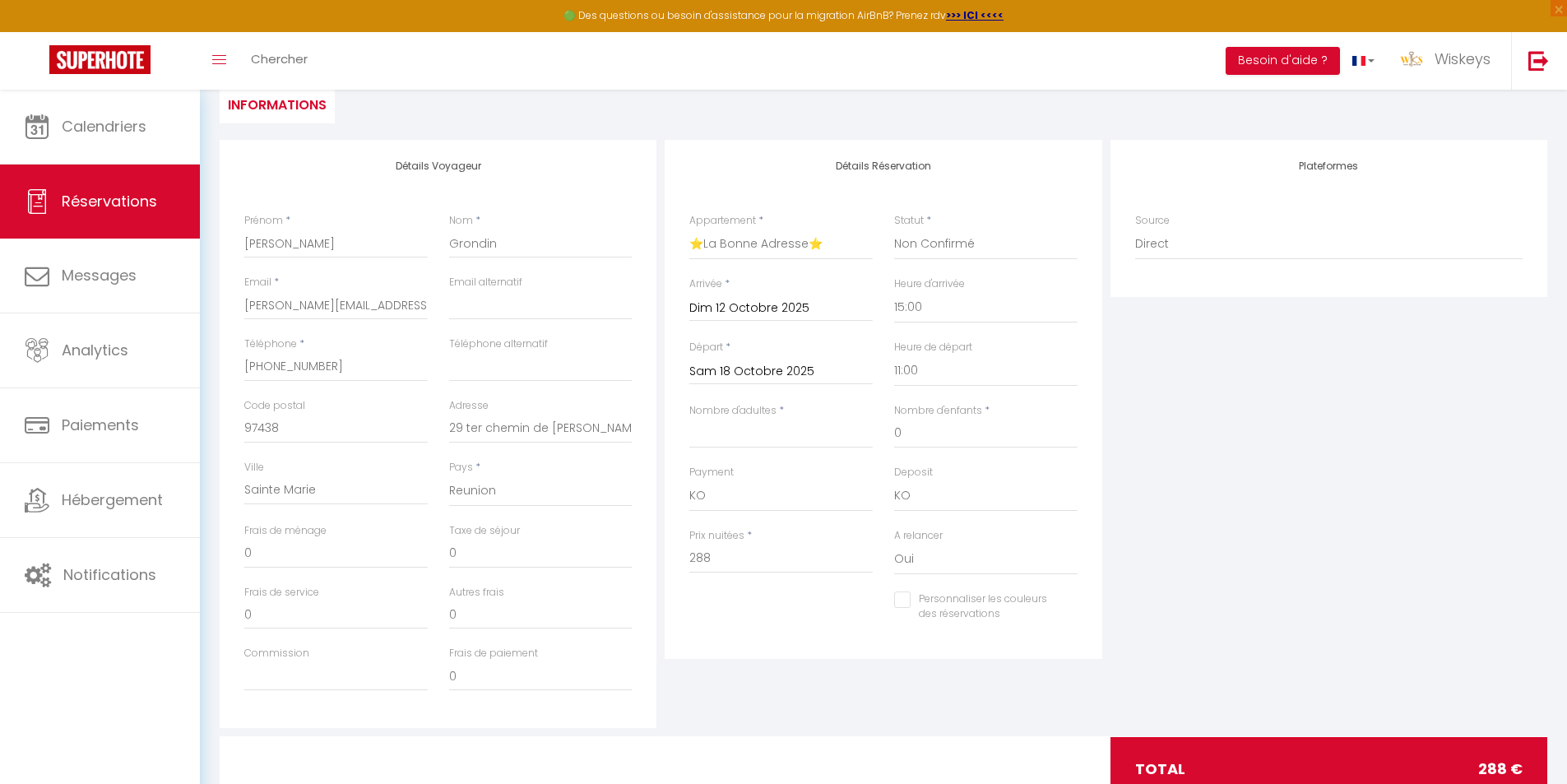
click at [582, 535] on div "Taxe de séjour 0" at bounding box center [541, 545] width 183 height 45
click at [573, 546] on input "0" at bounding box center [541, 553] width 183 height 30
click at [388, 560] on input "0" at bounding box center [336, 553] width 183 height 30
click at [387, 560] on input "0" at bounding box center [336, 553] width 183 height 30
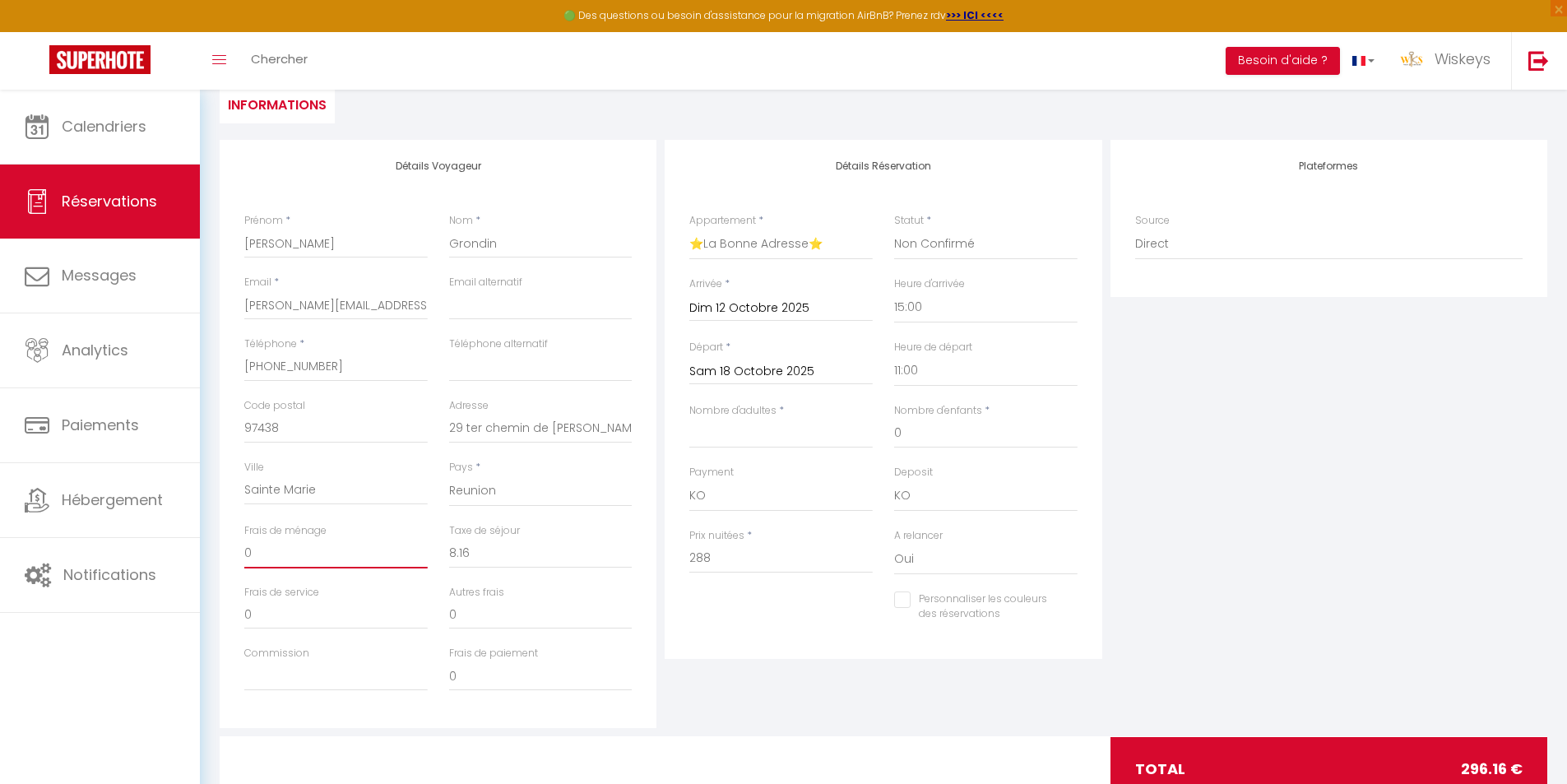
click at [387, 560] on input "0" at bounding box center [336, 553] width 183 height 30
click at [1375, 444] on div "Plateformes Source Direct [DOMAIN_NAME] [DOMAIN_NAME] Chalet montagne Expedia G…" at bounding box center [1329, 434] width 445 height 588
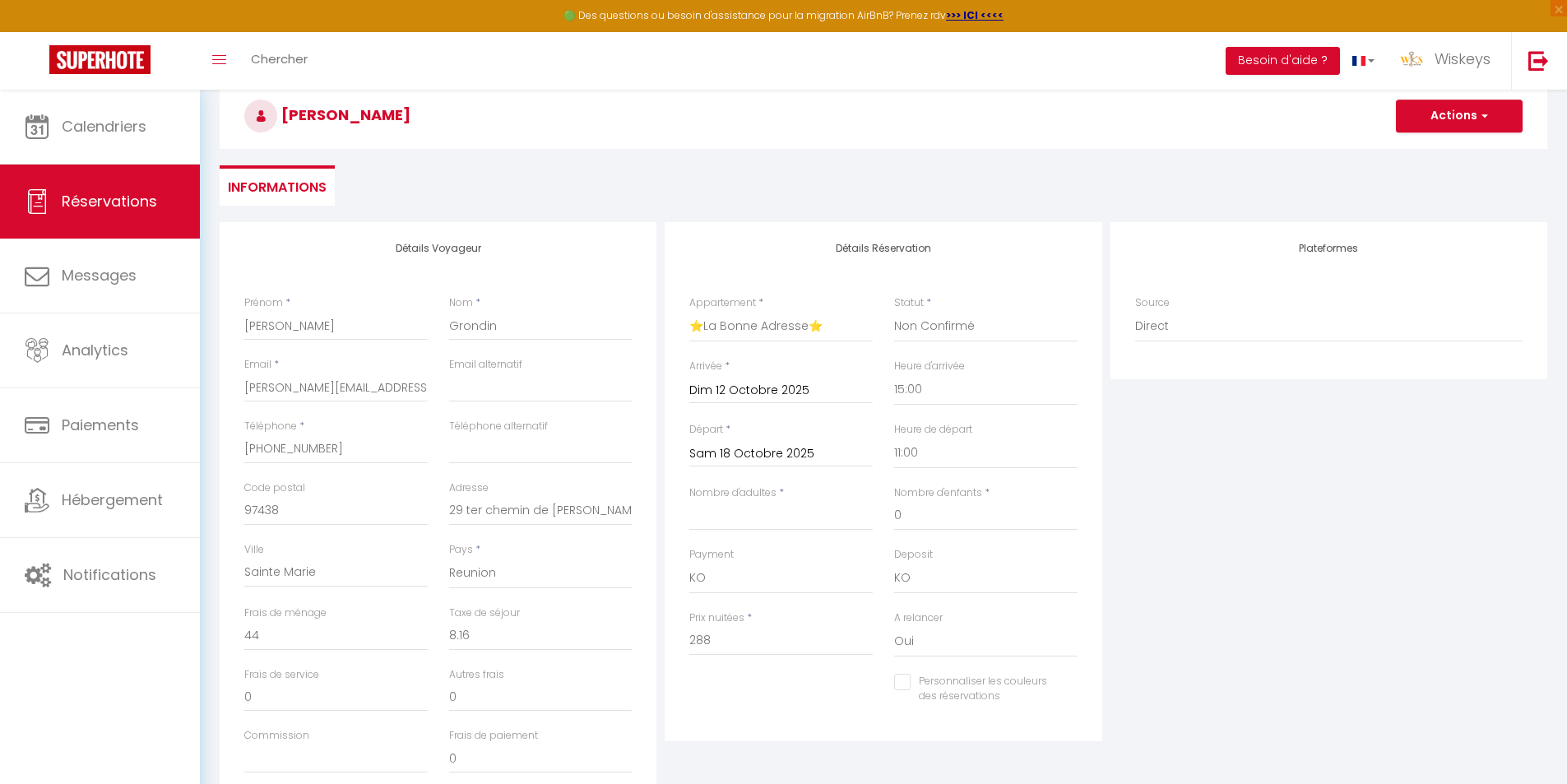
scroll to position [0, 0]
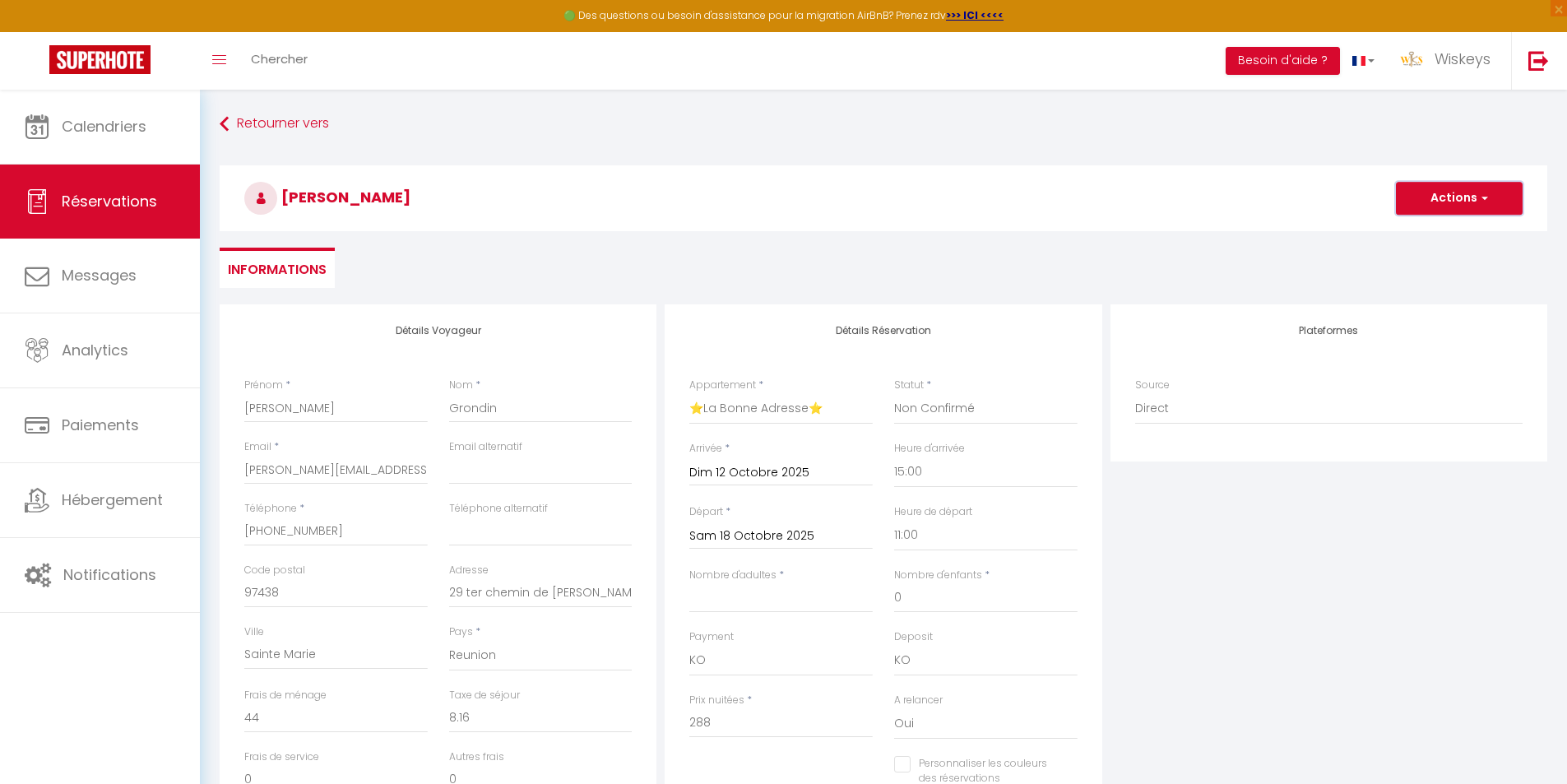
click at [1463, 187] on button "Actions" at bounding box center [1460, 198] width 127 height 33
click at [1442, 231] on link "Enregistrer" at bounding box center [1443, 234] width 130 height 21
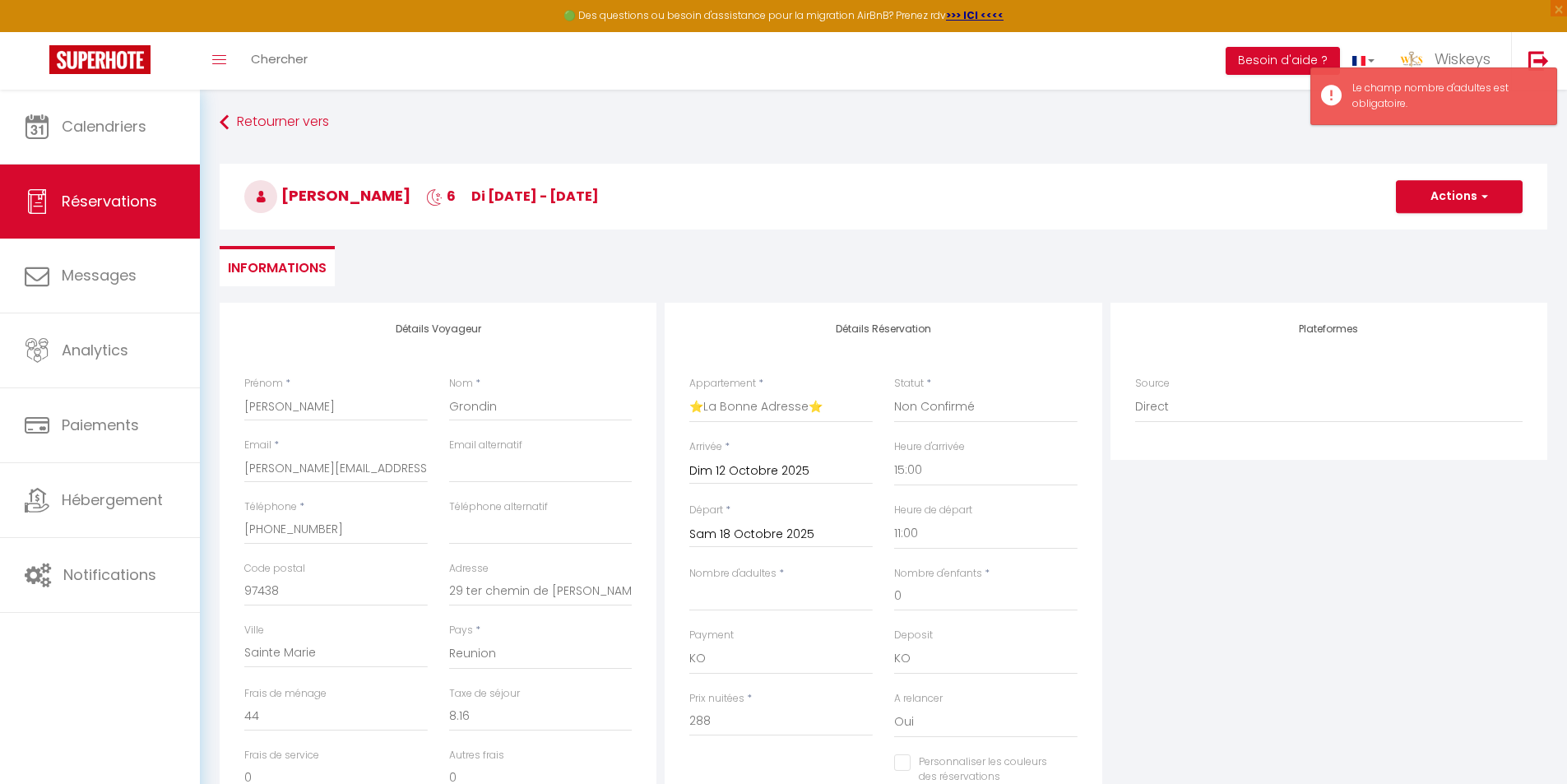
scroll to position [165, 0]
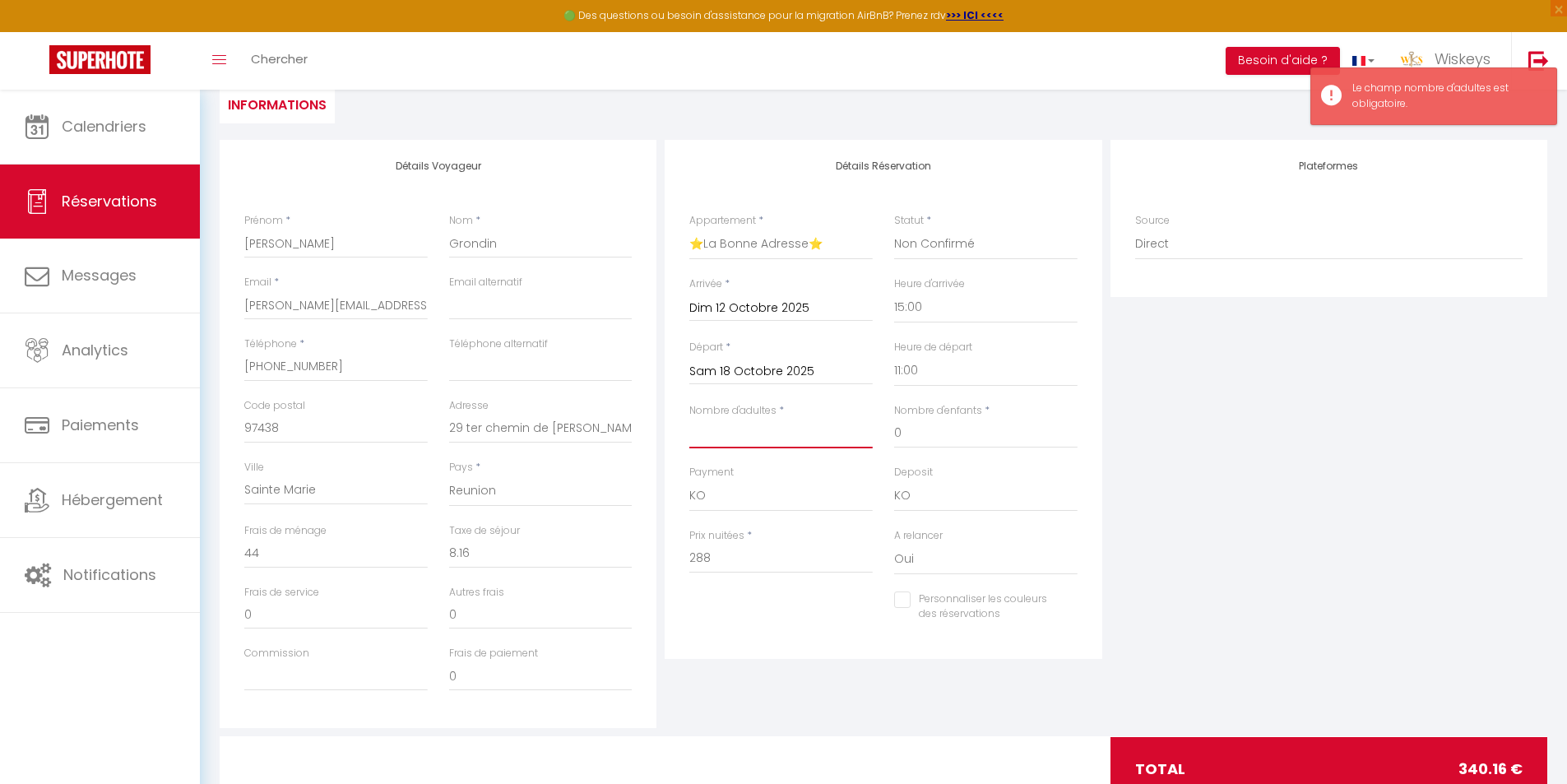
click at [796, 430] on input "Nombre d'adultes" at bounding box center [781, 434] width 183 height 30
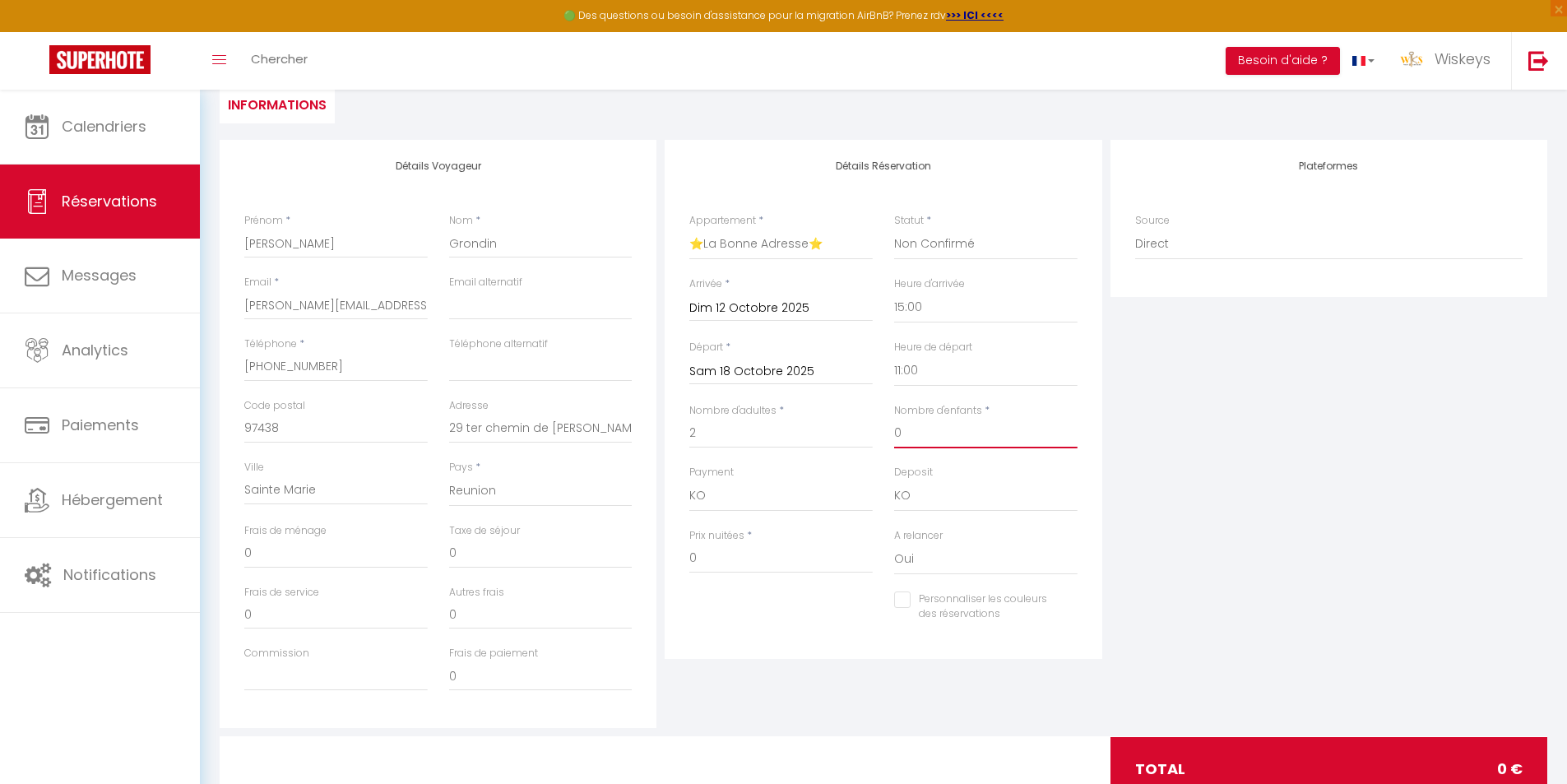
click at [900, 442] on input "0" at bounding box center [986, 434] width 183 height 30
click at [901, 441] on input "0" at bounding box center [986, 434] width 183 height 30
click at [753, 554] on input "0" at bounding box center [781, 559] width 183 height 30
click at [519, 547] on input "0" at bounding box center [541, 553] width 183 height 30
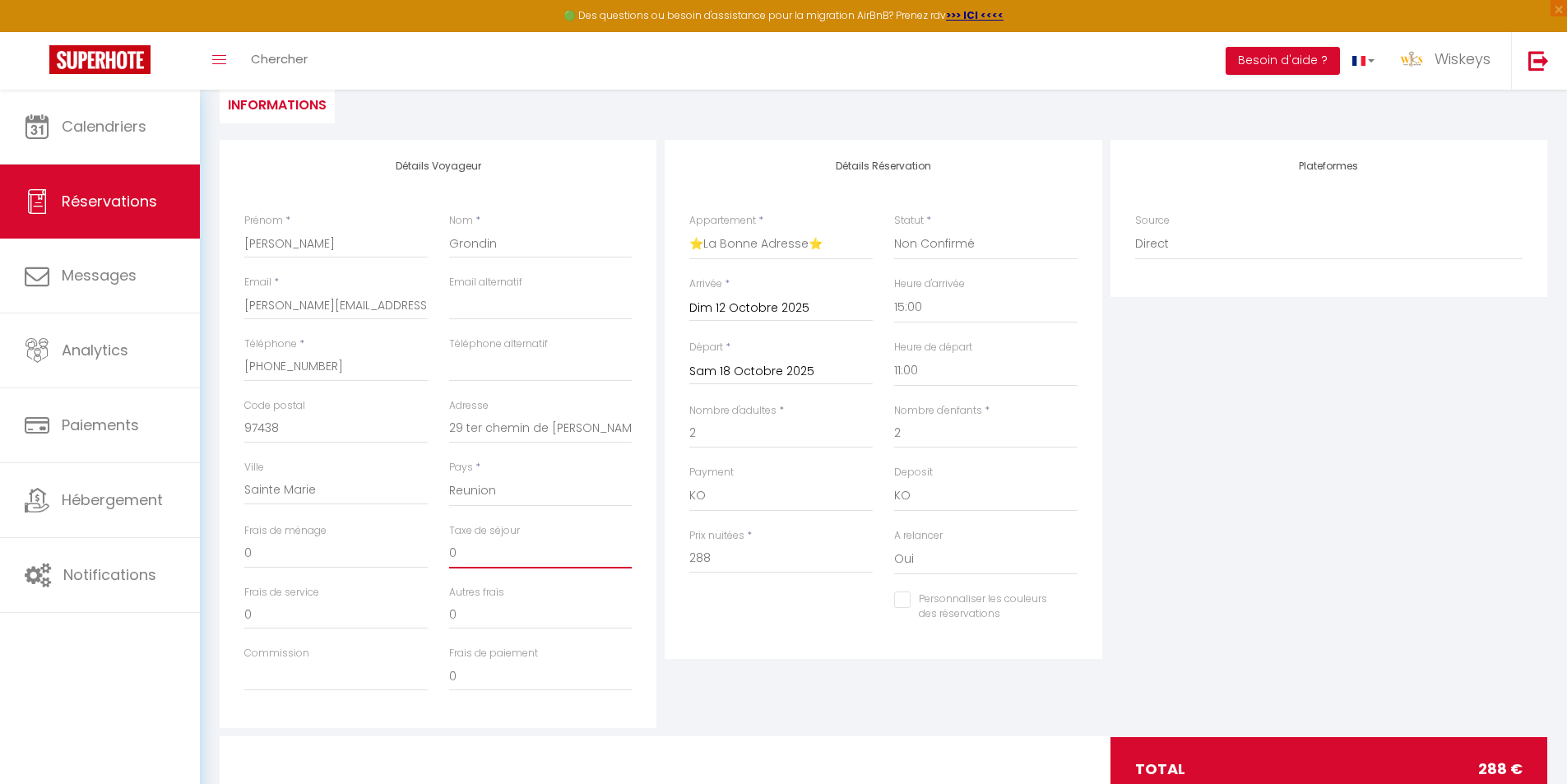
click at [519, 546] on input "0" at bounding box center [541, 553] width 183 height 30
click at [291, 561] on input "0" at bounding box center [336, 553] width 183 height 30
click at [1249, 471] on div "Plateformes Source Direct [DOMAIN_NAME] [DOMAIN_NAME] Chalet montagne Expedia G…" at bounding box center [1329, 434] width 445 height 588
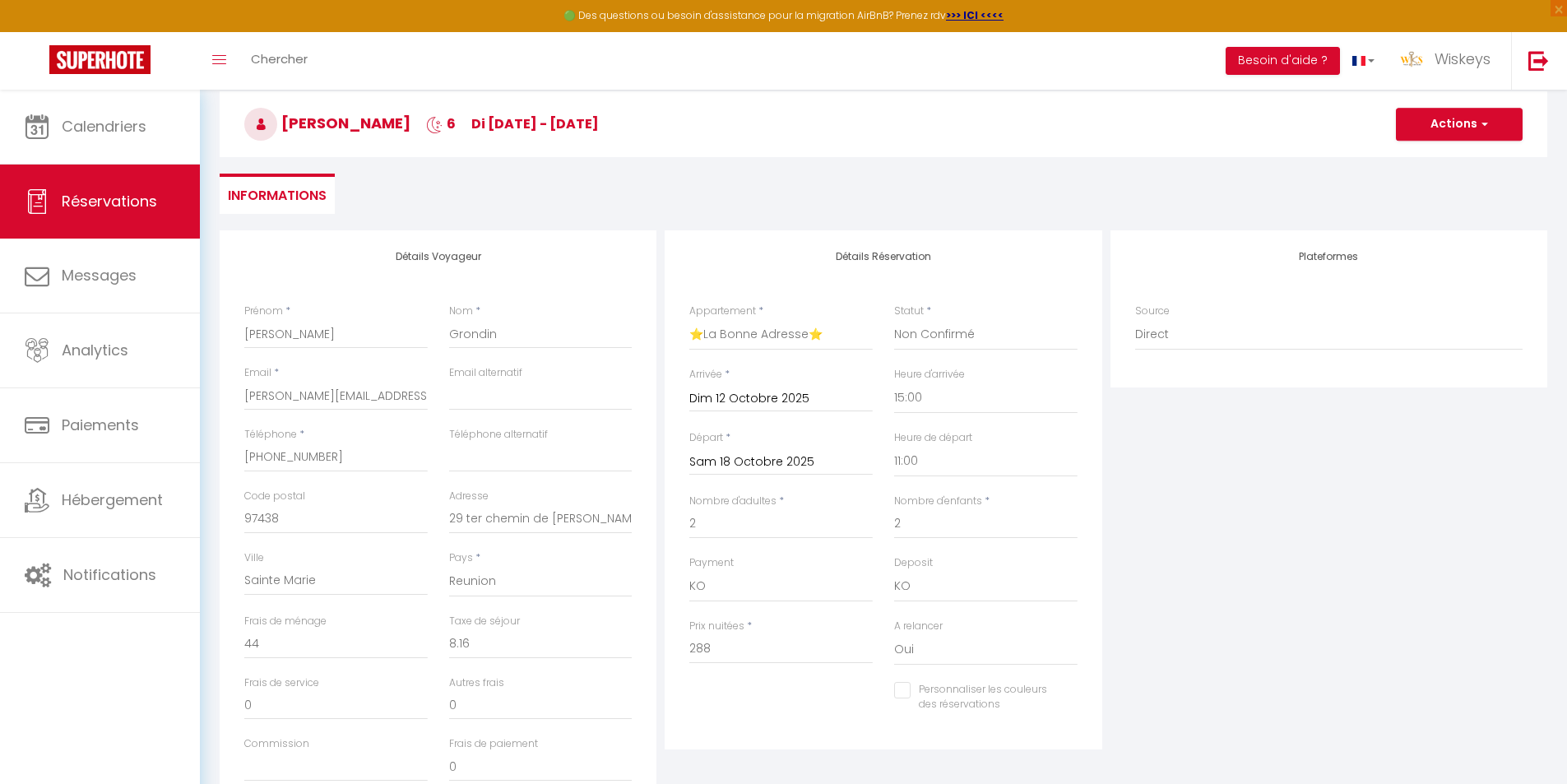
scroll to position [0, 0]
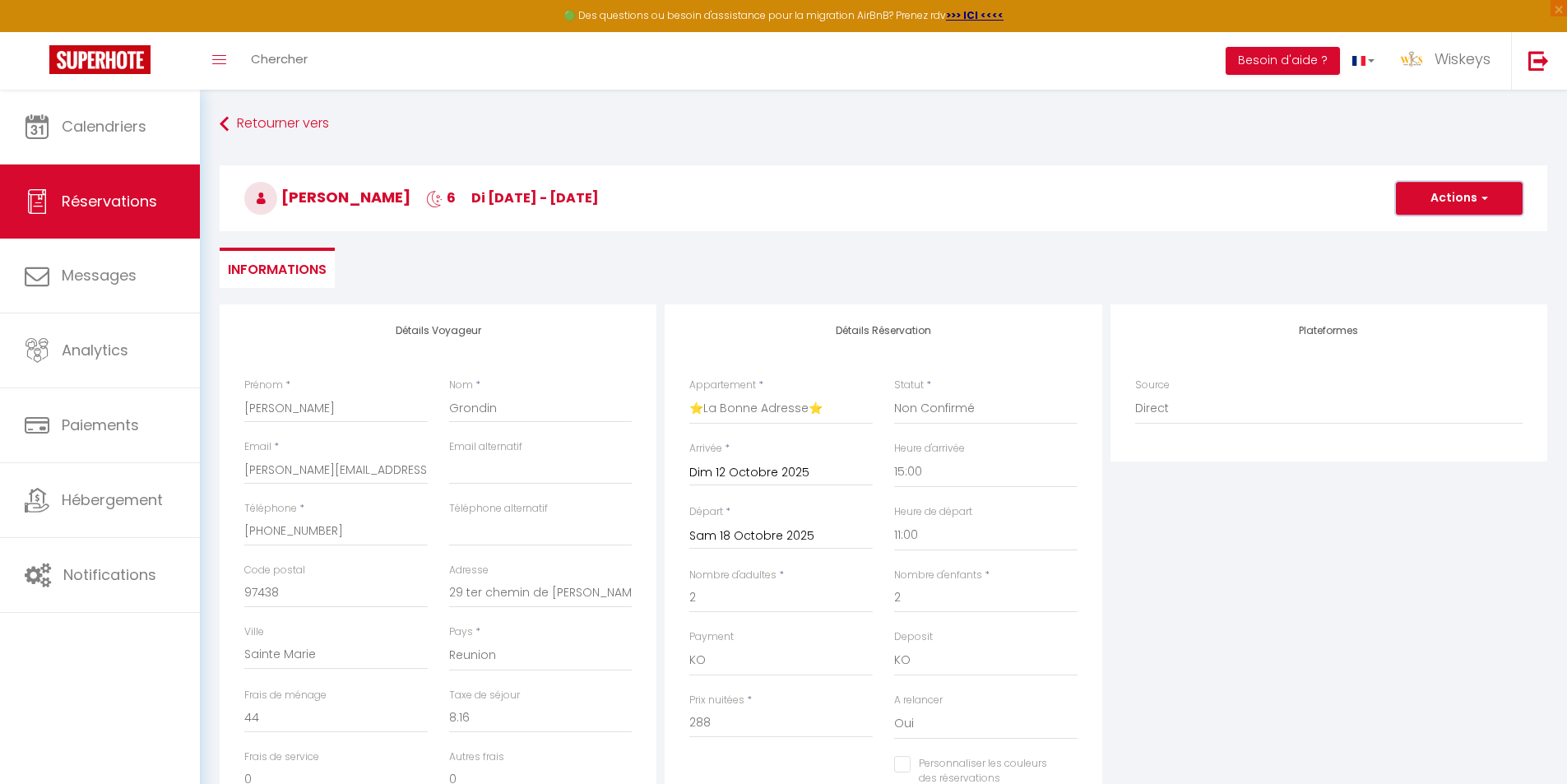
click at [1451, 205] on button "Actions" at bounding box center [1460, 198] width 127 height 33
click at [1438, 235] on link "Enregistrer" at bounding box center [1443, 234] width 130 height 21
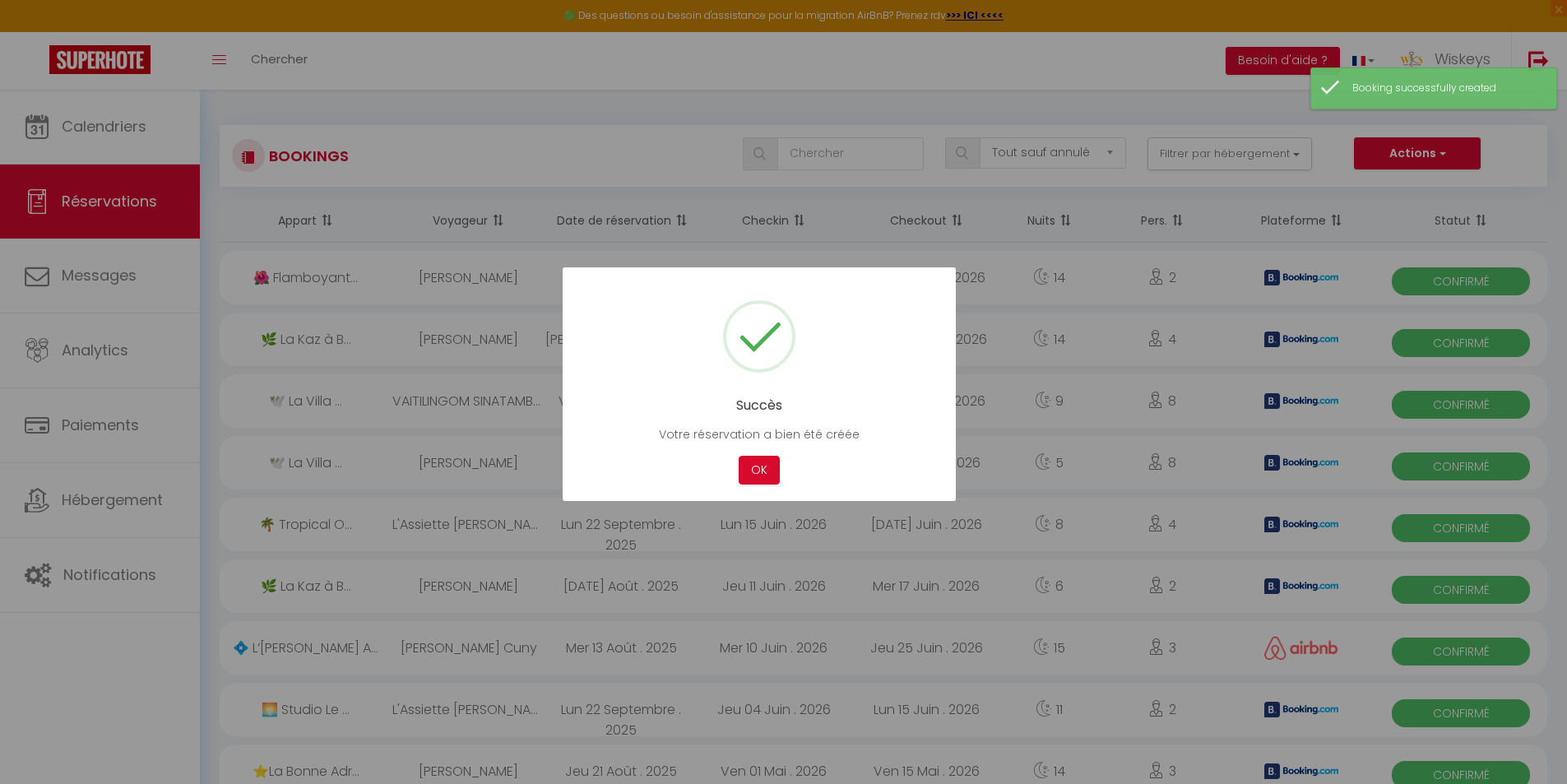
click at [739, 456] on button "OK" at bounding box center [759, 470] width 41 height 29
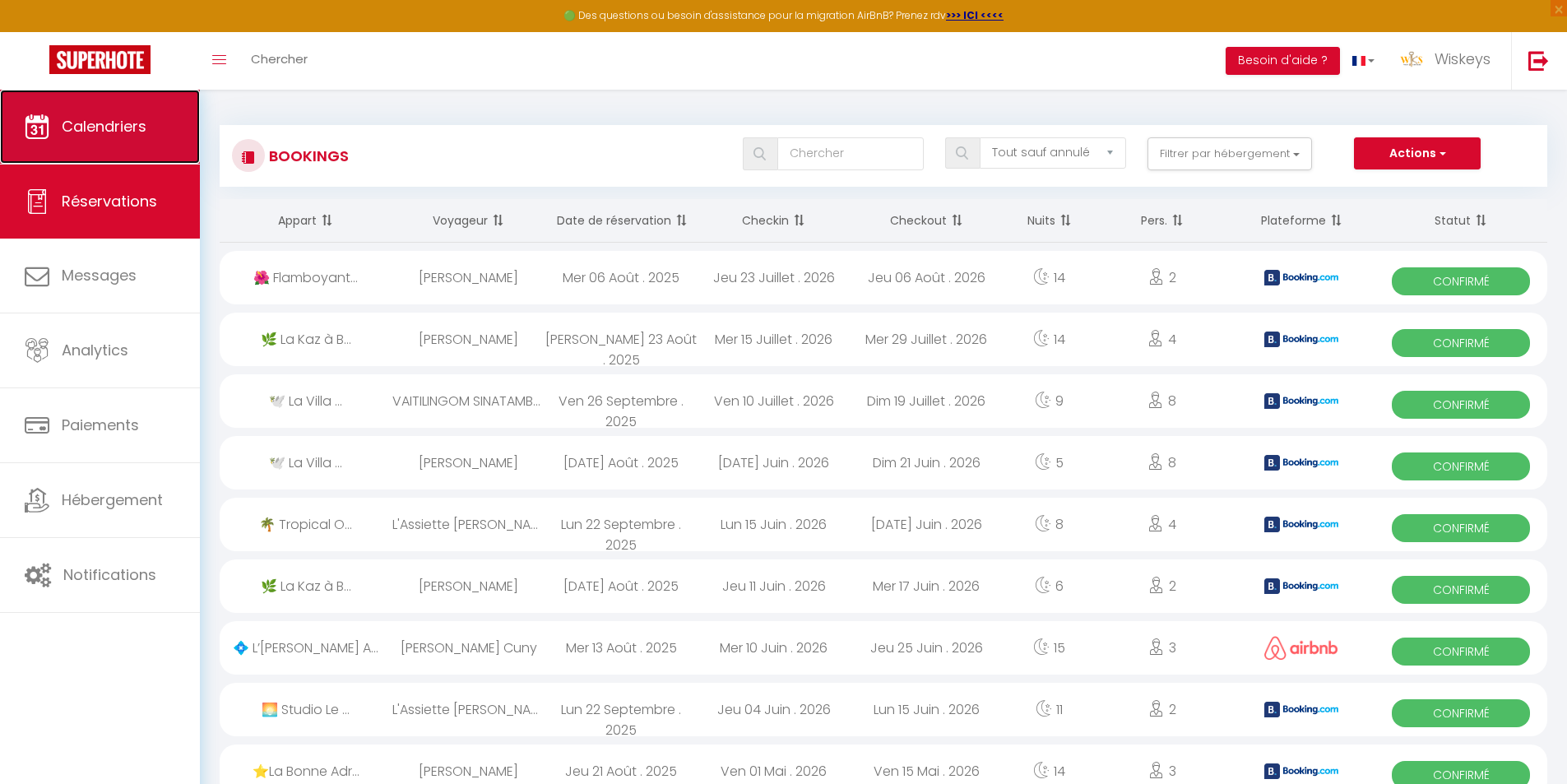
click at [137, 117] on span "Calendriers" at bounding box center [104, 126] width 85 height 20
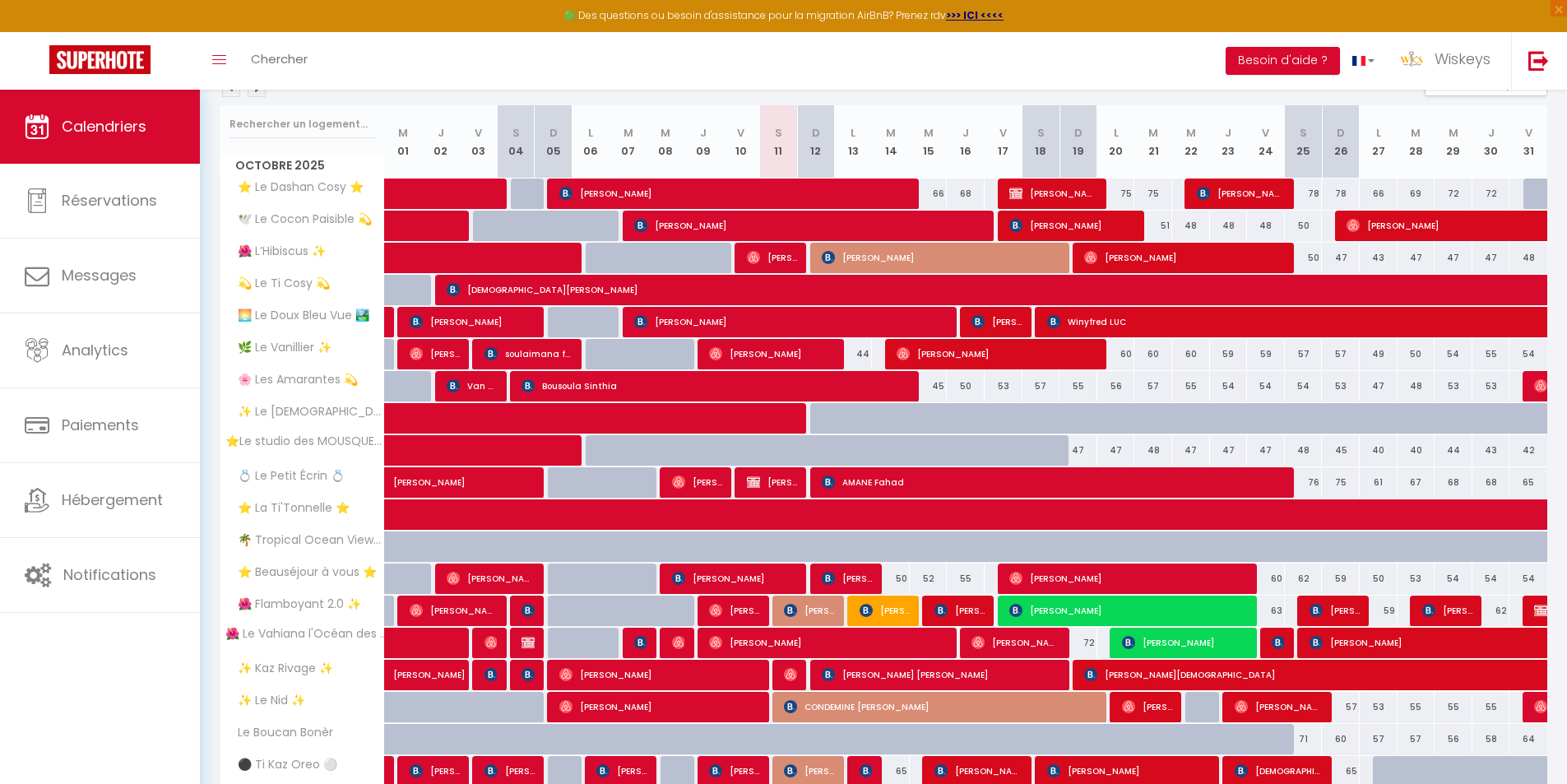
scroll to position [341, 0]
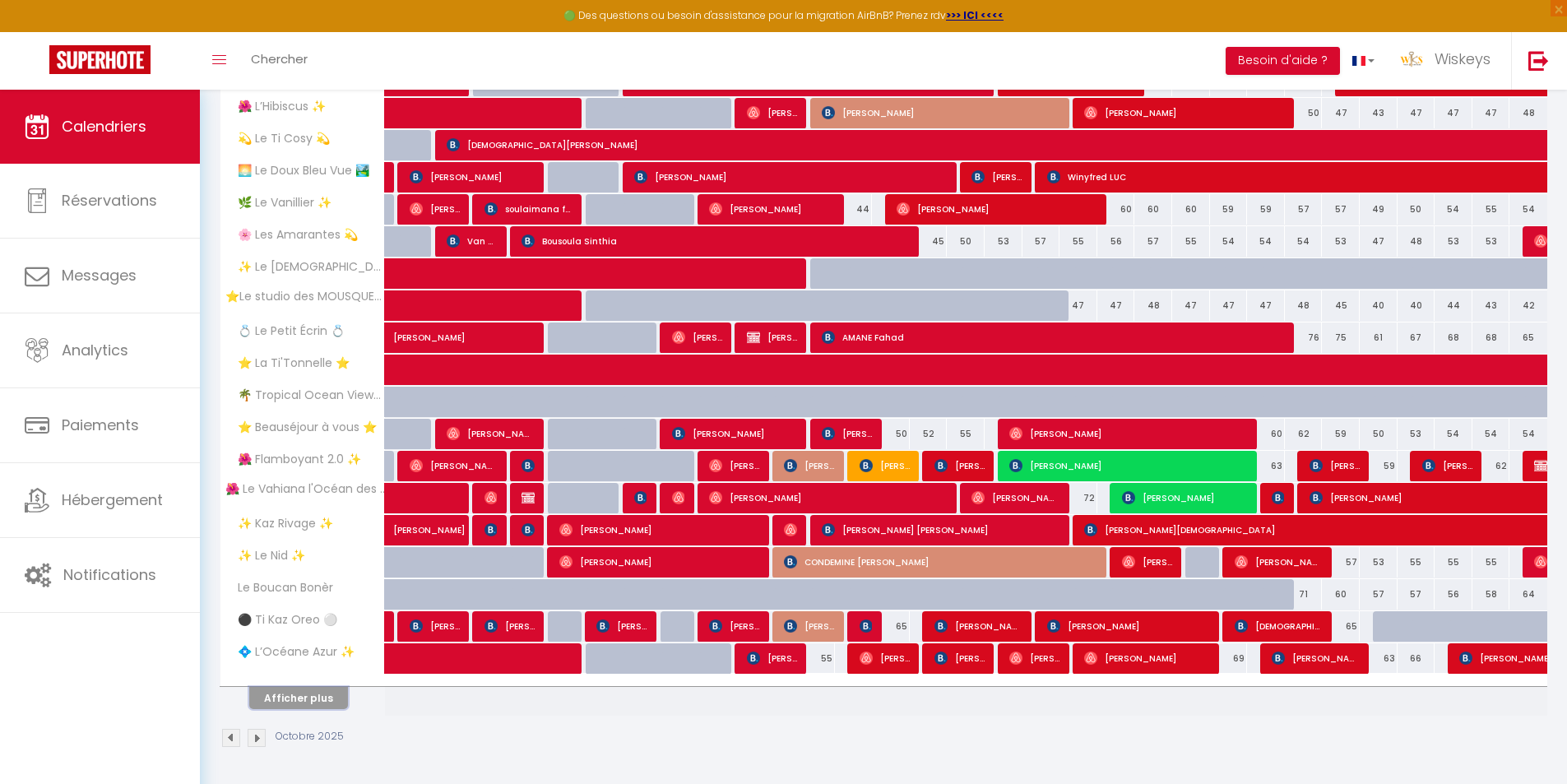
click at [308, 687] on button "Afficher plus" at bounding box center [298, 697] width 99 height 22
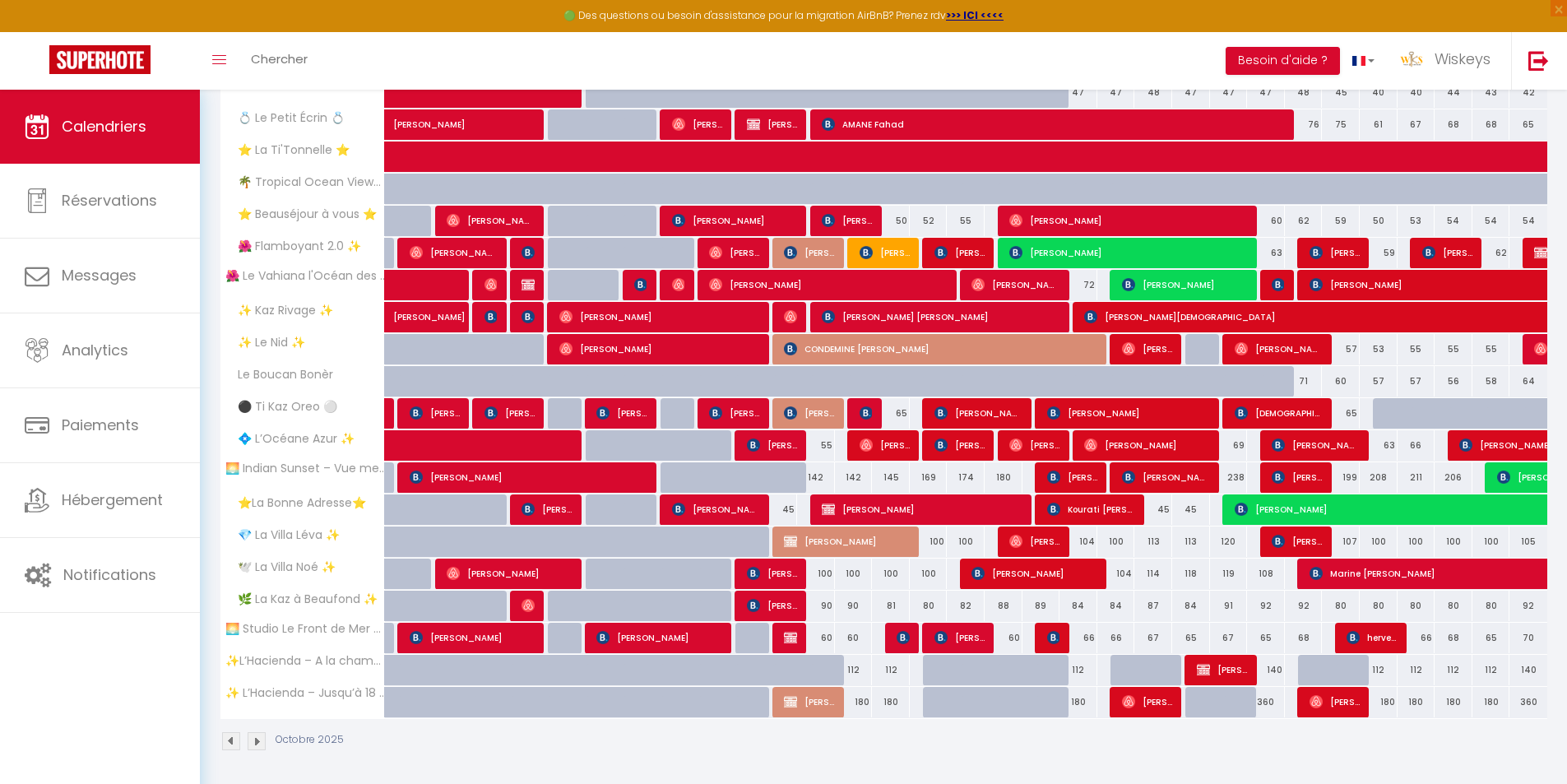
scroll to position [558, 0]
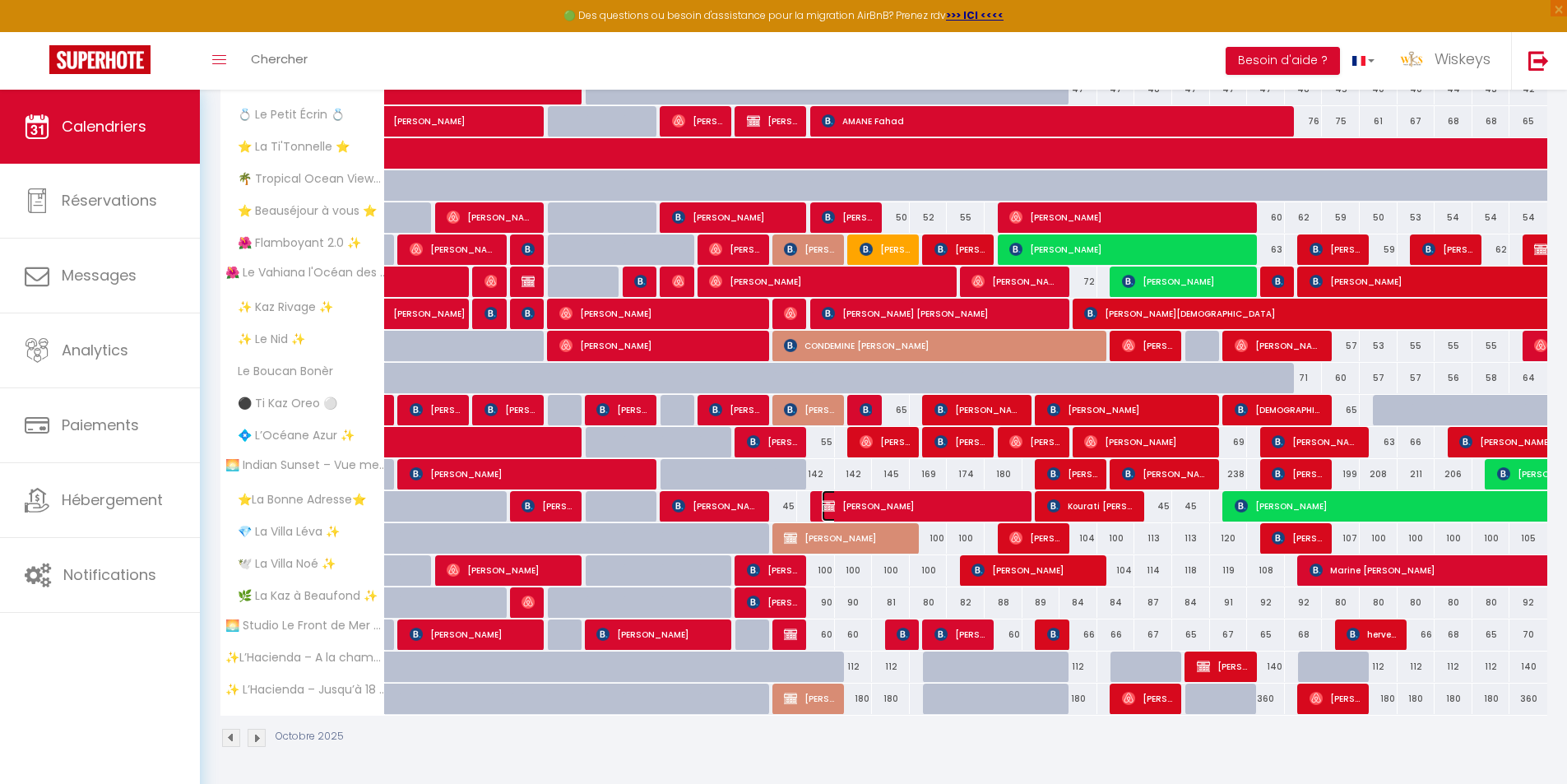
click at [954, 497] on span "[PERSON_NAME]" at bounding box center [923, 506] width 202 height 32
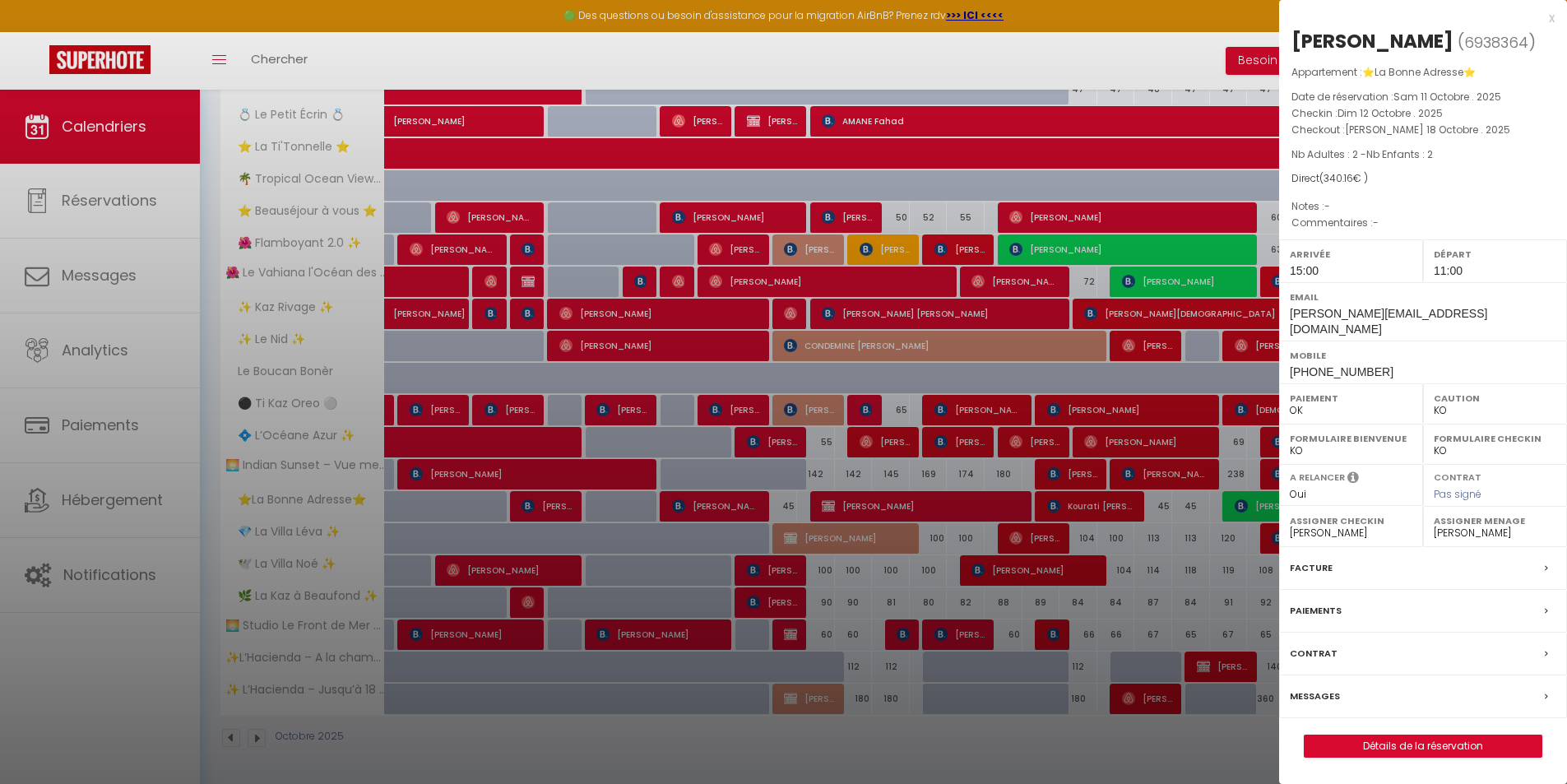
click at [1335, 602] on label "Paiements" at bounding box center [1315, 611] width 52 height 18
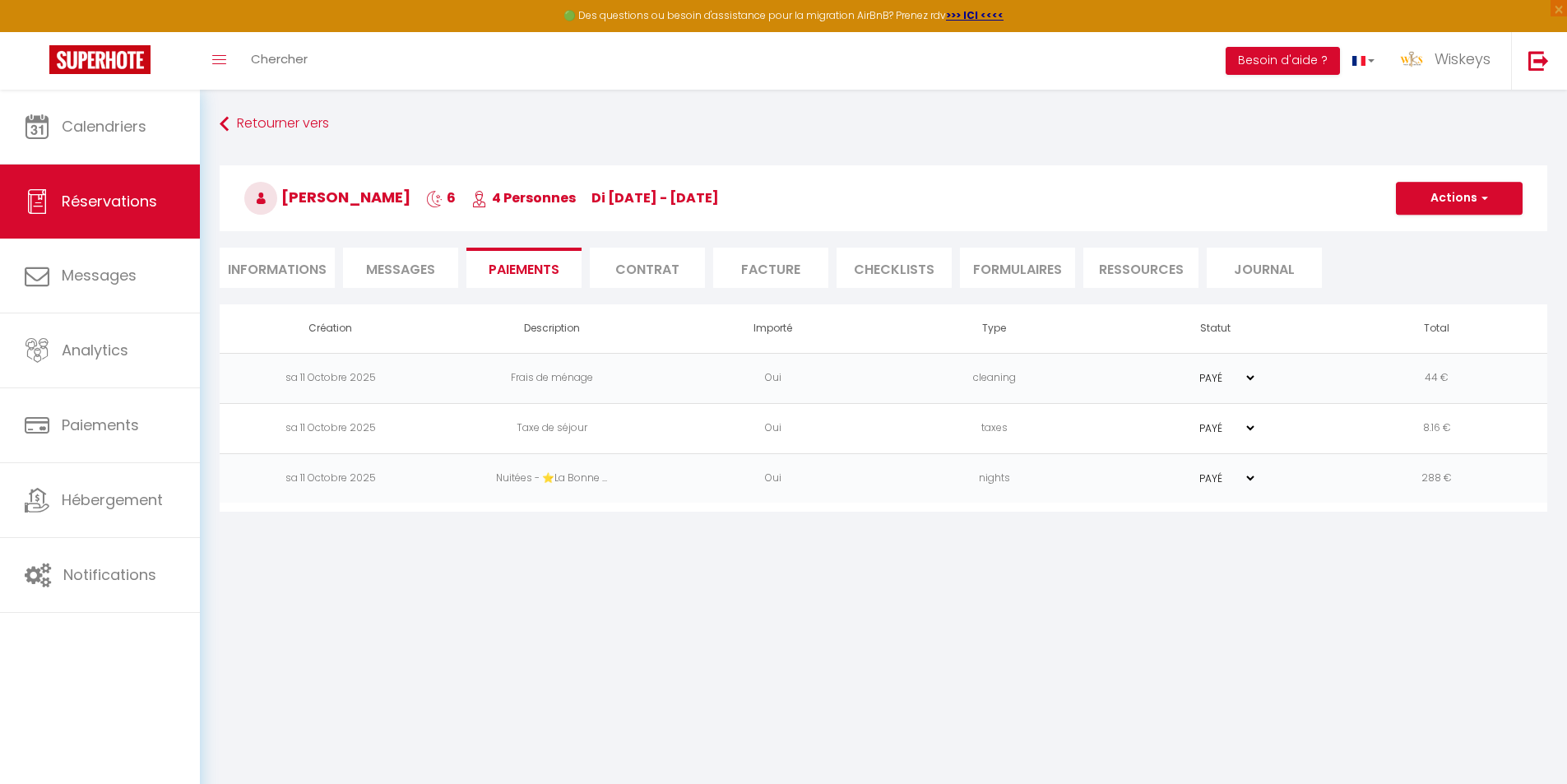
click at [1459, 215] on h3 "[PERSON_NAME] 6 4 Personnes di [DATE] - [DATE]" at bounding box center [884, 198] width 1328 height 66
click at [1439, 194] on button "Actions" at bounding box center [1460, 198] width 127 height 33
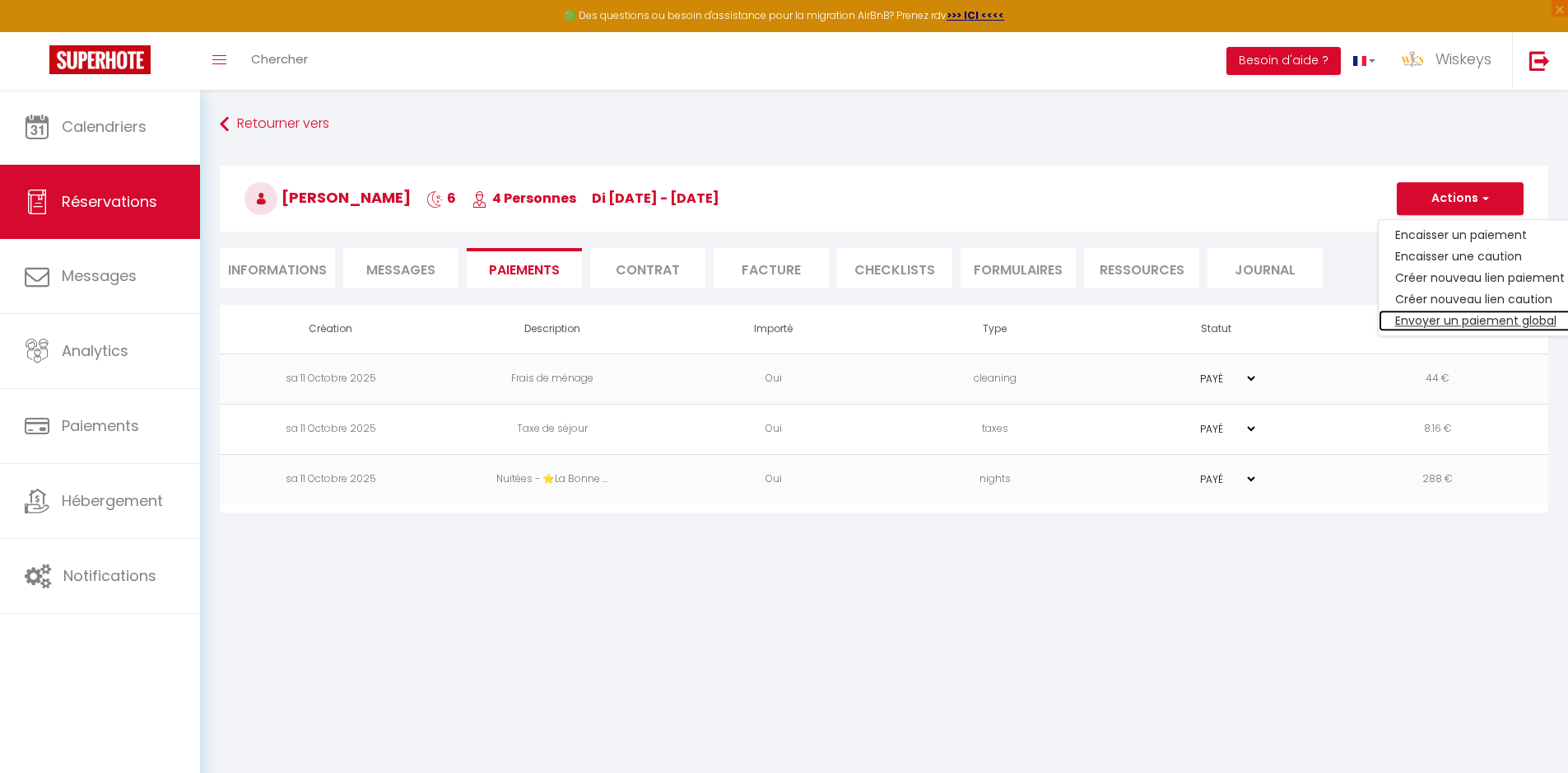
click at [1477, 317] on link "Envoyer un paiement global" at bounding box center [1480, 320] width 203 height 21
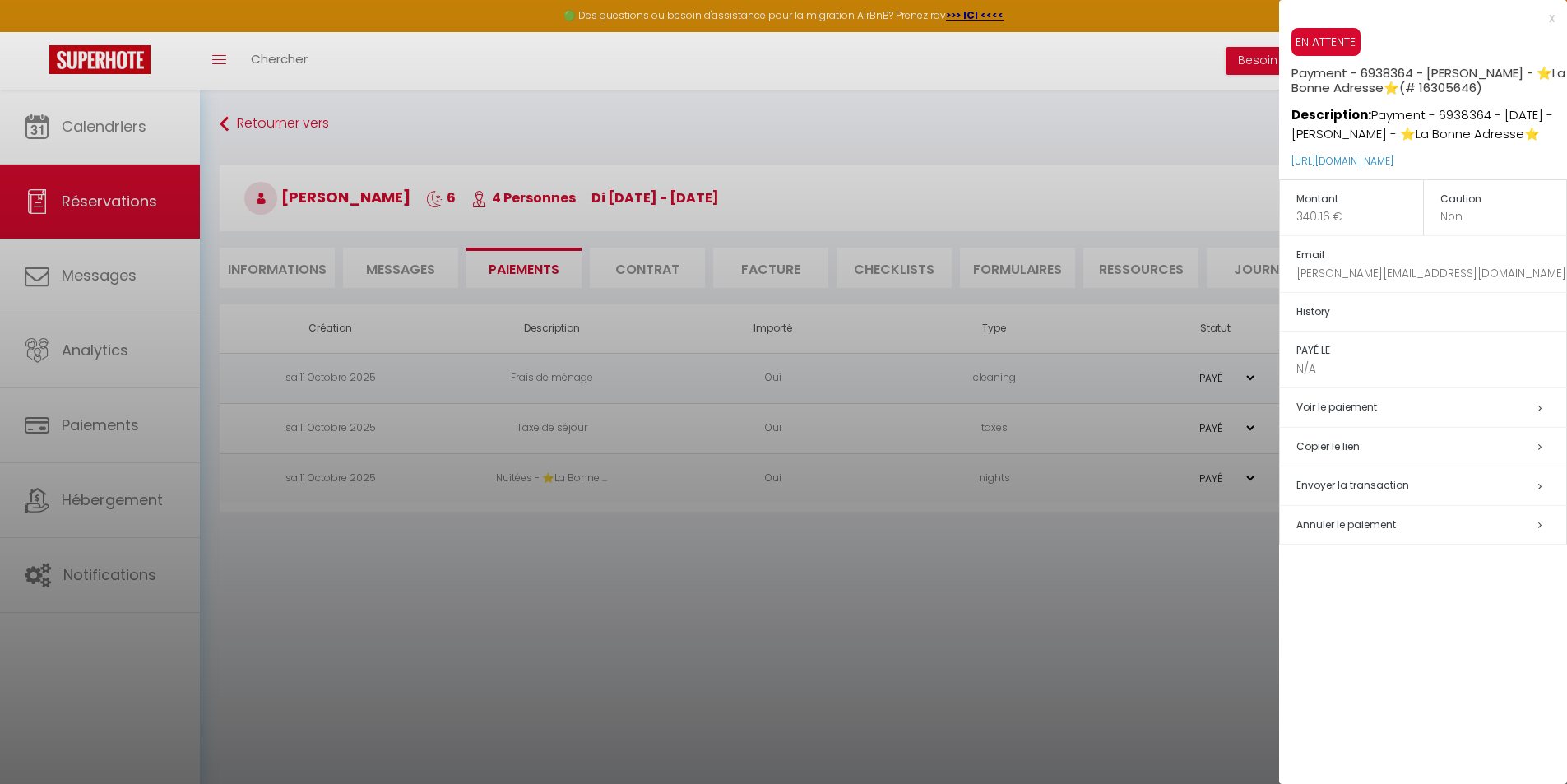
click at [1379, 484] on span "Envoyer la transaction" at bounding box center [1353, 485] width 113 height 14
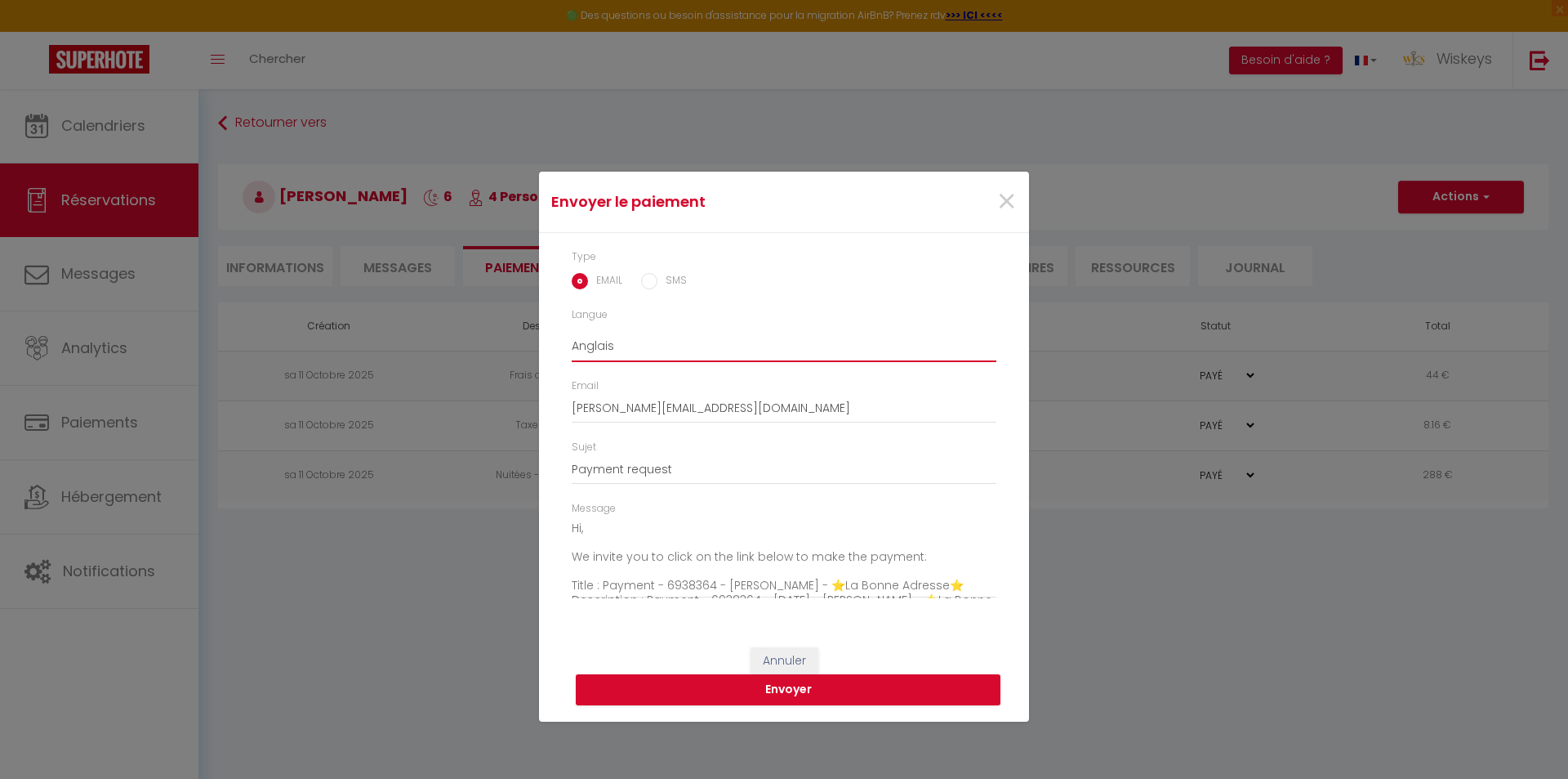
click at [661, 351] on select "Anglais Français Espagnol Portugais" at bounding box center [784, 346] width 425 height 31
click at [572, 330] on select "Anglais Français Espagnol Portugais" at bounding box center [784, 346] width 425 height 31
click at [1009, 194] on span "×" at bounding box center [1006, 202] width 20 height 49
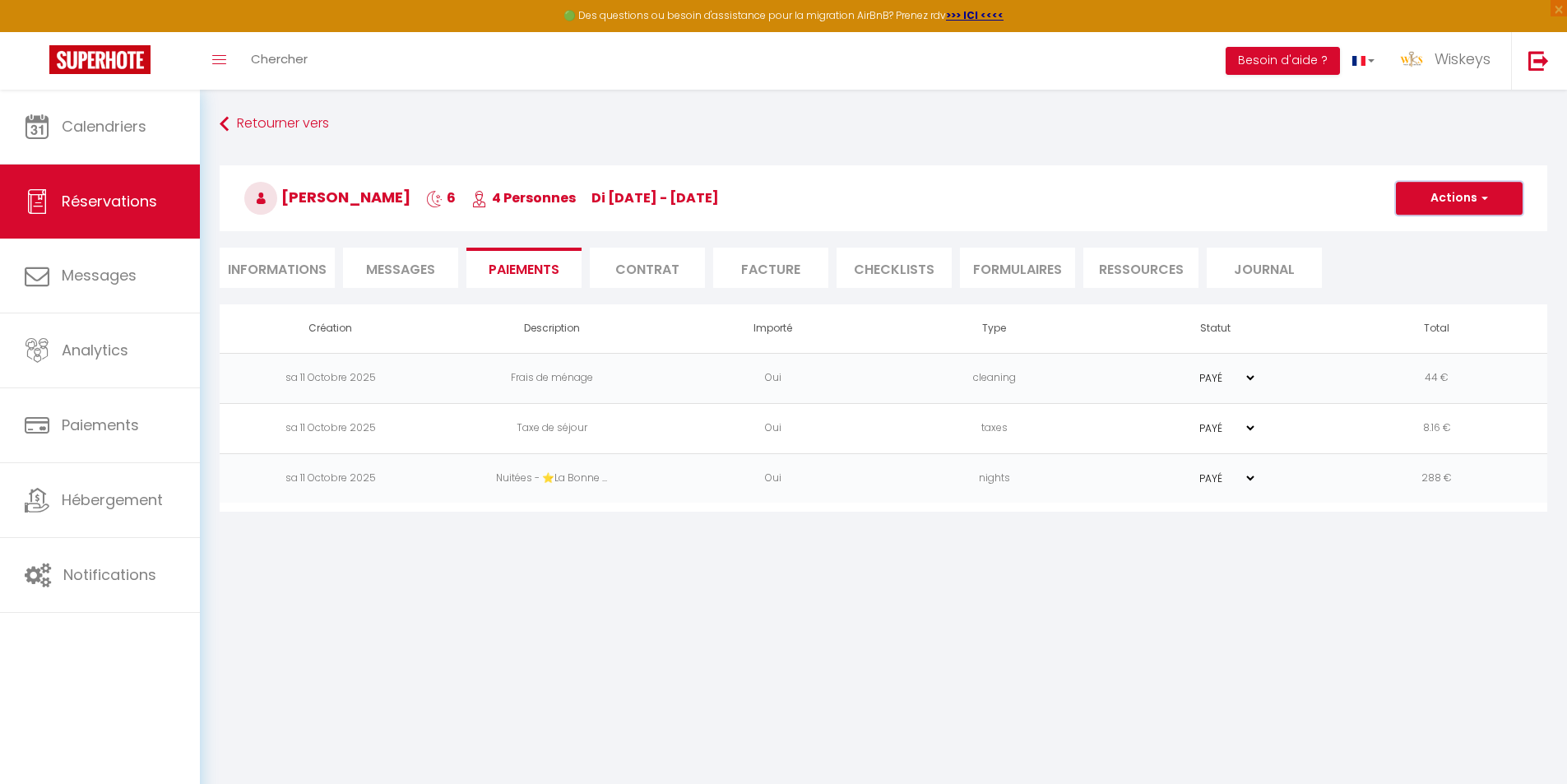
click at [1398, 197] on button "Actions" at bounding box center [1460, 198] width 127 height 33
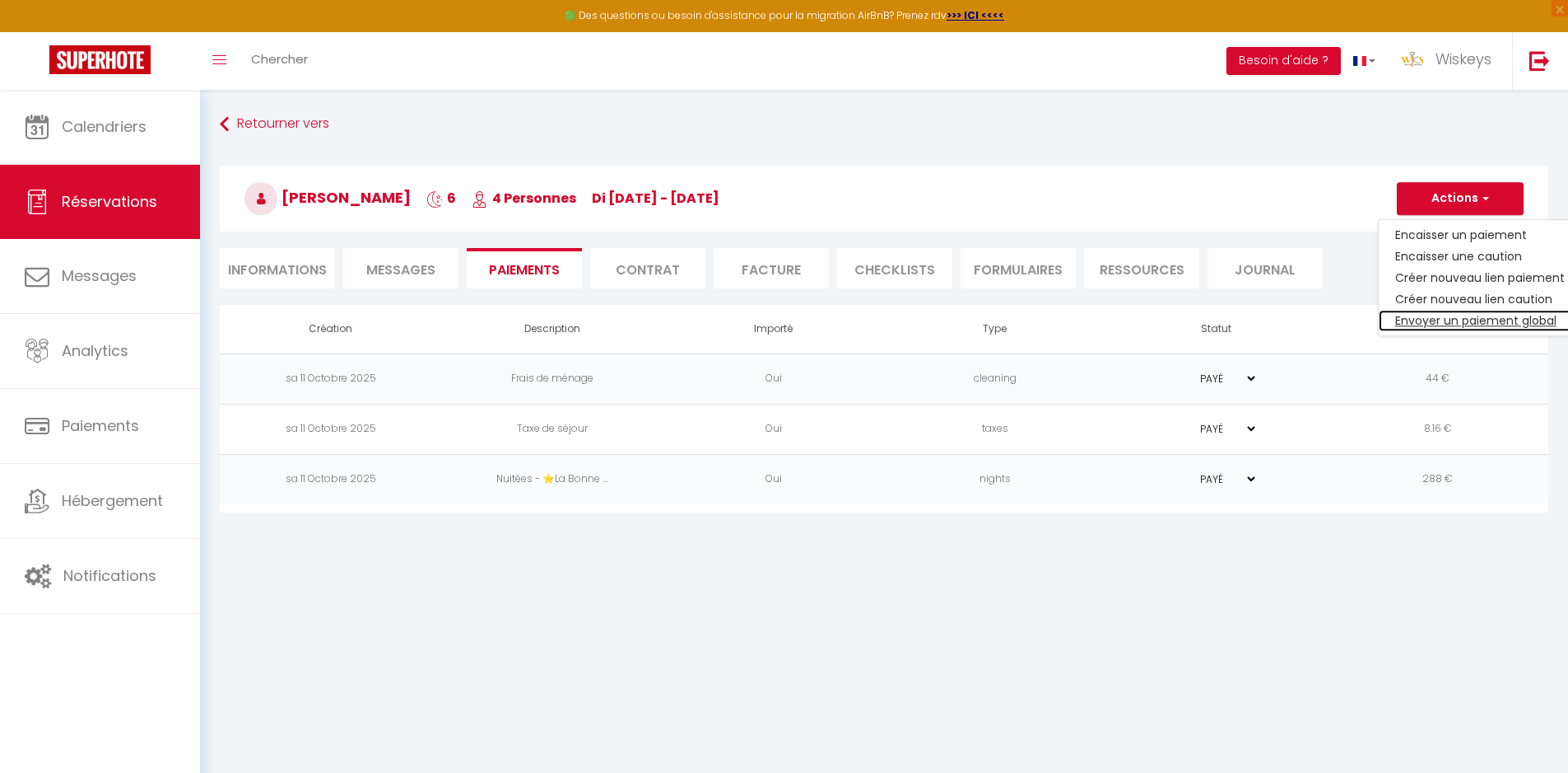
click at [1415, 321] on link "Envoyer un paiement global" at bounding box center [1480, 320] width 203 height 21
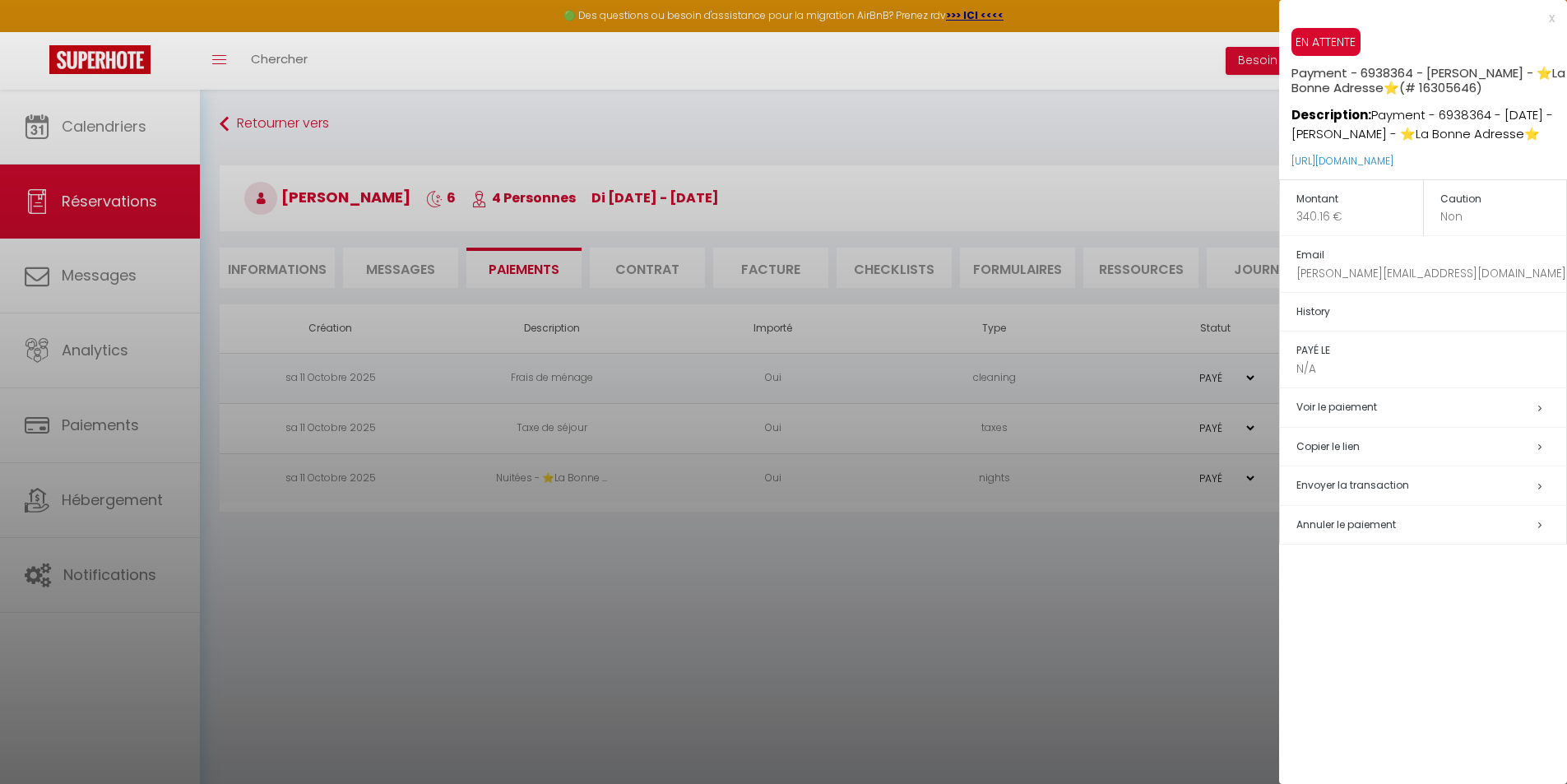
click at [1333, 488] on span "Envoyer la transaction" at bounding box center [1353, 485] width 113 height 14
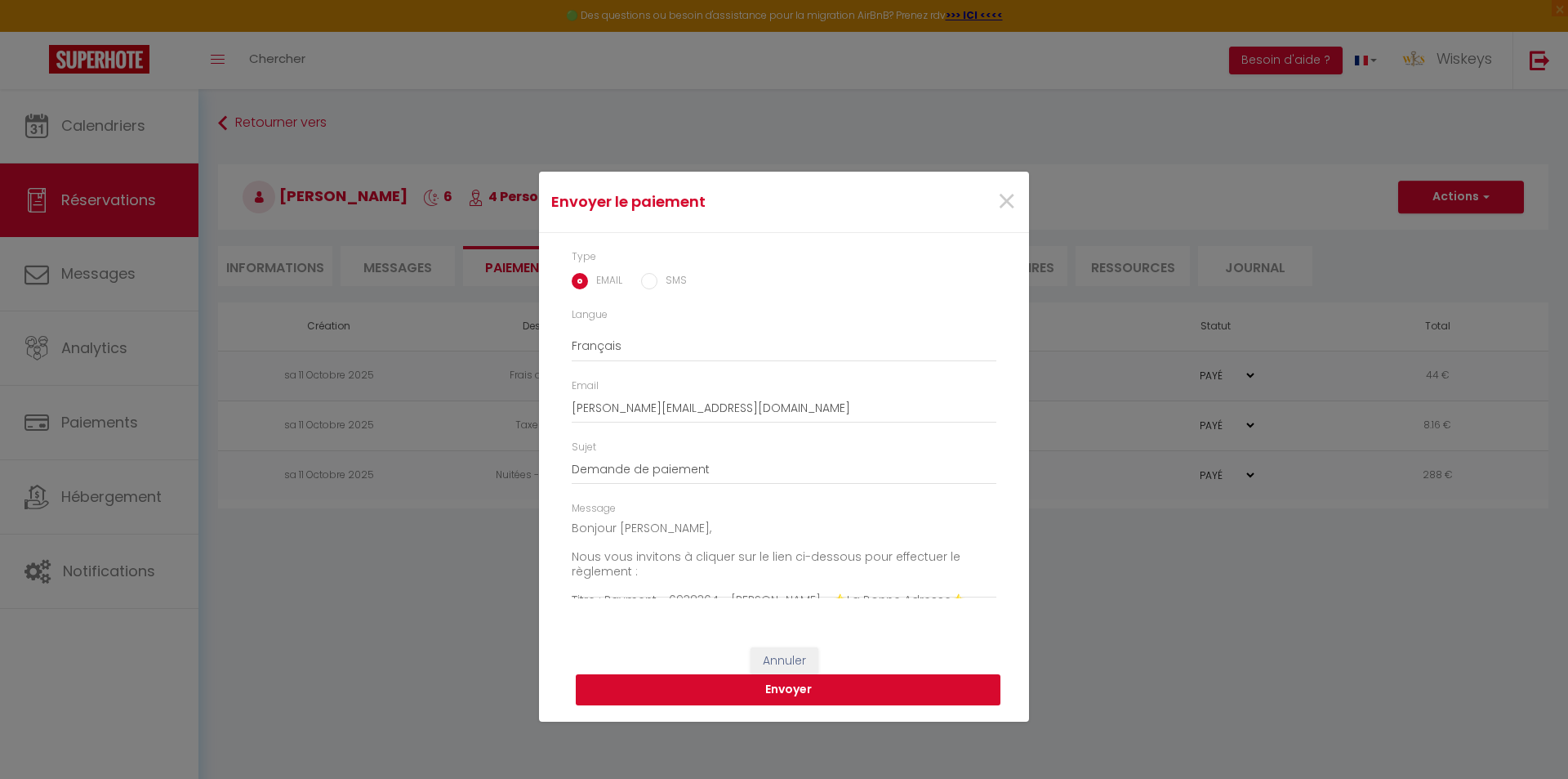
click at [820, 681] on button "Envoyer" at bounding box center [788, 690] width 425 height 31
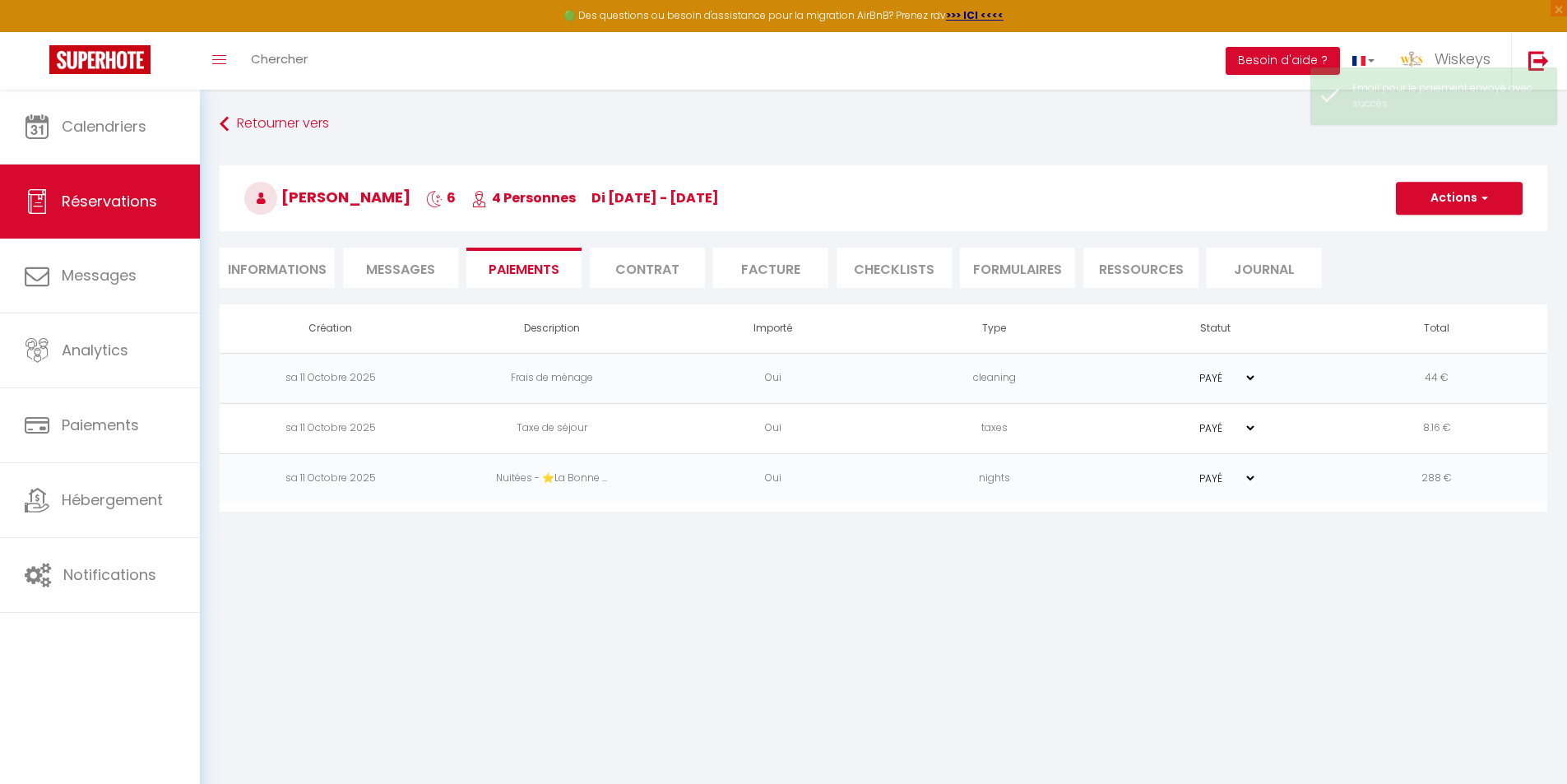
click at [413, 260] on span "Messages" at bounding box center [401, 268] width 69 height 18
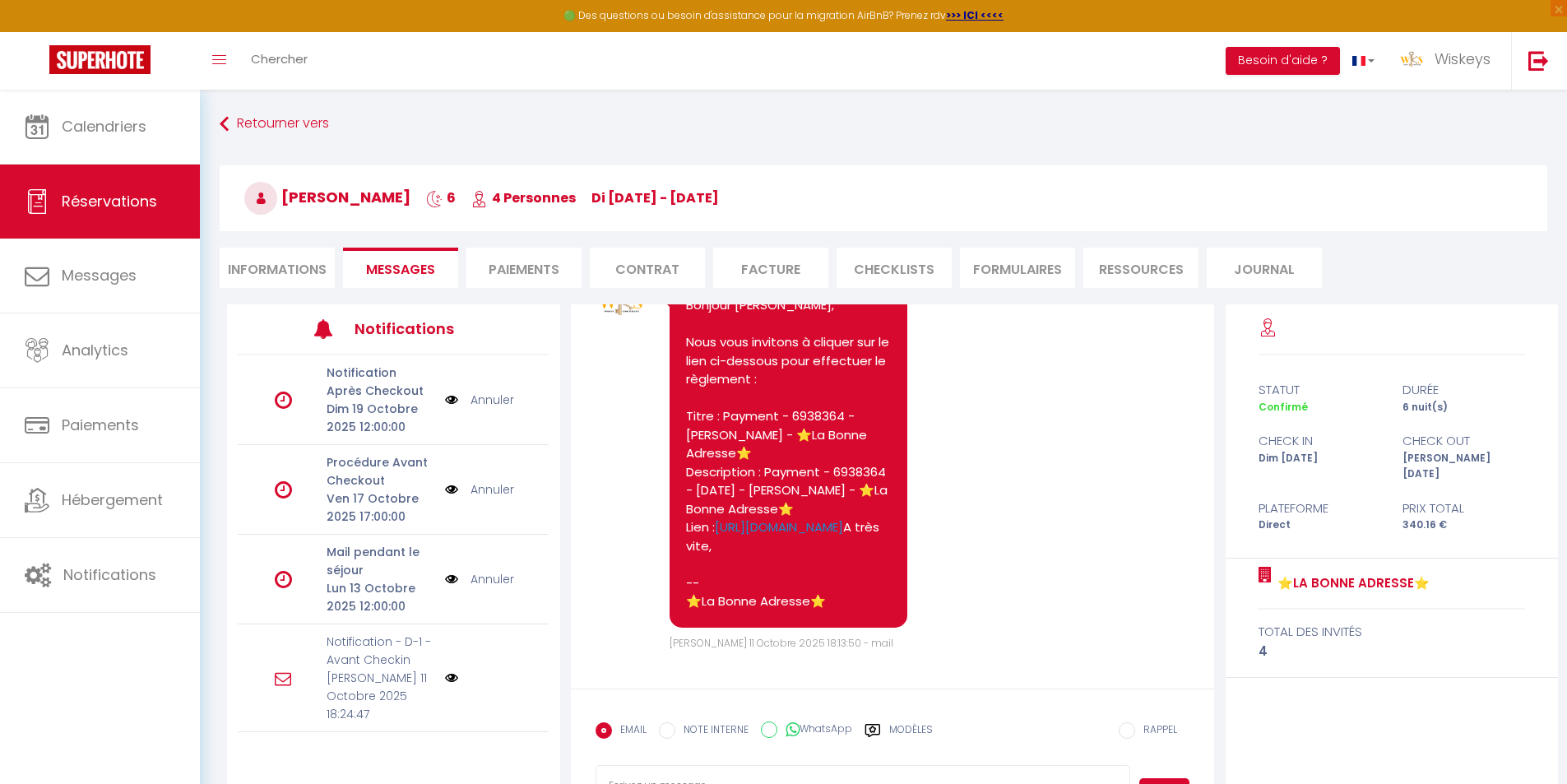
scroll to position [1179, 0]
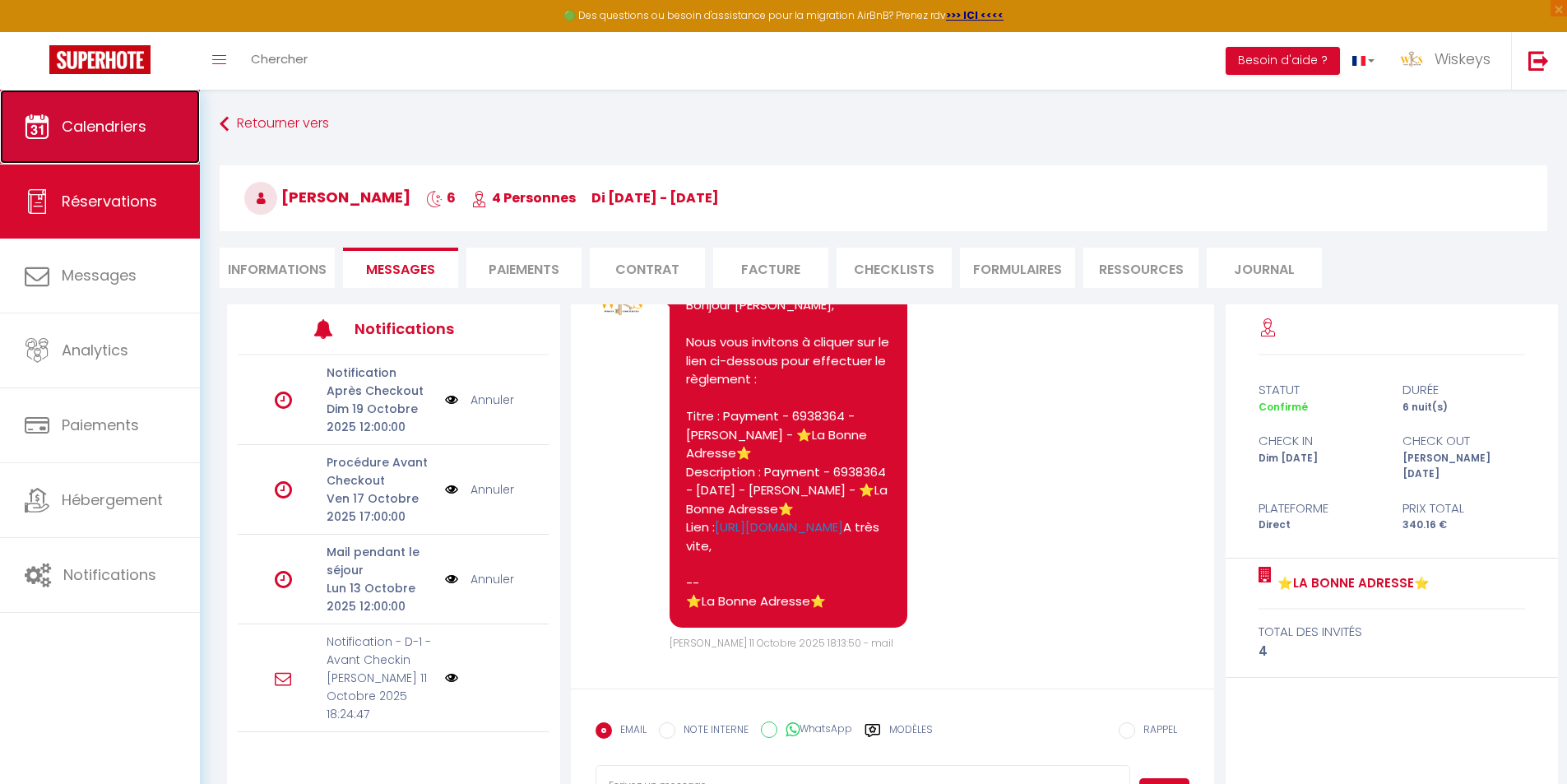
click at [52, 127] on link "Calendriers" at bounding box center [99, 127] width 200 height 74
